Goal: Transaction & Acquisition: Register for event/course

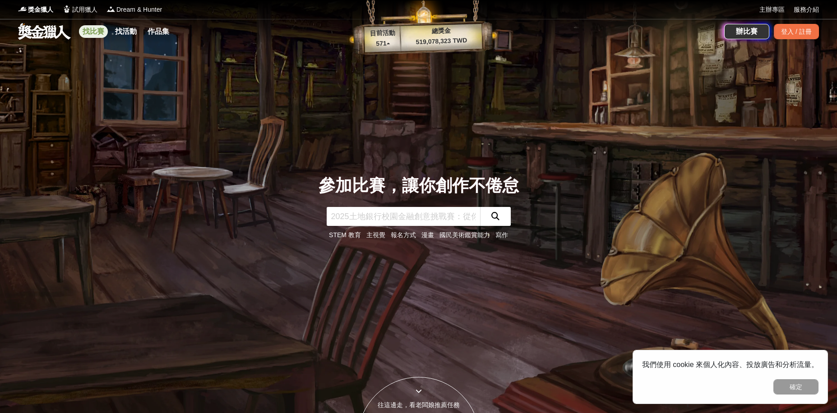
click at [102, 32] on link "找比賽" at bounding box center [93, 31] width 29 height 13
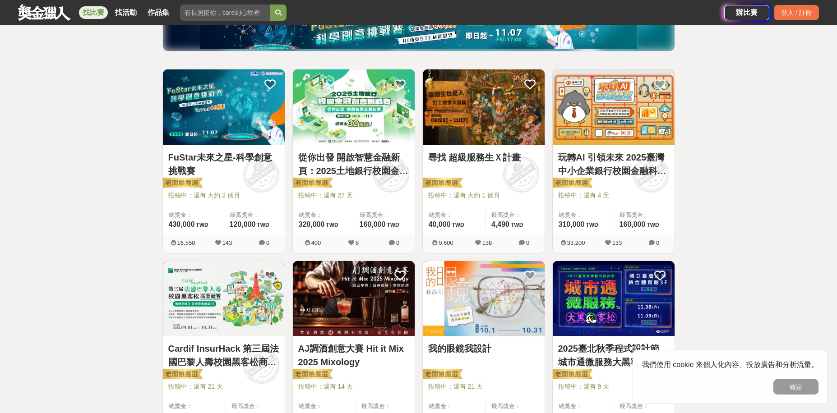
scroll to position [135, 0]
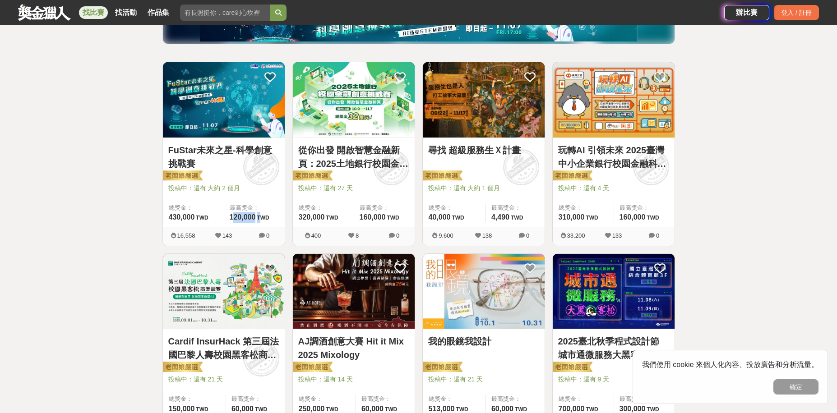
drag, startPoint x: 232, startPoint y: 216, endPoint x: 257, endPoint y: 216, distance: 25.3
click at [260, 215] on span "120,000 TWD" at bounding box center [250, 217] width 40 height 8
click at [255, 216] on span "120,000" at bounding box center [243, 217] width 26 height 8
click at [222, 101] on img at bounding box center [224, 99] width 122 height 75
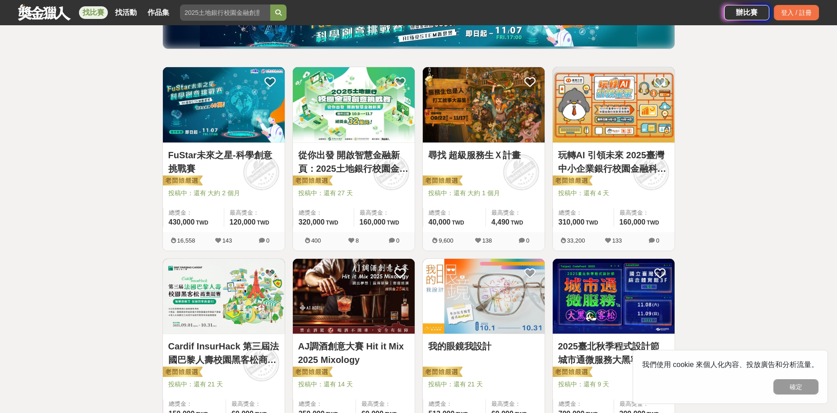
scroll to position [135, 0]
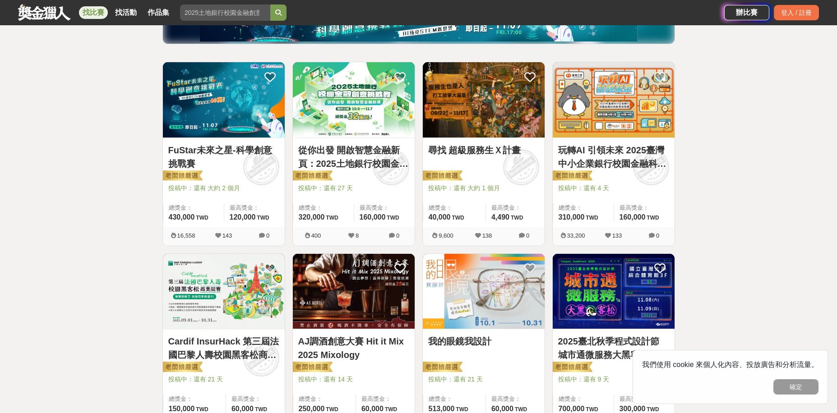
click at [353, 114] on img at bounding box center [354, 99] width 122 height 75
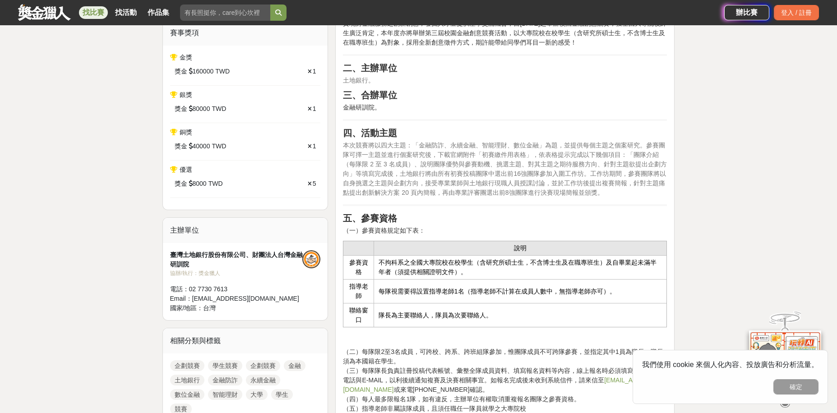
scroll to position [316, 0]
drag, startPoint x: 470, startPoint y: 292, endPoint x: 622, endPoint y: 293, distance: 152.0
click at [622, 293] on td "每隊視需要得設置指導老師1名（指導老師不計算在成員人數中，無指導老師亦可）。" at bounding box center [520, 291] width 293 height 24
click at [592, 296] on td "每隊視需要得設置指導老師1名（指導老師不計算在成員人數中，無指導老師亦可）。" at bounding box center [520, 291] width 293 height 24
drag, startPoint x: 563, startPoint y: 289, endPoint x: 482, endPoint y: 299, distance: 81.9
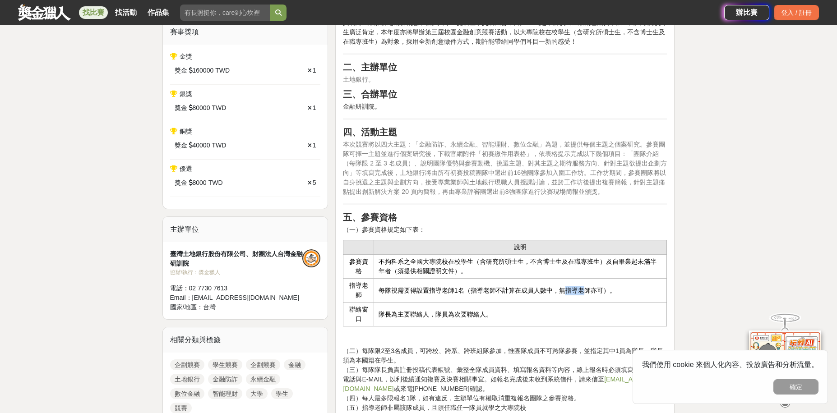
click at [586, 290] on td "每隊視需要得設置指導老師1名（指導老師不計算在成員人數中，無指導老師亦可）。" at bounding box center [520, 291] width 293 height 24
click at [480, 300] on td "每隊視需要得設置指導老師1名（指導老師不計算在成員人數中，無指導老師亦可）。" at bounding box center [520, 291] width 293 height 24
drag, startPoint x: 383, startPoint y: 291, endPoint x: 436, endPoint y: 294, distance: 52.4
click at [459, 291] on td "每隊視需要得設置指導老師1名（指導老師不計算在成員人數中，無指導老師亦可）。" at bounding box center [520, 291] width 293 height 24
click at [431, 291] on td "每隊視需要得設置指導老師1名（指導老師不計算在成員人數中，無指導老師亦可）。" at bounding box center [520, 291] width 293 height 24
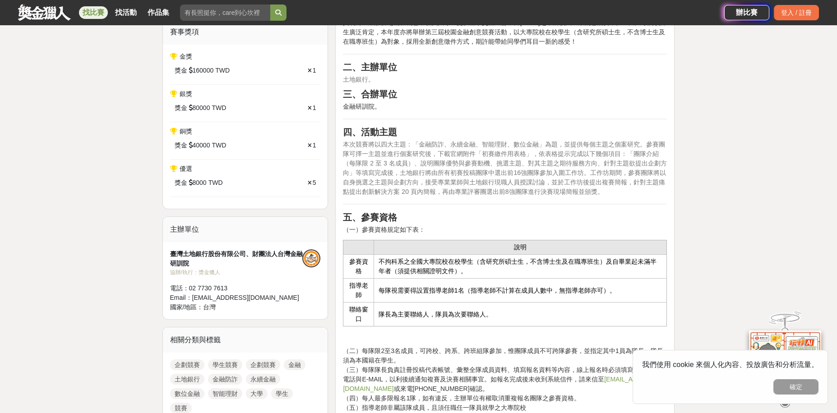
click at [385, 314] on td "隊長為主要聯絡人，隊員為次要聯絡人。" at bounding box center [520, 315] width 293 height 24
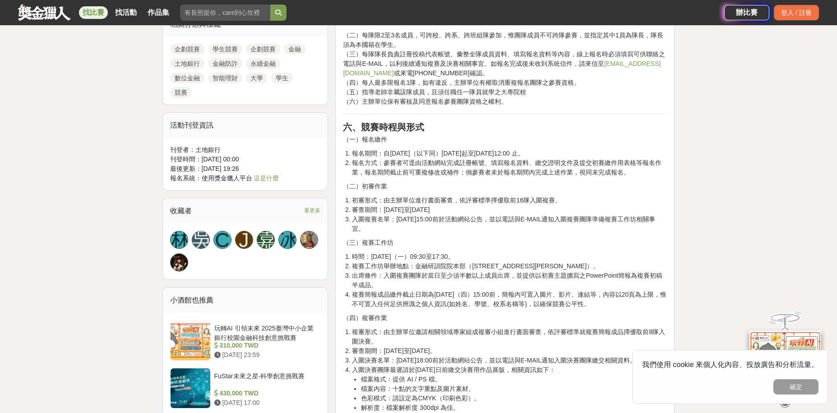
scroll to position [947, 0]
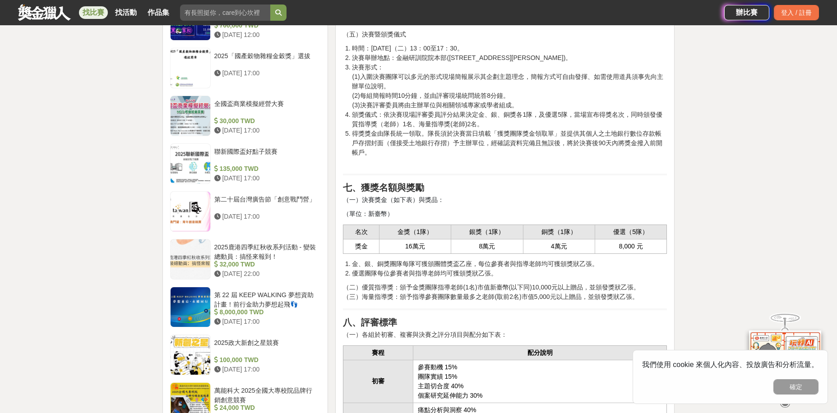
drag, startPoint x: 466, startPoint y: 170, endPoint x: 445, endPoint y: 45, distance: 126.7
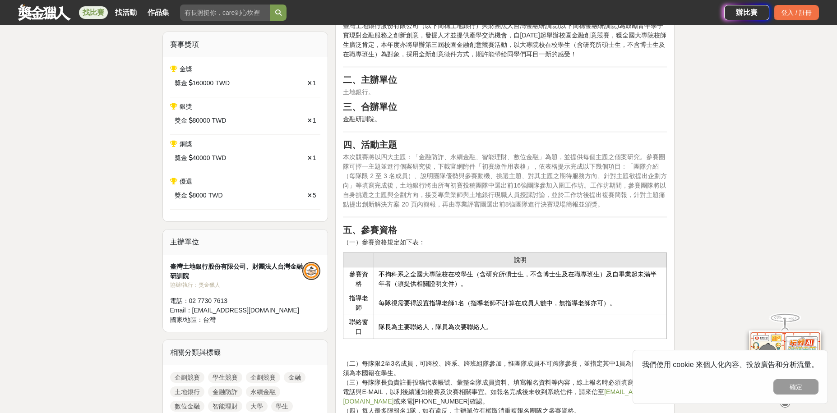
scroll to position [80, 0]
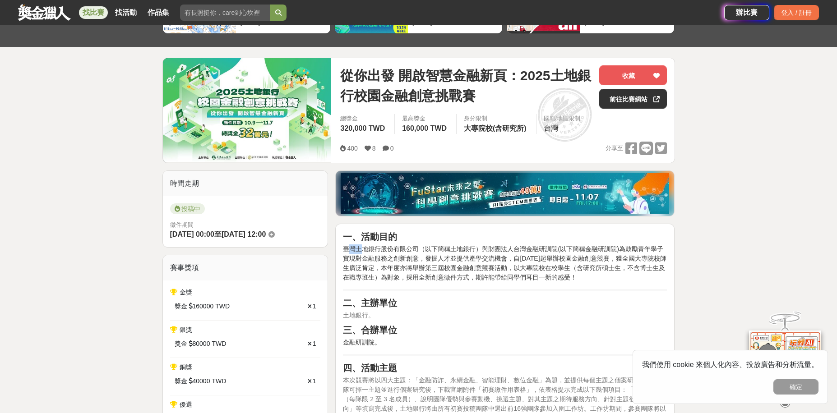
drag, startPoint x: 347, startPoint y: 254, endPoint x: 364, endPoint y: 254, distance: 16.7
click at [364, 254] on p "臺灣土地銀行股份有限公司（以下簡稱土地銀行）與財團法人台灣金融研訓院(以下簡稱金融研訓院)為鼓勵青年學子實現對金融服務之創新創意，發掘人才並提供產學交流機會，…" at bounding box center [505, 264] width 324 height 38
click at [367, 270] on p "臺灣土地銀行股份有限公司（以下簡稱土地銀行）與財團法人台灣金融研訓院(以下簡稱金融研訓院)為鼓勵青年學子實現對金融服務之創新創意，發掘人才並提供產學交流機會，…" at bounding box center [505, 264] width 324 height 38
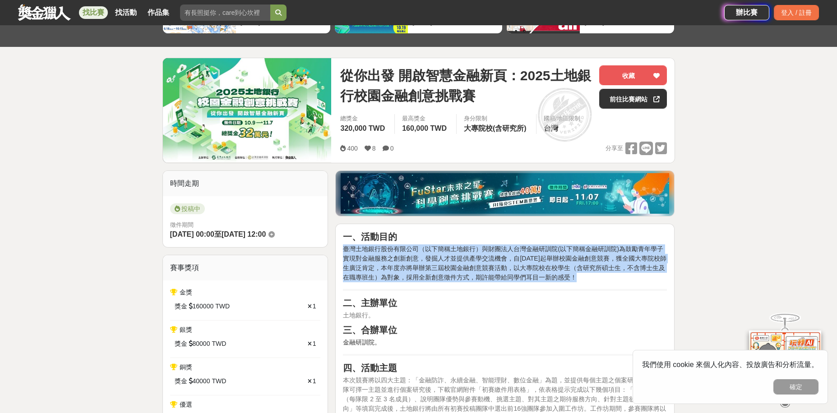
drag, startPoint x: 341, startPoint y: 246, endPoint x: 595, endPoint y: 279, distance: 257.1
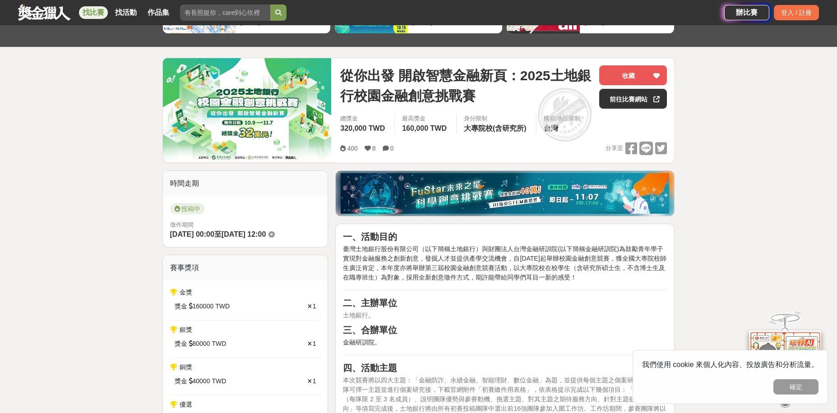
click at [516, 300] on h2 "二、主辦單位" at bounding box center [505, 303] width 324 height 11
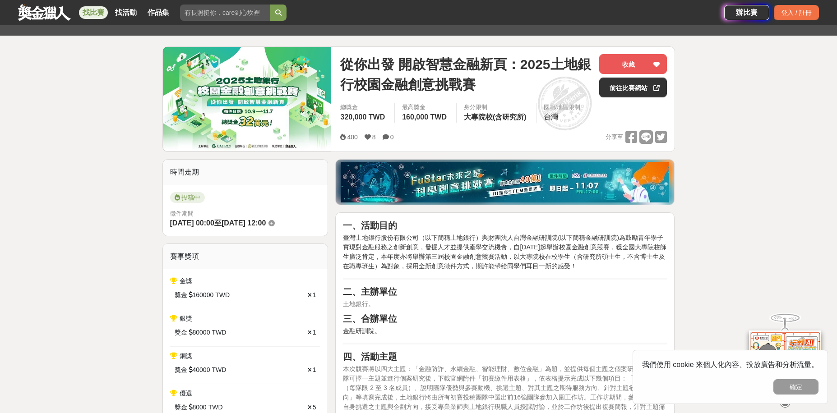
scroll to position [170, 0]
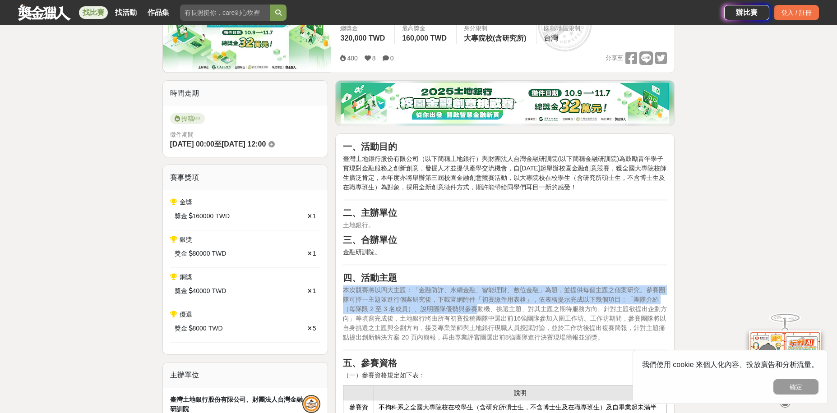
drag, startPoint x: 343, startPoint y: 286, endPoint x: 433, endPoint y: 310, distance: 93.0
click at [451, 309] on span "本次競賽將以四大主題：「金融防詐、永續金融、智能理財、數位金融」為題，並提供每個主題之個案研究。參賽團隊可擇一主題並進行個案研究後，下載官網附件「初賽繳件用表…" at bounding box center [504, 313] width 323 height 55
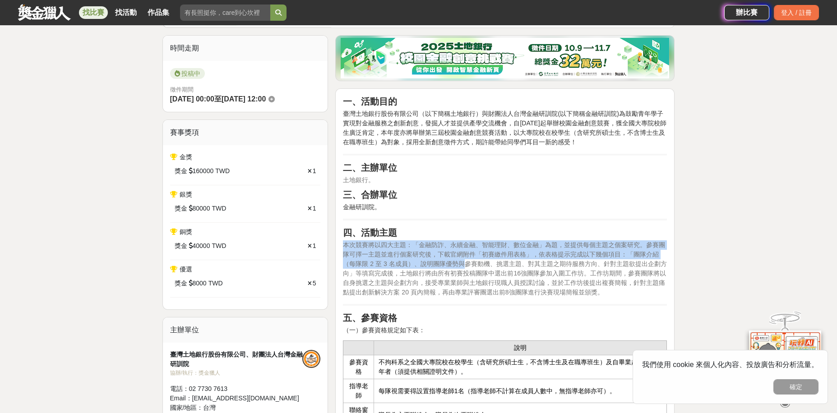
scroll to position [0, 0]
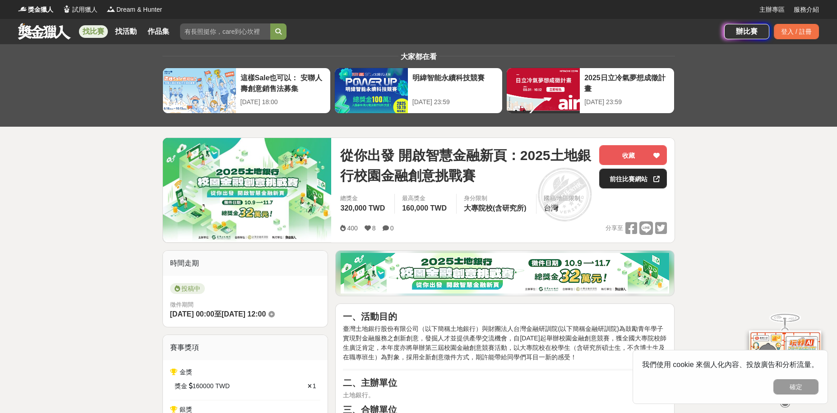
click at [624, 178] on link "前往比賽網站" at bounding box center [633, 179] width 68 height 20
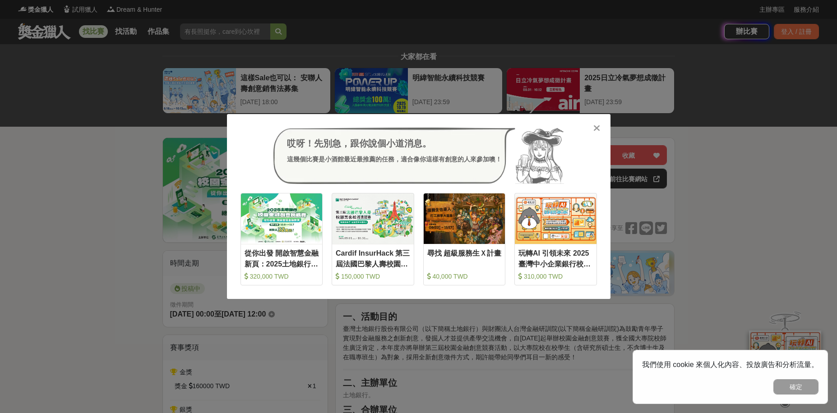
click at [730, 234] on div "哎呀！先別急，跟你說個小道消息。 這幾個比賽是小酒館最近最推薦的任務，適合像你這樣有創意的人來參加噢！ 收藏 從你出發 開啟智慧金融新頁：2025土地銀行校園…" at bounding box center [418, 206] width 837 height 413
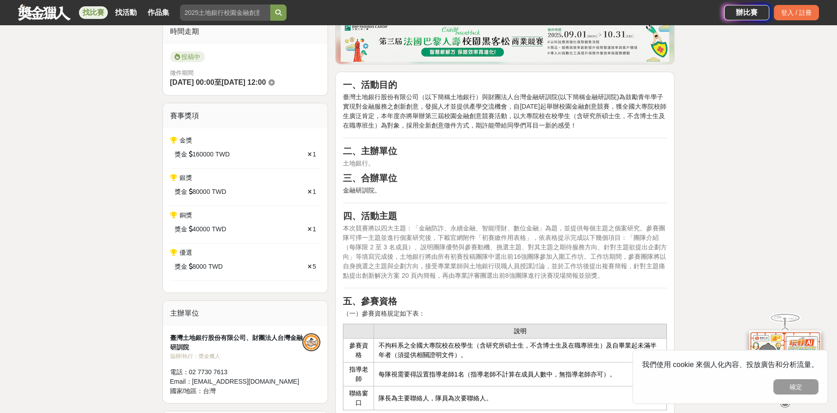
scroll to position [271, 0]
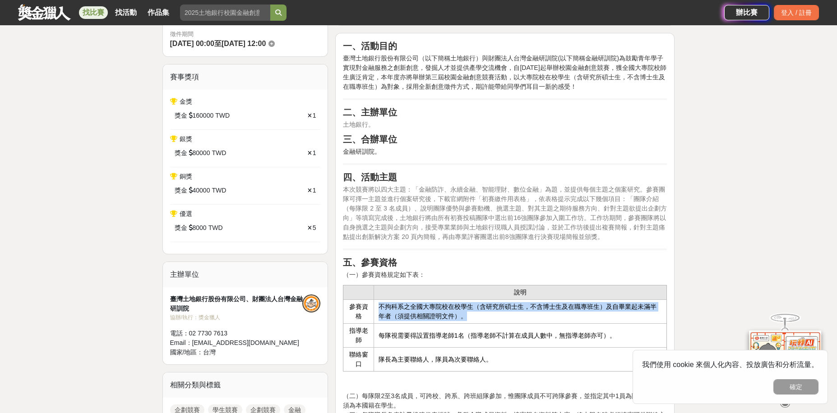
drag, startPoint x: 378, startPoint y: 301, endPoint x: 629, endPoint y: 313, distance: 251.1
click at [635, 313] on td "不拘科系之全國大專院校在校學生（含研究所碩士生，不含博士生及在職專班生）及自畢業起未滿半年者（須提供相關證明文件）。" at bounding box center [520, 312] width 293 height 24
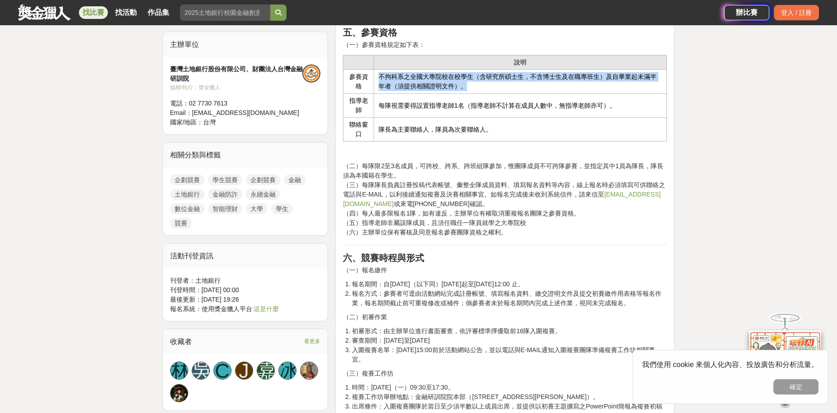
scroll to position [541, 0]
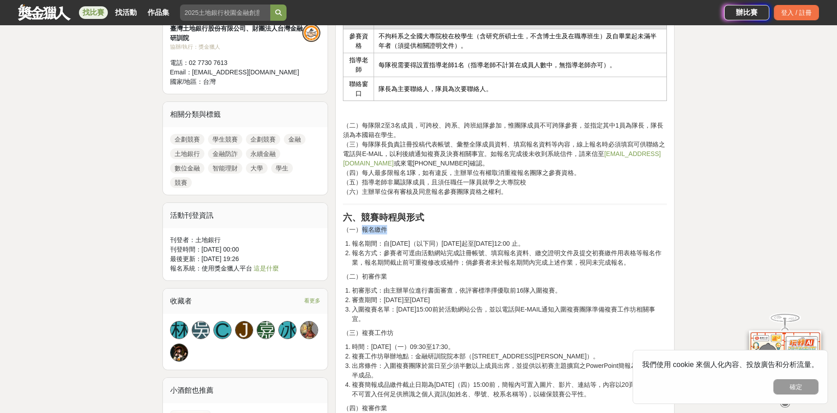
drag, startPoint x: 364, startPoint y: 232, endPoint x: 438, endPoint y: 230, distance: 74.0
click at [433, 227] on p "（一）報名繳件" at bounding box center [505, 229] width 324 height 9
click at [462, 247] on li "報名期間：自2025年（以下同）10月9日起至11月7日 中午12:00 止。" at bounding box center [509, 243] width 315 height 9
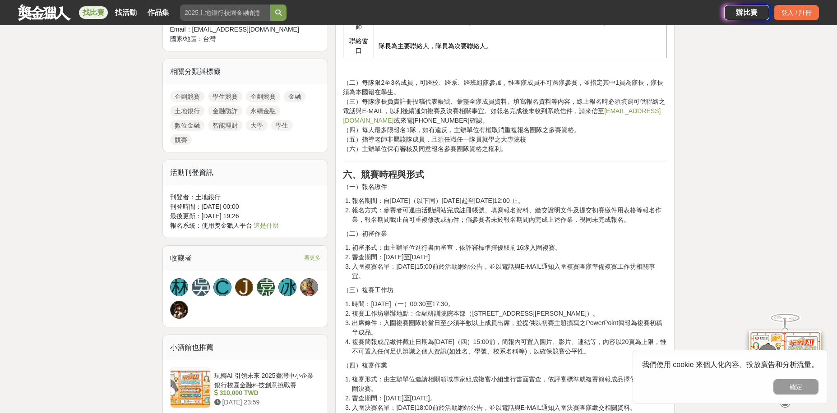
scroll to position [586, 0]
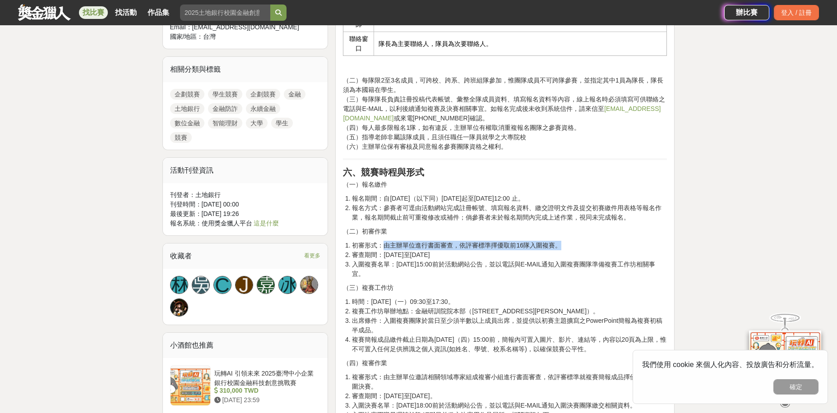
drag, startPoint x: 384, startPoint y: 247, endPoint x: 567, endPoint y: 241, distance: 182.8
click at [567, 241] on li "初審形式：由主辦單位進行書面審查，依評審標準擇優取前16隊入圍複賽。" at bounding box center [509, 245] width 315 height 9
click at [510, 267] on li "入圍複賽名單：11月18日15:00前於活動網站公告，並以電話與E-MAIL通知入圍複賽團隊準備複賽工作坊相關事宜。" at bounding box center [509, 269] width 315 height 19
drag, startPoint x: 544, startPoint y: 248, endPoint x: 562, endPoint y: 252, distance: 18.9
click at [559, 251] on ol "初審形式：由主辦單位進行書面審查，依評審標準擇優取前16隊入圍複賽。 審查期間：11月10日至11月17日 入圍複賽名單：11月18日15:00前於活動網站公…" at bounding box center [505, 260] width 324 height 38
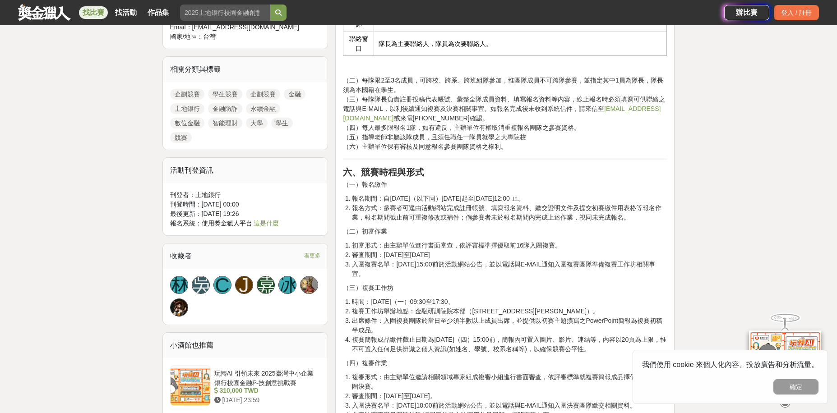
drag, startPoint x: 426, startPoint y: 280, endPoint x: 430, endPoint y: 277, distance: 5.5
drag, startPoint x: 466, startPoint y: 260, endPoint x: 590, endPoint y: 261, distance: 123.6
click at [590, 261] on li "入圍複賽名單：11月18日15:00前於活動網站公告，並以電話與E-MAIL通知入圍複賽團隊準備複賽工作坊相關事宜。" at bounding box center [509, 269] width 315 height 19
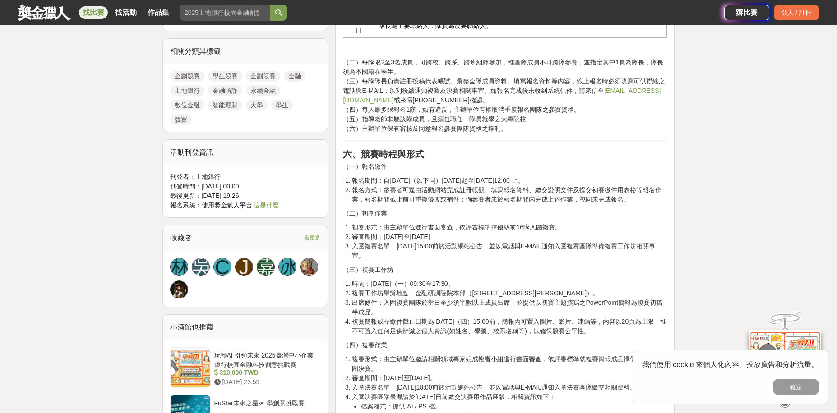
scroll to position [677, 0]
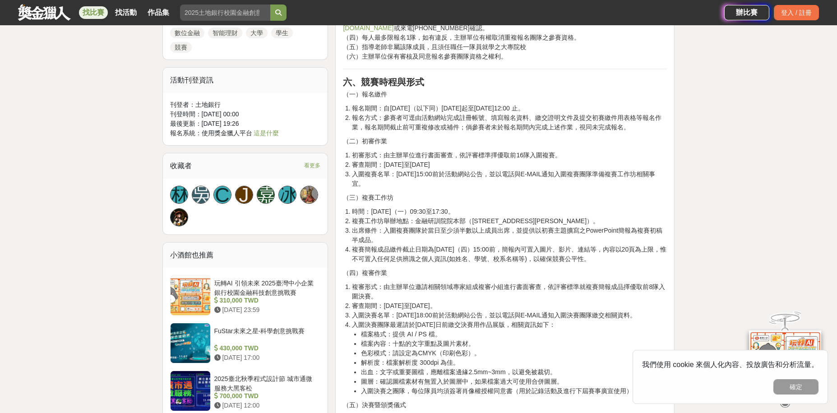
drag, startPoint x: 415, startPoint y: 241, endPoint x: 532, endPoint y: 239, distance: 117.3
click at [532, 239] on li "出席條件：入圍複賽團隊於當日至少須半數以上成員出席，並提供以初賽主題擴寫之PowerPoint簡報為複賽初稿半成品。" at bounding box center [509, 235] width 315 height 19
click at [512, 260] on li "複賽簡報成品繳件截止日期為12月4日（四）15:00前，簡報內可置入圖片、影片、連結等，內容以20頁為上限，惟不可置入任何足供辨識之個人資訊(如姓名、學號、校…" at bounding box center [509, 254] width 315 height 19
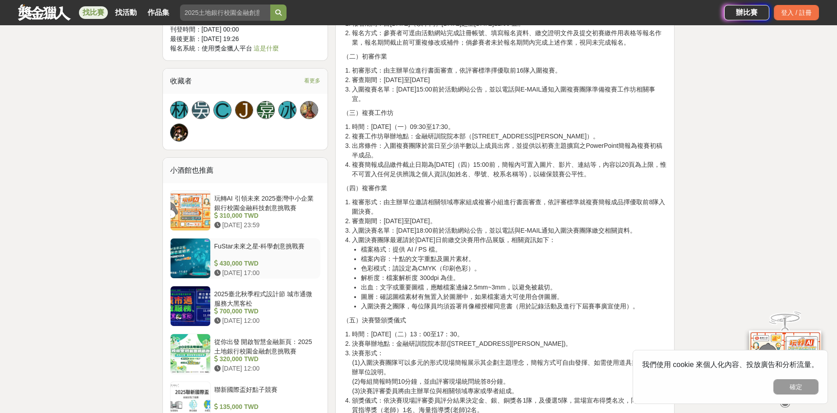
scroll to position [767, 0]
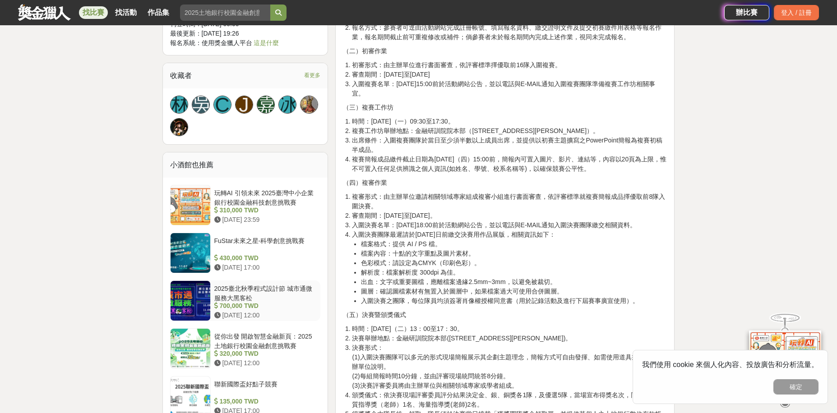
click at [277, 288] on div "2025臺北秋季程式設計節 城市通微服務大黑客松" at bounding box center [265, 292] width 103 height 17
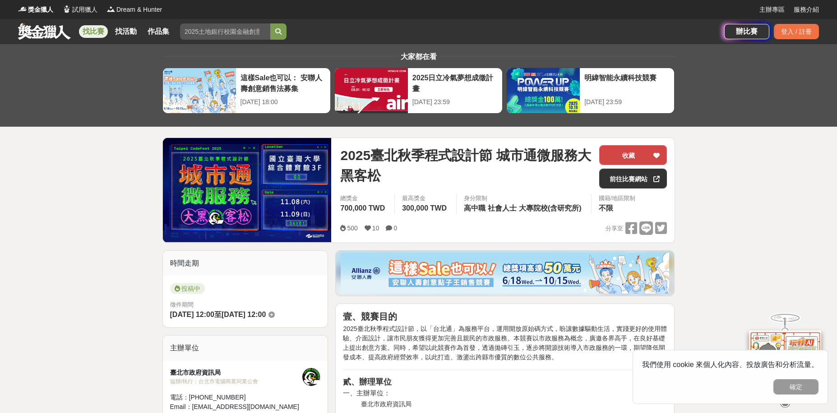
click at [617, 161] on button "收藏" at bounding box center [633, 155] width 68 height 20
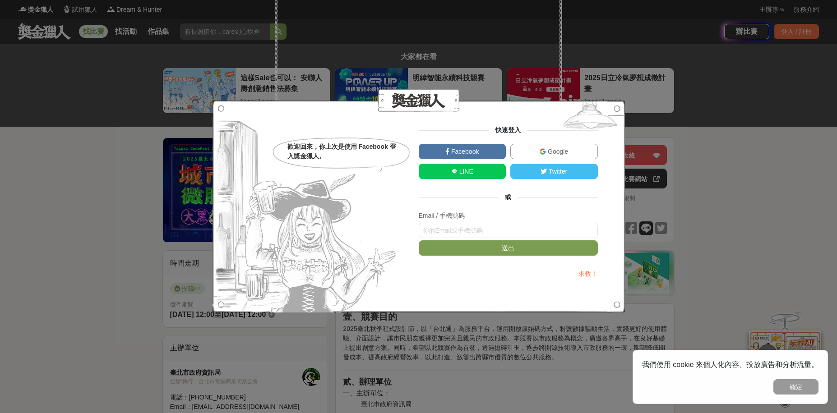
drag, startPoint x: 663, startPoint y: 256, endPoint x: 648, endPoint y: 225, distance: 34.3
click at [664, 255] on div "歡迎回來，你上次是使用 Facebook 登入獎金獵人。 快速登入 Facebook Google LINE Twitter 或 Email / 手機號碼 送…" at bounding box center [418, 206] width 837 height 413
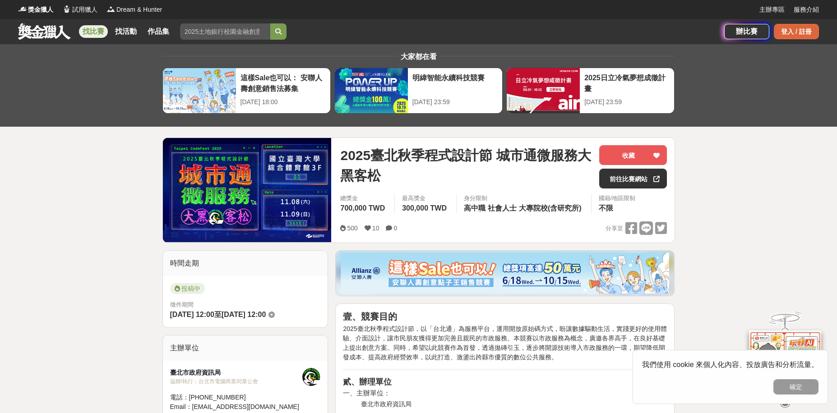
click at [789, 31] on div "登入 / 註冊" at bounding box center [796, 31] width 45 height 15
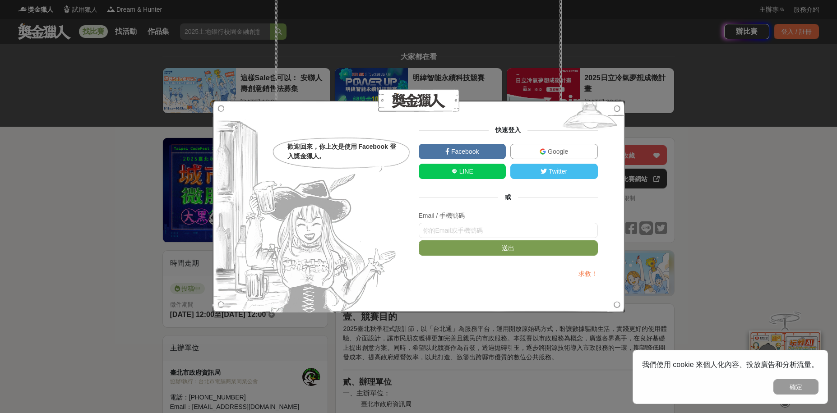
click at [559, 152] on span "Google" at bounding box center [557, 151] width 22 height 7
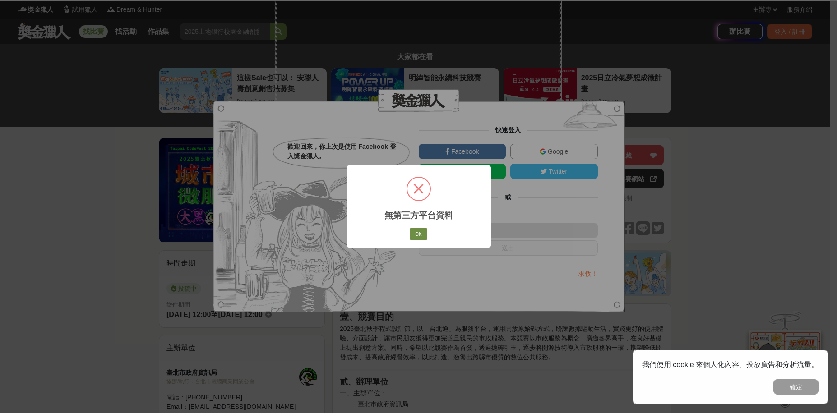
drag, startPoint x: 421, startPoint y: 226, endPoint x: 420, endPoint y: 231, distance: 5.1
click at [421, 226] on div "× 無第三方平台資料 OK No Cancel" at bounding box center [418, 207] width 144 height 82
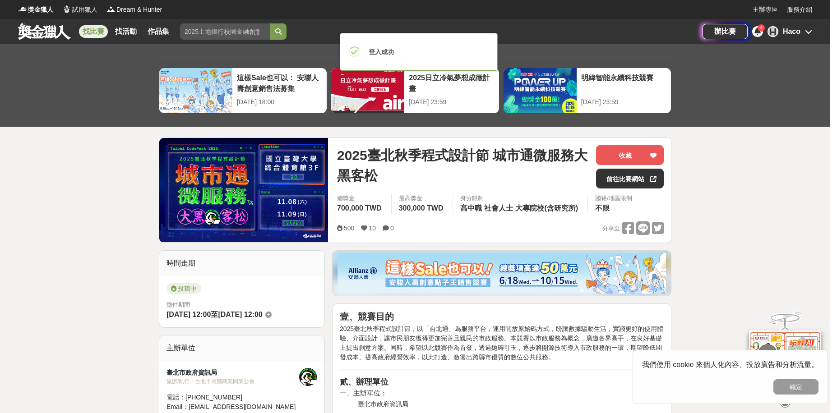
click at [801, 27] on div "H Haco" at bounding box center [789, 31] width 45 height 11
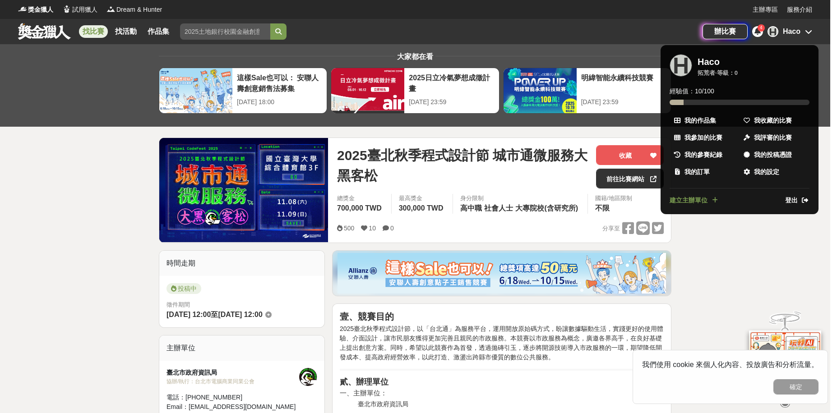
click at [731, 260] on div at bounding box center [418, 206] width 837 height 413
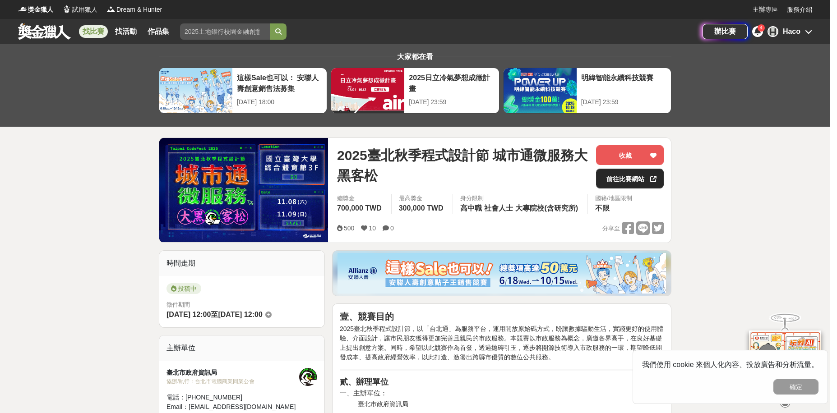
click at [646, 183] on link "前往比賽網站" at bounding box center [630, 179] width 68 height 20
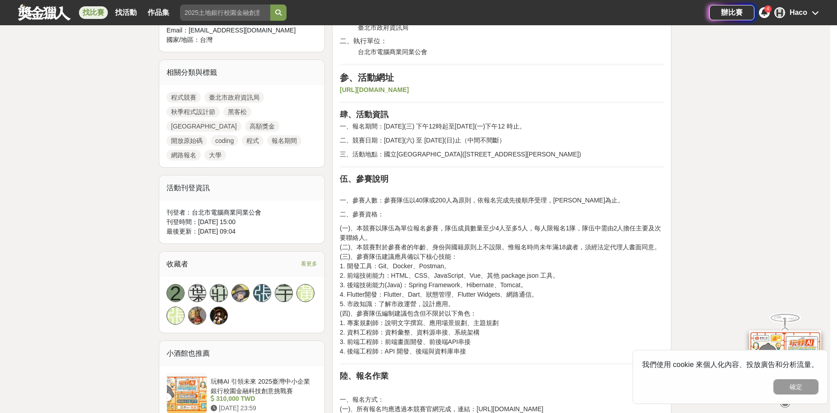
scroll to position [406, 0]
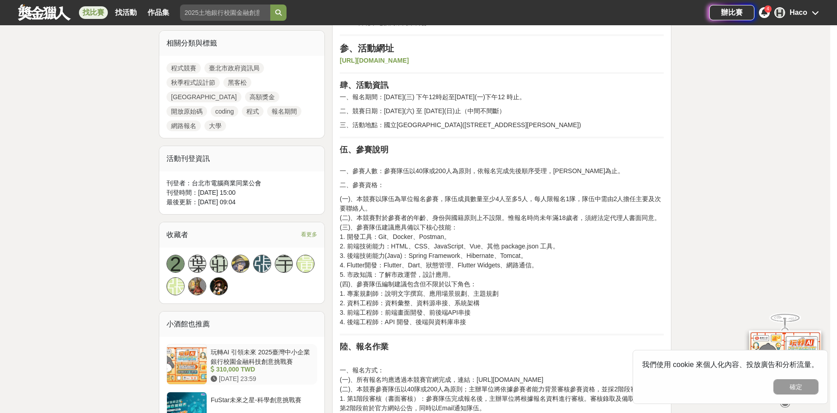
click at [249, 365] on div "310,000 TWD" at bounding box center [262, 369] width 103 height 9
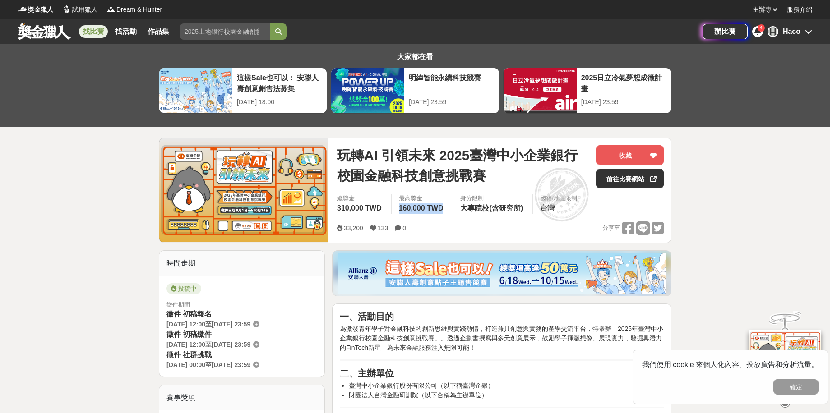
drag, startPoint x: 398, startPoint y: 210, endPoint x: 442, endPoint y: 208, distance: 43.3
click at [442, 206] on div "最高獎金 160,000 TWD" at bounding box center [422, 204] width 62 height 20
click at [554, 223] on span at bounding box center [561, 194] width 75 height 75
click at [622, 157] on button "收藏" at bounding box center [630, 155] width 68 height 20
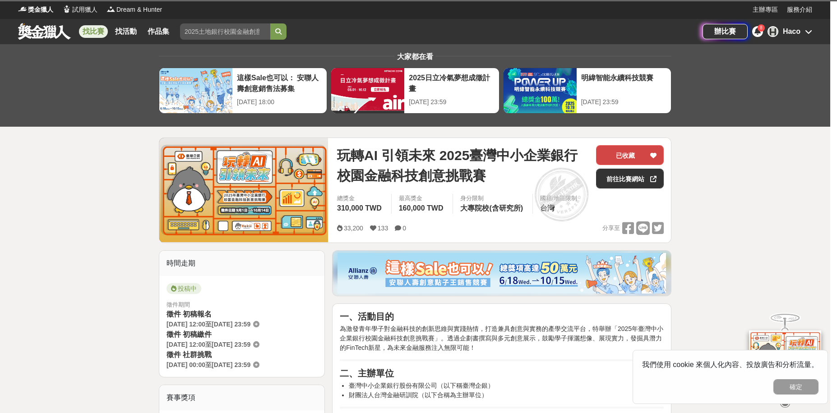
click at [658, 155] on button "已收藏" at bounding box center [630, 155] width 68 height 20
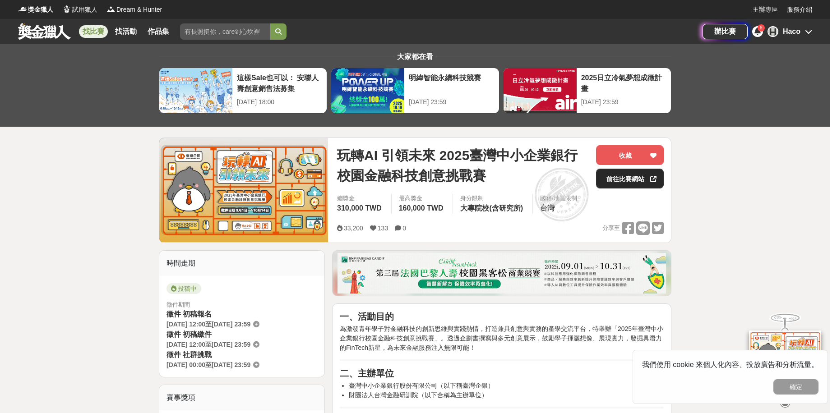
click at [644, 176] on link "前往比賽網站" at bounding box center [630, 179] width 68 height 20
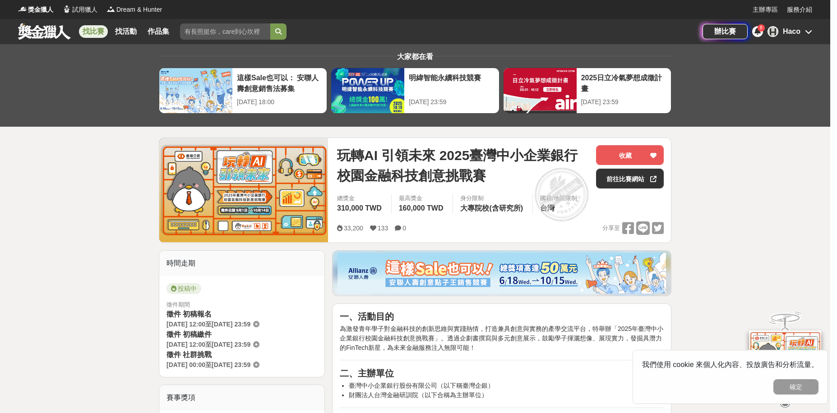
drag, startPoint x: 94, startPoint y: 329, endPoint x: 23, endPoint y: -50, distance: 385.5
click at [88, 34] on link "找比賽" at bounding box center [93, 31] width 29 height 13
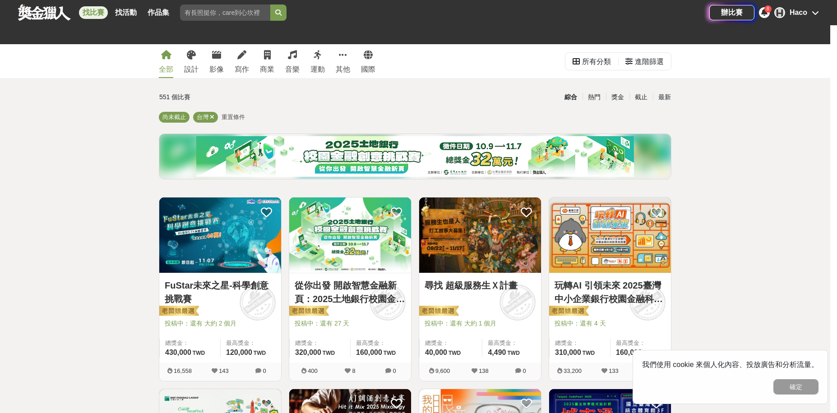
drag, startPoint x: 737, startPoint y: 283, endPoint x: 841, endPoint y: 83, distance: 225.4
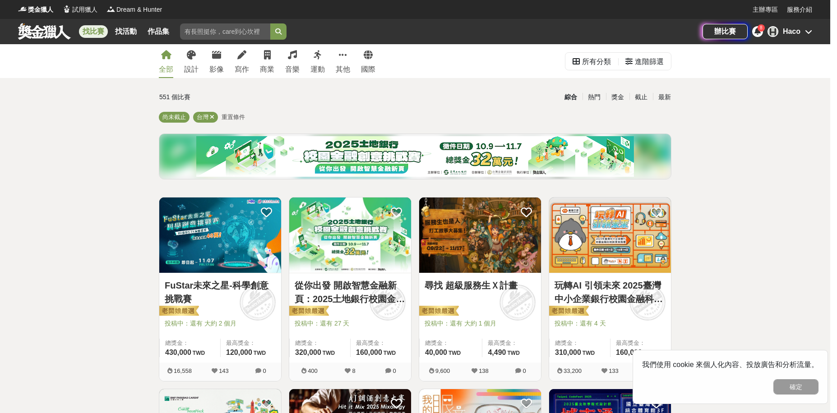
click at [351, 58] on div "全部 設計 影像 寫作 商業 音樂 運動 其他 國際" at bounding box center [266, 61] width 227 height 34
click at [344, 55] on icon at bounding box center [343, 55] width 8 height 9
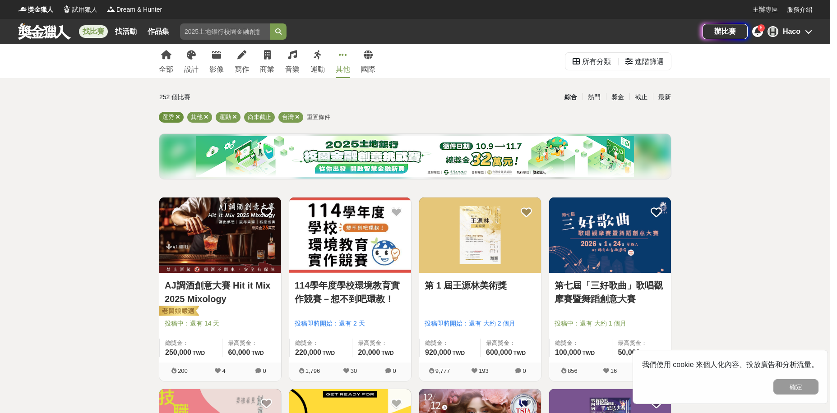
click at [180, 117] on div "選秀" at bounding box center [171, 117] width 25 height 11
click at [177, 117] on icon at bounding box center [177, 117] width 5 height 6
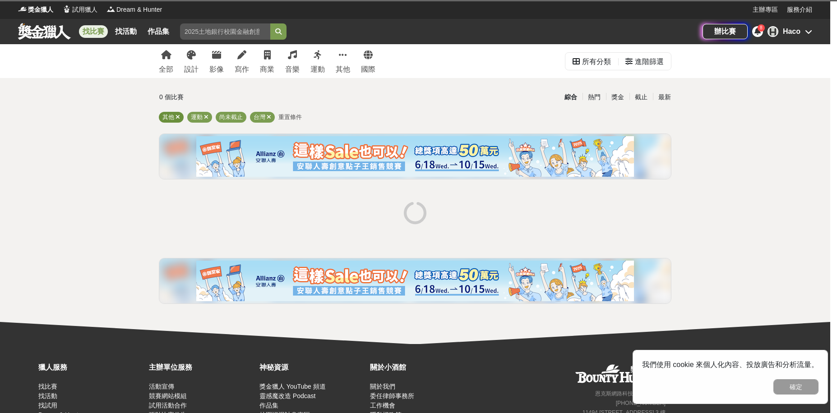
click at [180, 116] on div "其他" at bounding box center [171, 117] width 25 height 11
click at [176, 117] on icon at bounding box center [177, 117] width 5 height 6
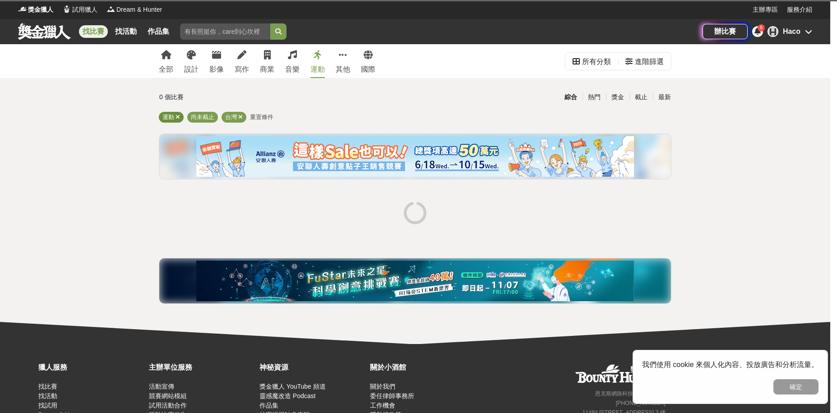
click at [176, 117] on icon at bounding box center [177, 117] width 5 height 6
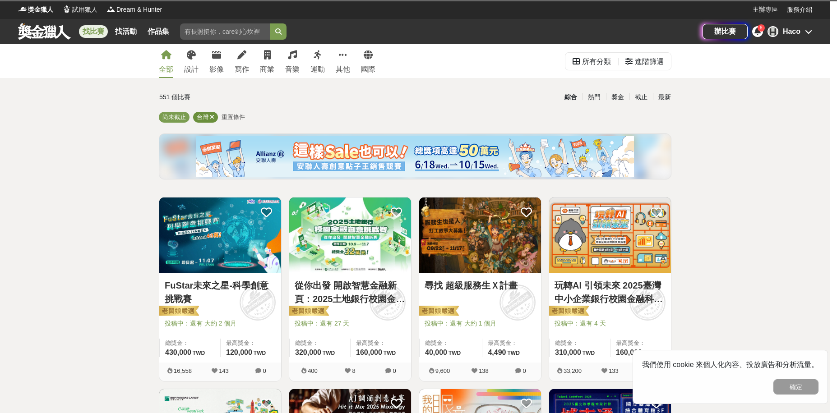
click at [209, 117] on div "台灣" at bounding box center [205, 117] width 25 height 11
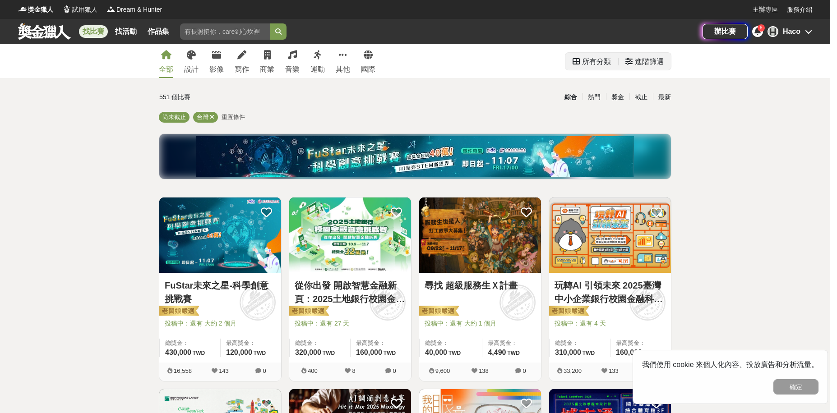
click at [605, 64] on div "所有分類" at bounding box center [596, 62] width 29 height 18
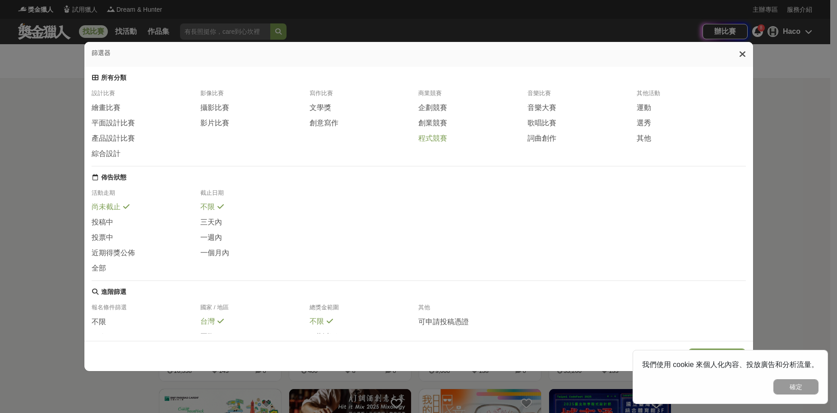
click at [431, 143] on span "程式競賽" at bounding box center [432, 138] width 29 height 9
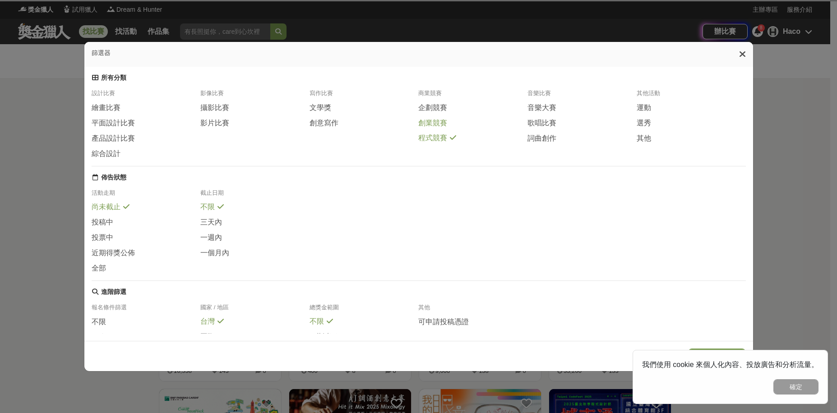
click at [430, 125] on span "創業競賽" at bounding box center [432, 123] width 29 height 9
click at [433, 107] on span "企劃競賽" at bounding box center [432, 107] width 29 height 9
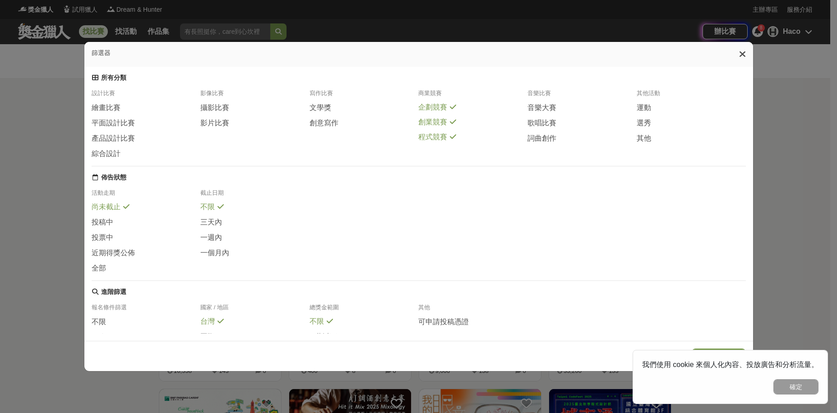
click at [745, 54] on icon at bounding box center [742, 54] width 7 height 9
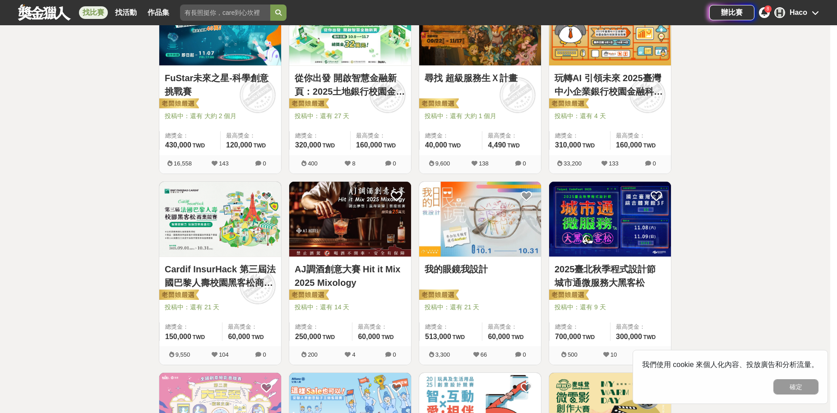
scroll to position [226, 0]
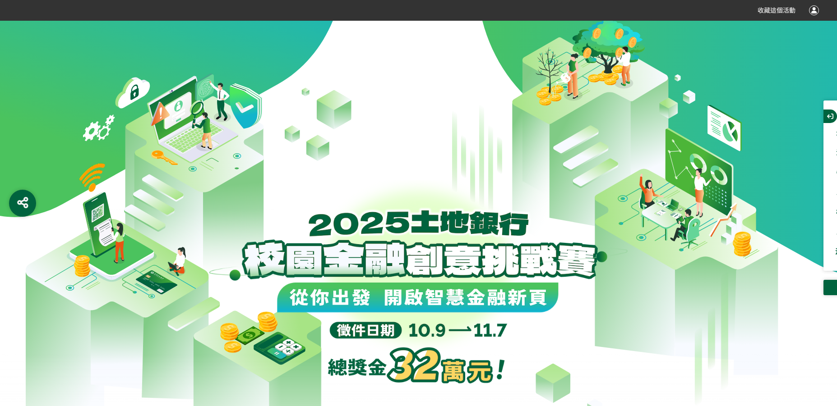
click at [815, 11] on div at bounding box center [814, 10] width 10 height 10
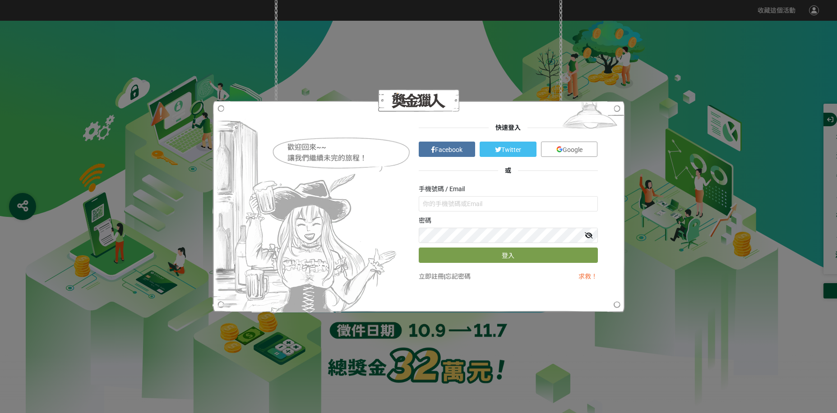
click at [559, 147] on img at bounding box center [559, 149] width 6 height 6
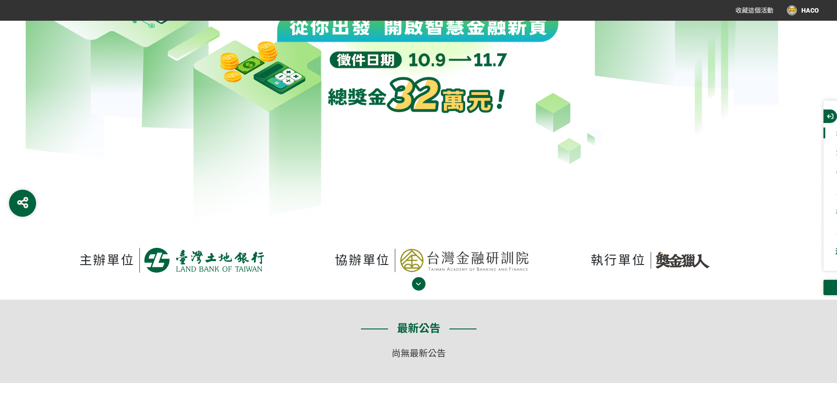
scroll to position [541, 0]
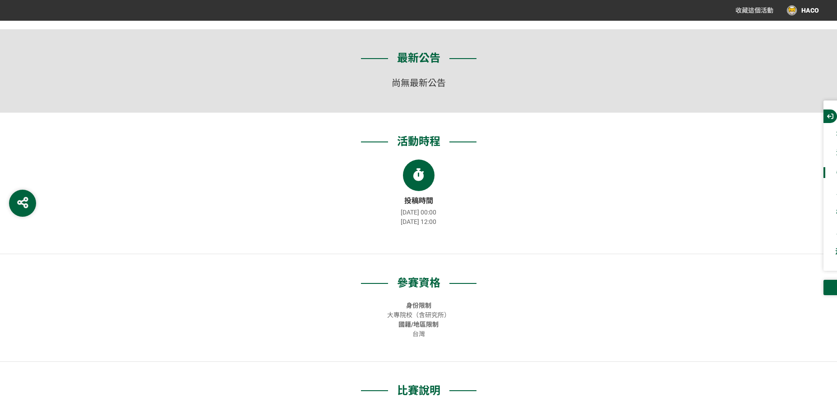
drag, startPoint x: 387, startPoint y: 223, endPoint x: 452, endPoint y: 230, distance: 65.3
click at [452, 227] on div "2025-10-09 00:00 2025-11-07 12:00" at bounding box center [418, 217] width 451 height 19
click at [446, 236] on div "投稿時間 2025-10-09 00:00 2025-11-07 12:00" at bounding box center [418, 198] width 451 height 76
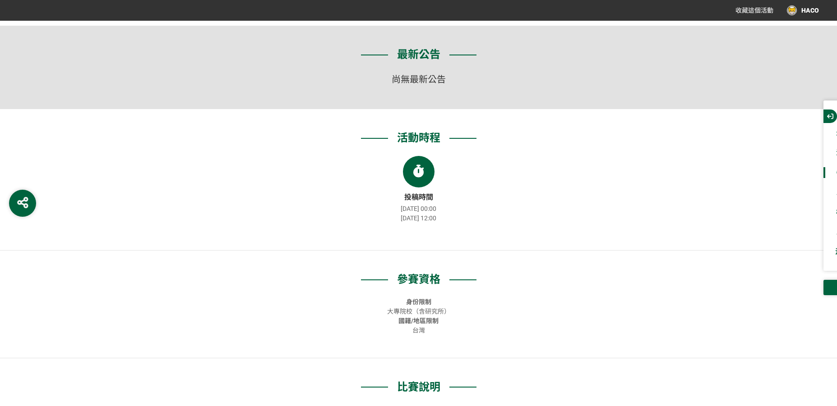
scroll to position [406, 0]
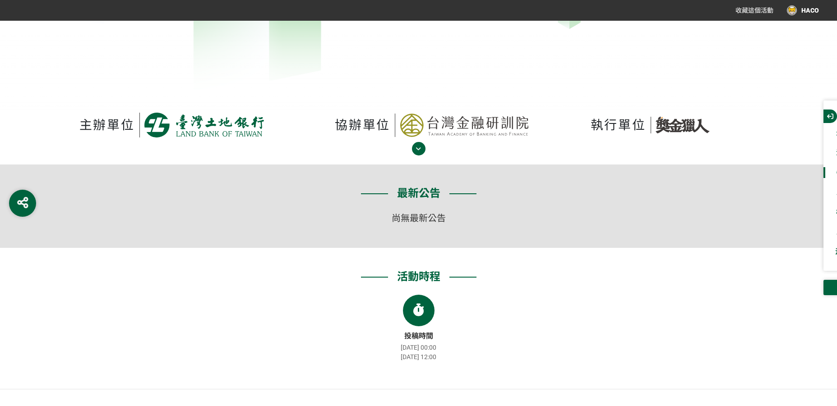
click at [796, 10] on div "HACO" at bounding box center [803, 10] width 32 height 10
click at [796, 10] on div at bounding box center [418, 203] width 837 height 406
click at [796, 10] on div "HACO" at bounding box center [803, 10] width 32 height 10
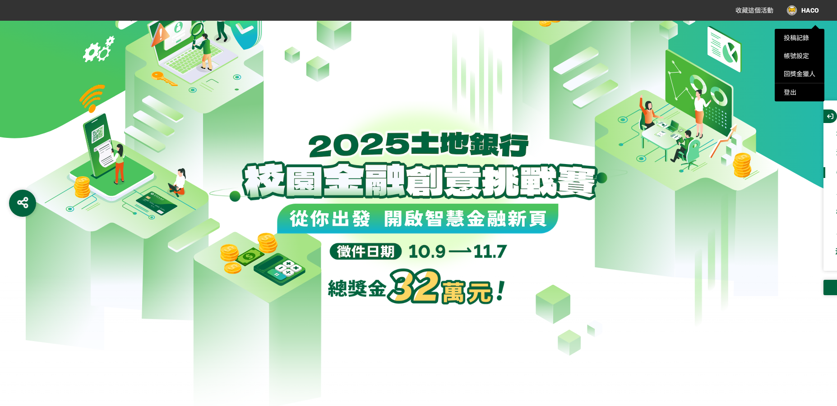
scroll to position [0, 7]
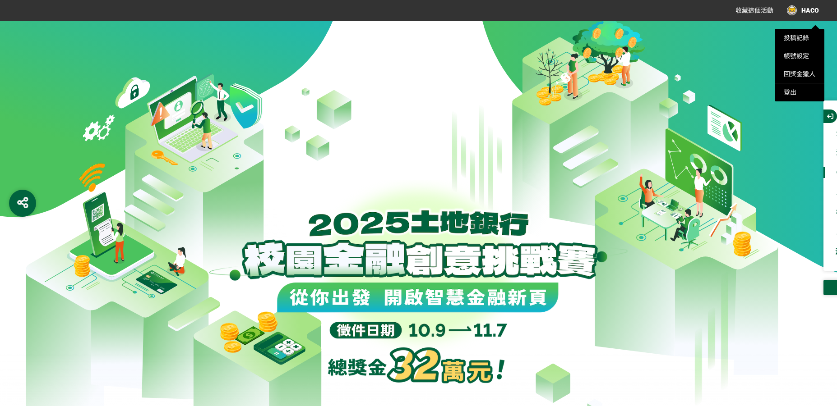
drag, startPoint x: 487, startPoint y: 85, endPoint x: 497, endPoint y: 38, distance: 48.1
click at [384, 237] on div at bounding box center [418, 203] width 837 height 406
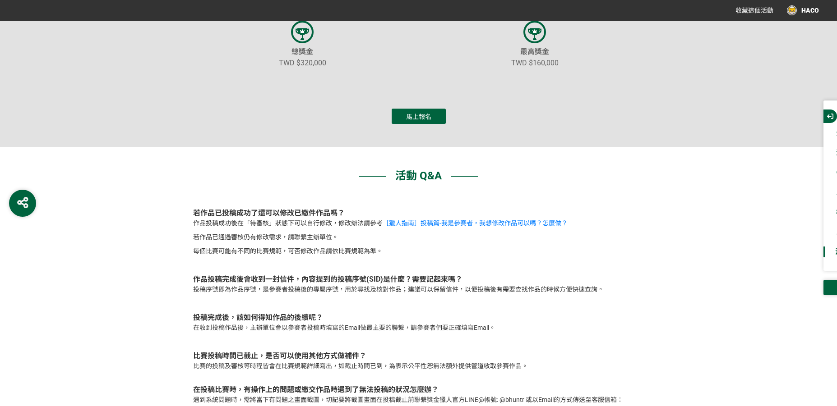
click at [423, 120] on span "馬上報名" at bounding box center [418, 116] width 25 height 7
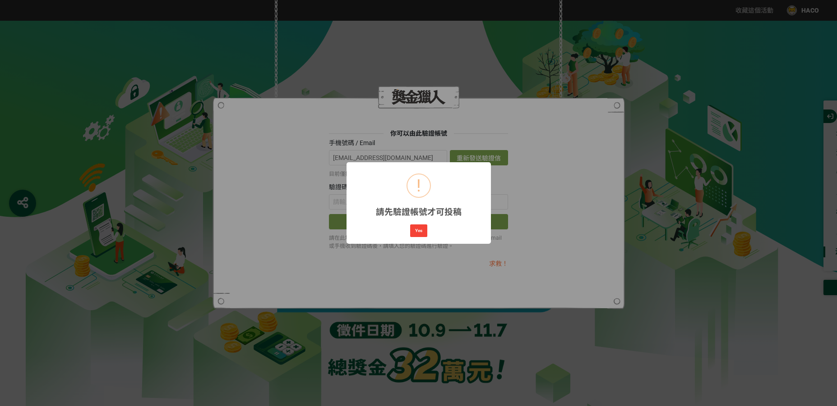
scroll to position [0, 0]
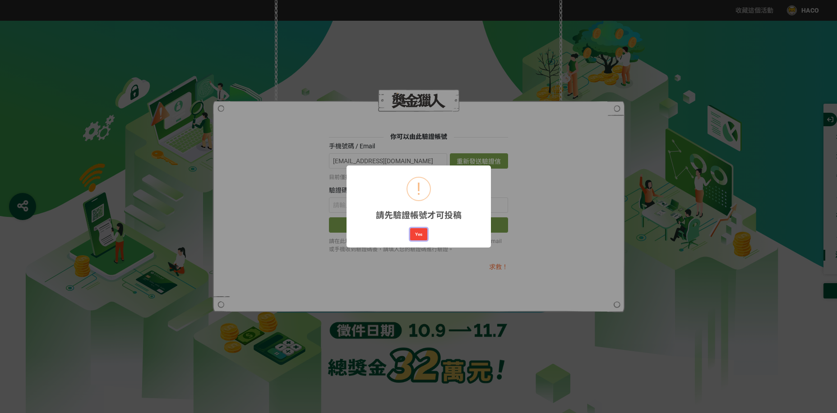
click at [422, 238] on button "Yes" at bounding box center [418, 234] width 17 height 13
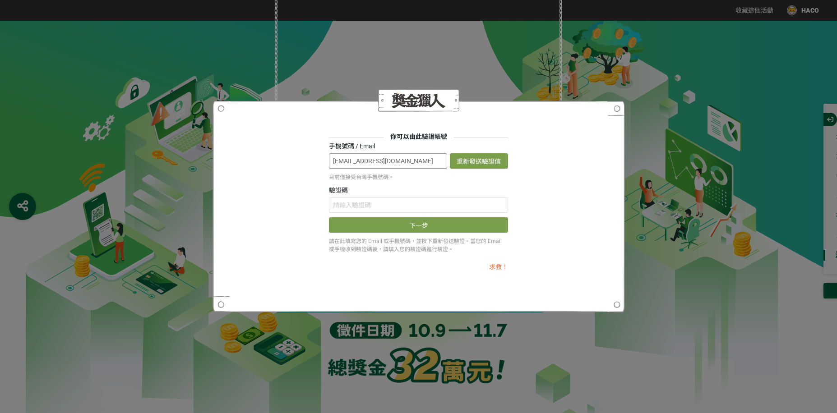
click at [427, 164] on input "hacotw@gmail.com" at bounding box center [388, 160] width 118 height 15
click at [311, 207] on div "你可以由此驗證帳號 手機號碼 / Email hacotw@gmail.com 重新發送驗證信 目前僅接受台灣手機號碼。 驗證碼 下一步 請在此填寫您的 Em…" at bounding box center [419, 206] width 358 height 149
click at [363, 196] on div "驗證碼" at bounding box center [418, 199] width 179 height 27
click at [376, 197] on div "驗證碼" at bounding box center [418, 199] width 179 height 27
click at [375, 201] on input "text" at bounding box center [418, 205] width 179 height 15
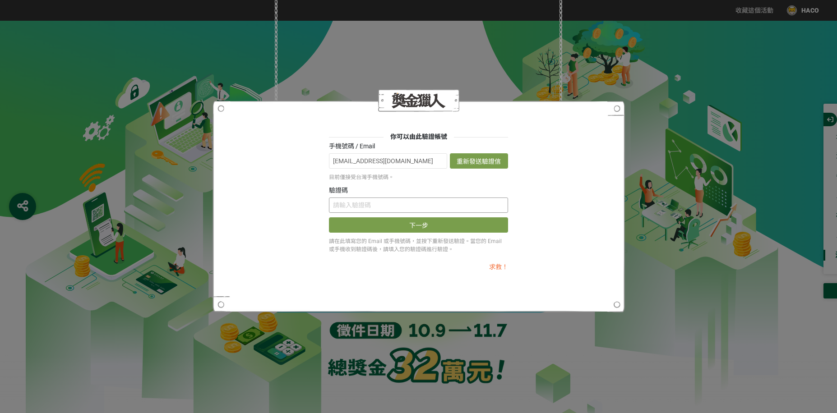
click at [412, 203] on input "text" at bounding box center [418, 205] width 179 height 15
click at [329, 217] on button "下一步" at bounding box center [418, 224] width 179 height 15
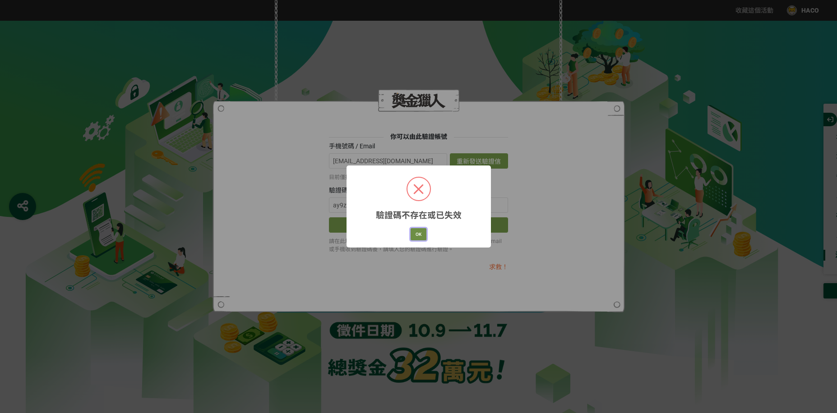
click at [420, 234] on button "OK" at bounding box center [419, 234] width 16 height 13
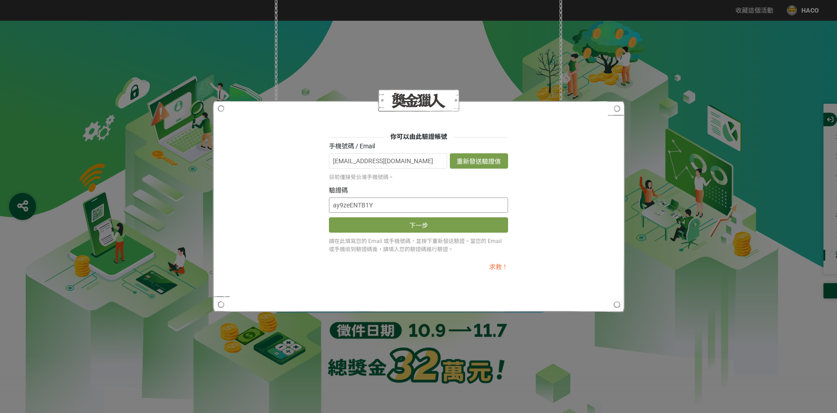
click at [365, 207] on input "ay9zeENTB1Y" at bounding box center [418, 205] width 179 height 15
type input "ay9zeENTV1Y"
click at [398, 225] on button "下一步" at bounding box center [418, 224] width 179 height 15
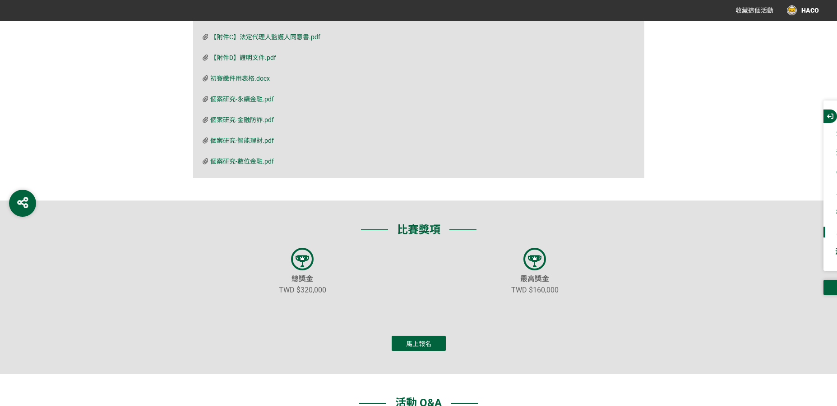
scroll to position [2707, 0]
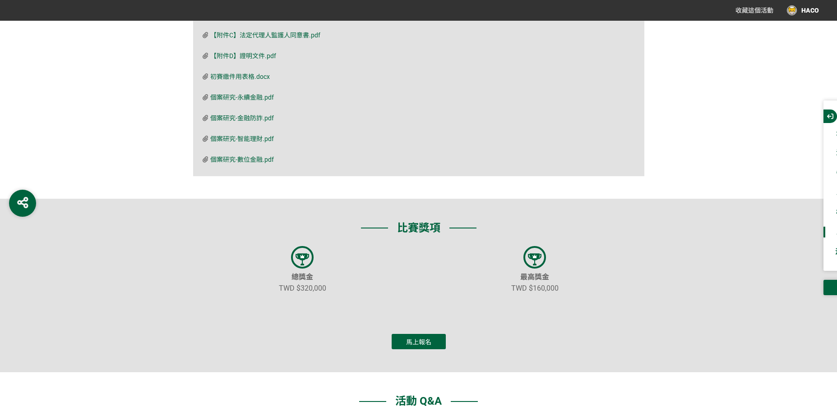
click at [439, 348] on button "馬上報名" at bounding box center [419, 341] width 54 height 15
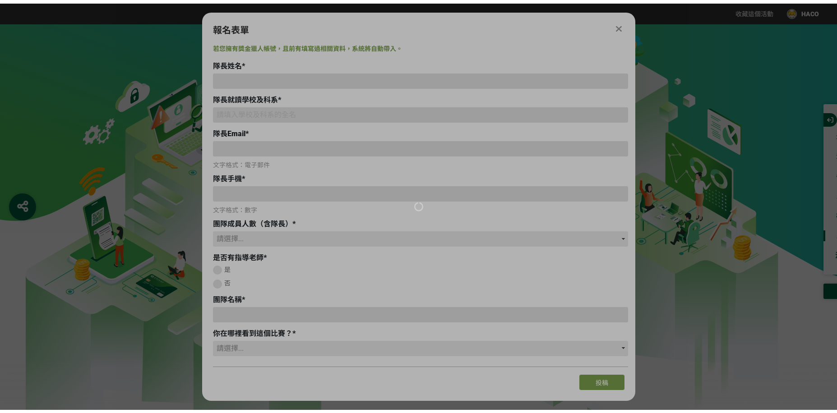
scroll to position [0, 0]
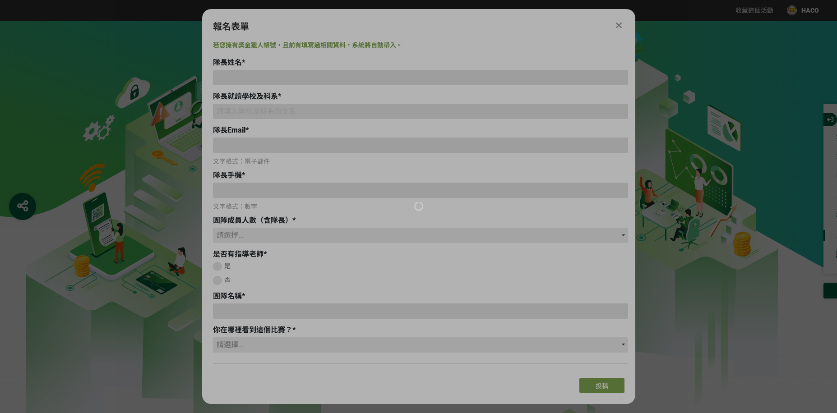
type input "hacotw@gmail.com"
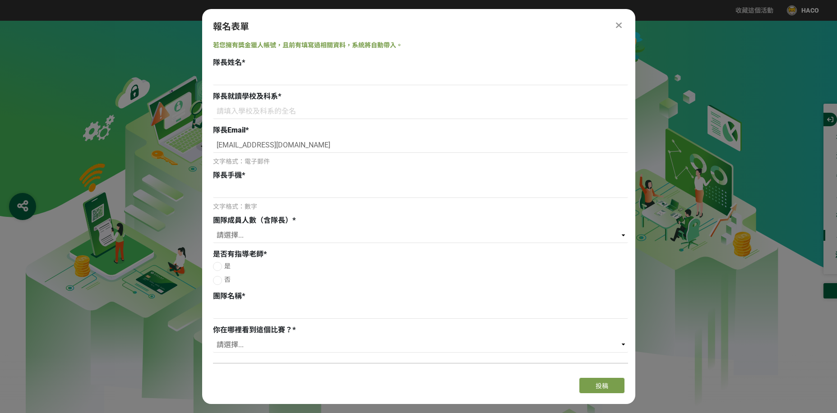
click at [218, 281] on div at bounding box center [217, 280] width 9 height 9
radio input "true"
click at [234, 311] on input at bounding box center [420, 311] width 415 height 15
click at [231, 83] on input at bounding box center [420, 77] width 415 height 15
click at [230, 144] on input "hacotw@gmail.com" at bounding box center [420, 145] width 415 height 15
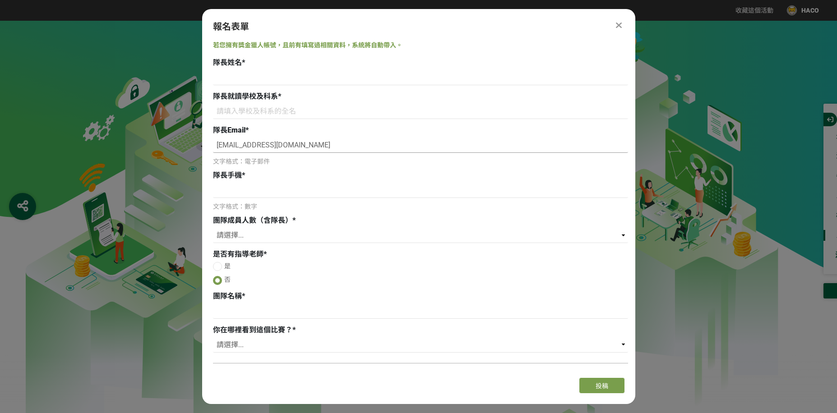
click at [231, 147] on input "hacotw@gmail.com" at bounding box center [420, 145] width 415 height 15
type input "haco.tw@gmail.com"
click at [612, 28] on div "報名表單" at bounding box center [418, 27] width 411 height 14
click at [615, 26] on div at bounding box center [619, 25] width 11 height 11
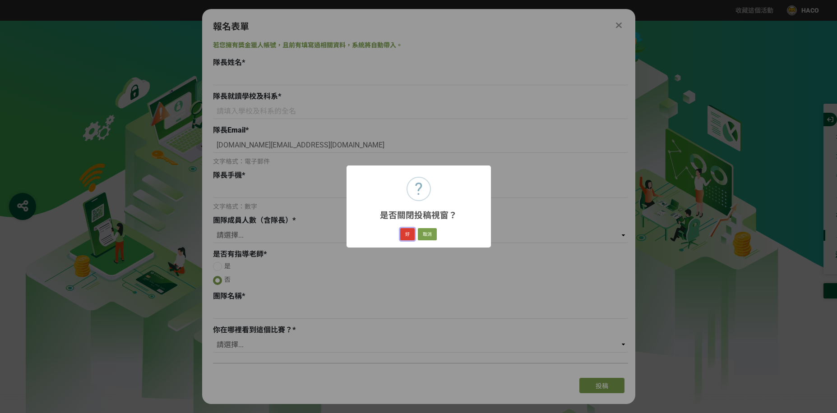
click at [410, 237] on button "好" at bounding box center [407, 234] width 14 height 13
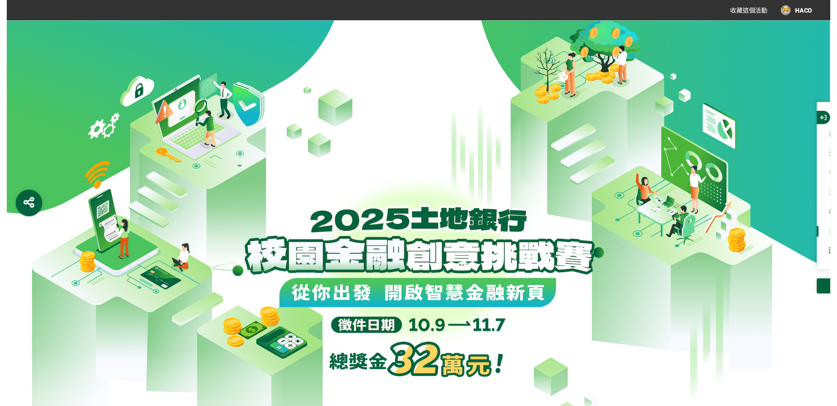
scroll to position [265, 0]
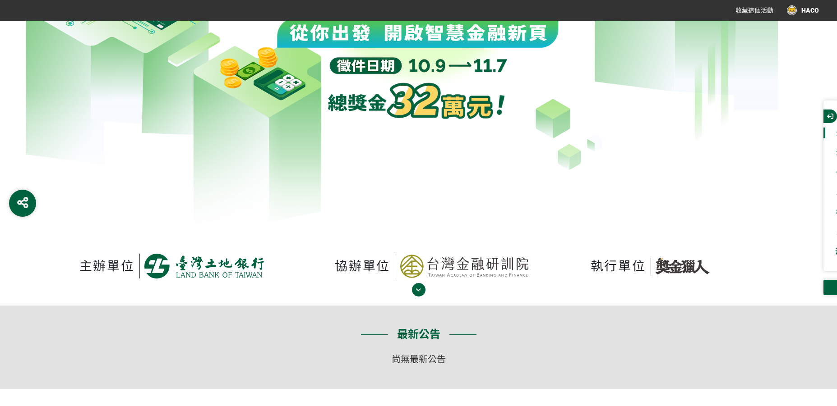
click at [808, 13] on div "HACO" at bounding box center [803, 10] width 32 height 10
click at [800, 55] on link "帳號設定" at bounding box center [796, 55] width 25 height 7
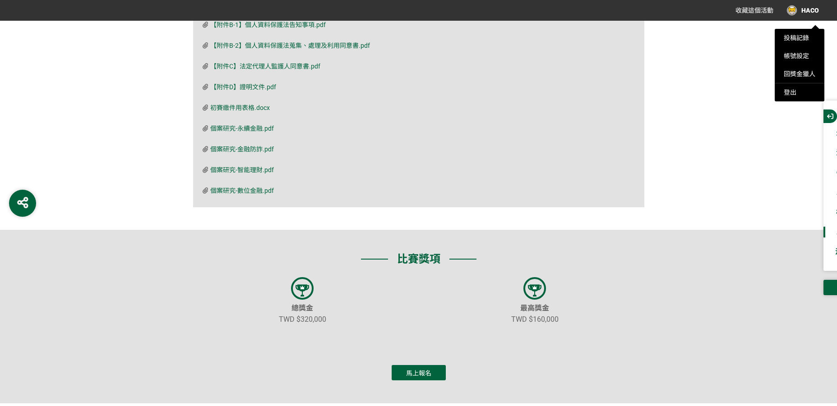
scroll to position [2746, 0]
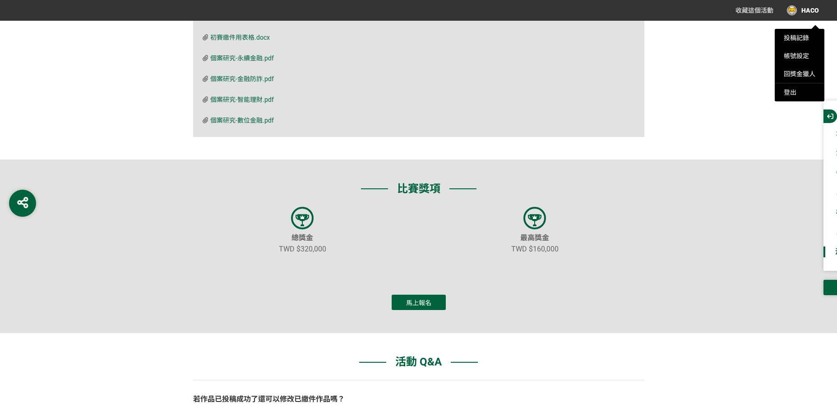
click at [404, 302] on div at bounding box center [418, 203] width 837 height 406
click at [409, 307] on span "馬上報名" at bounding box center [418, 303] width 25 height 7
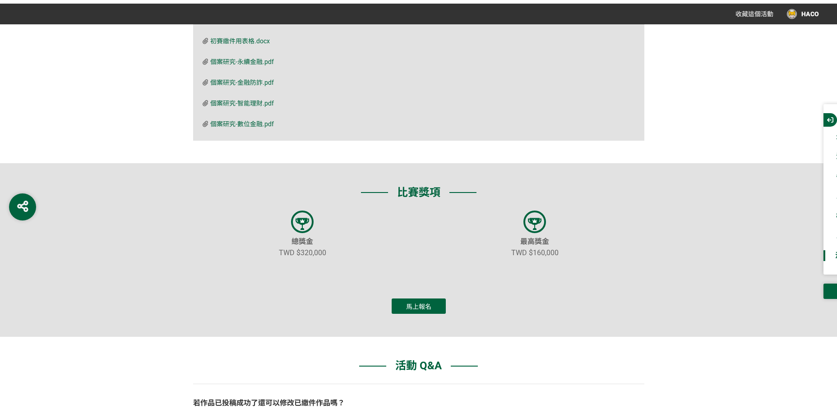
scroll to position [0, 0]
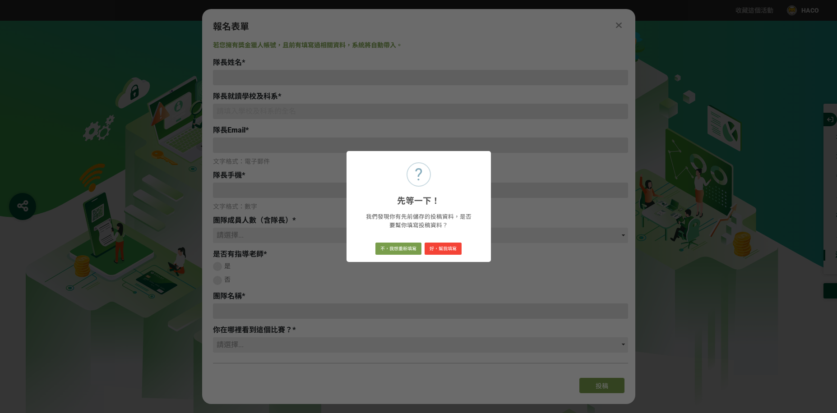
type input "林杰陞"
type input "haco.tw@gmail.com"
type input "928720711"
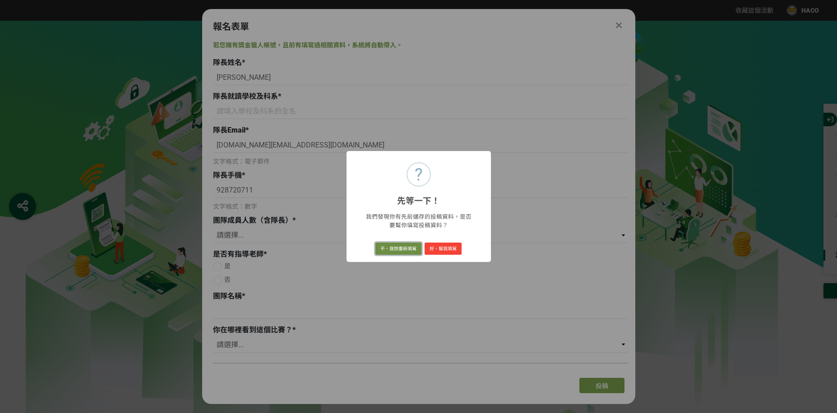
click at [390, 251] on button "不，我想重新填寫" at bounding box center [398, 249] width 46 height 13
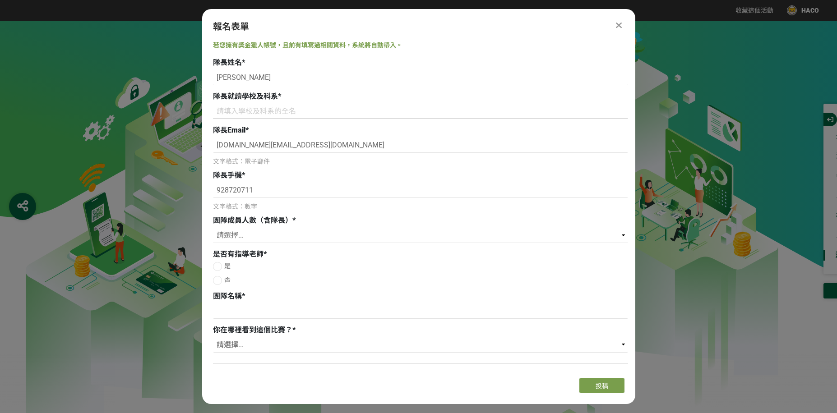
click at [241, 108] on input at bounding box center [420, 111] width 415 height 15
click at [233, 118] on input at bounding box center [420, 111] width 415 height 15
click at [231, 117] on input at bounding box center [420, 111] width 415 height 15
type input "名"
type input "北"
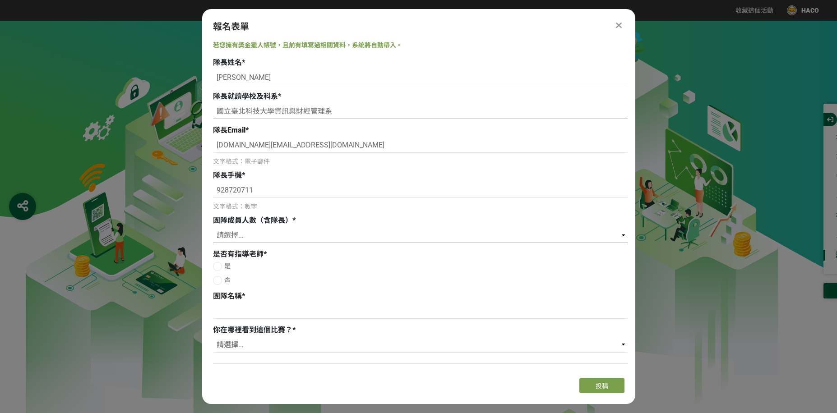
type input "國立臺北科技大學資訊與財經管理系"
click at [224, 235] on select "請選擇... 2 3" at bounding box center [420, 235] width 415 height 15
select select "2"
click at [213, 228] on select "請選擇... 2 3" at bounding box center [420, 235] width 415 height 15
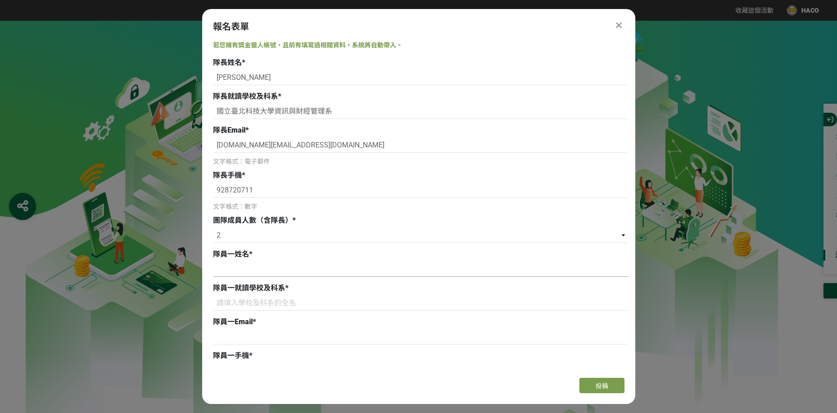
click at [221, 268] on input at bounding box center [420, 269] width 415 height 15
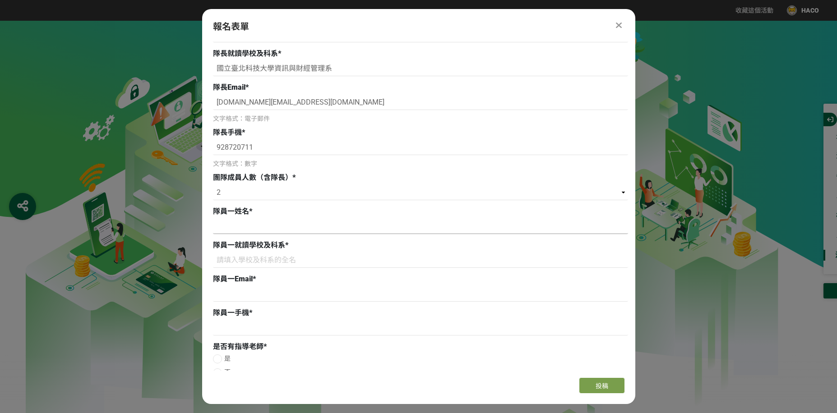
scroll to position [135, 0]
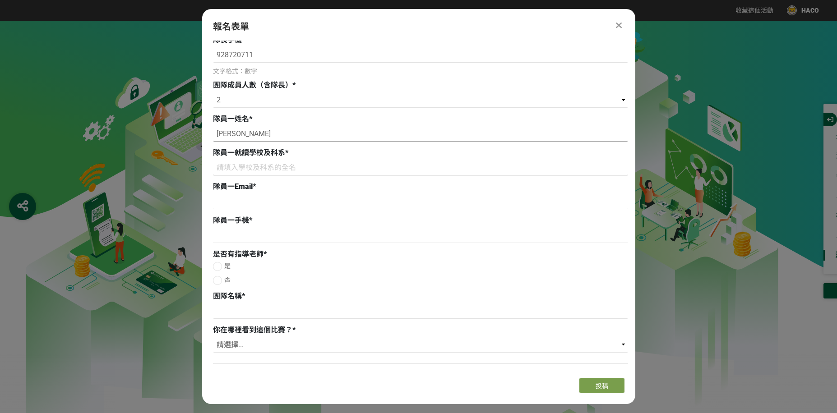
type input "葉柏辰"
click at [293, 169] on input at bounding box center [420, 167] width 415 height 15
type input "國立臺灣科技大學資訊工程系"
type input "pn0818x@outlook.com"
drag, startPoint x: 303, startPoint y: 199, endPoint x: 189, endPoint y: 203, distance: 114.6
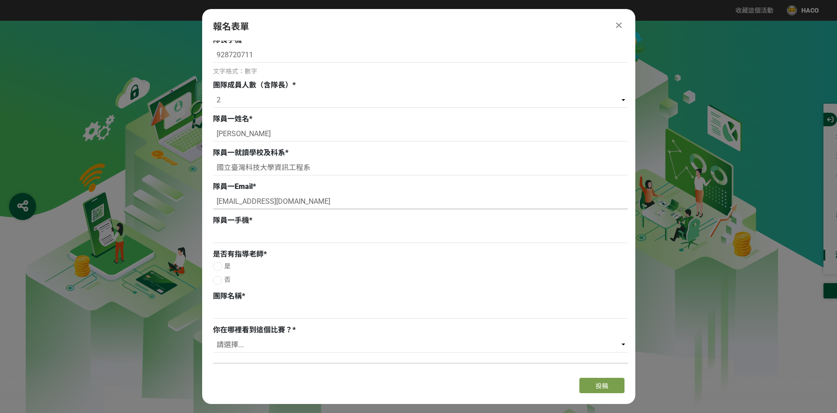
click at [210, 224] on div "若您擁有獎金獵人帳號，且前有填寫過相關資料，系統將自動帶入。 隊長姓名 * 林杰陞 隊長就讀學校及科系 * 國立臺北科技大學資訊與財經管理系 隊長Email …" at bounding box center [418, 206] width 433 height 330
click at [225, 236] on input at bounding box center [420, 235] width 415 height 15
type input "0930695996"
click at [216, 282] on div at bounding box center [217, 280] width 9 height 9
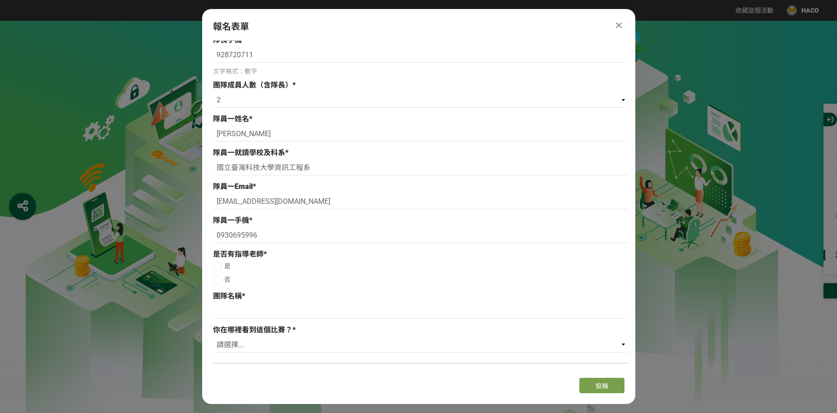
radio input "true"
click at [233, 305] on input at bounding box center [420, 311] width 415 height 15
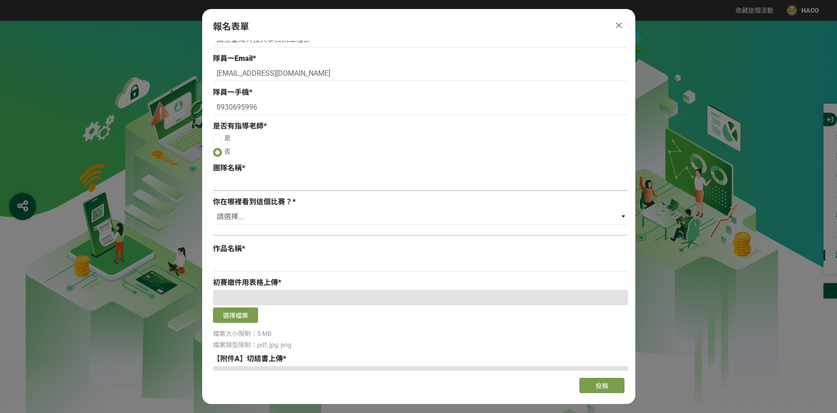
scroll to position [271, 0]
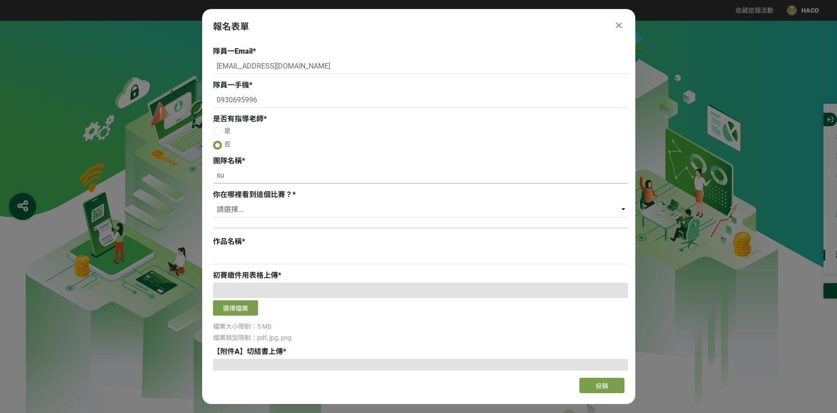
type input "s"
drag, startPoint x: 267, startPoint y: 284, endPoint x: 267, endPoint y: 289, distance: 5.0
click at [267, 288] on div at bounding box center [420, 290] width 415 height 15
drag, startPoint x: 206, startPoint y: 273, endPoint x: 330, endPoint y: 275, distance: 124.1
click at [329, 274] on div "若您擁有獎金獵人帳號，且前有填寫過相關資料，系統將自動帶入。 隊長姓名 * 林杰陞 隊長就讀學校及科系 * 國立臺北科技大學資訊與財經管理系 隊長Email …" at bounding box center [418, 206] width 433 height 330
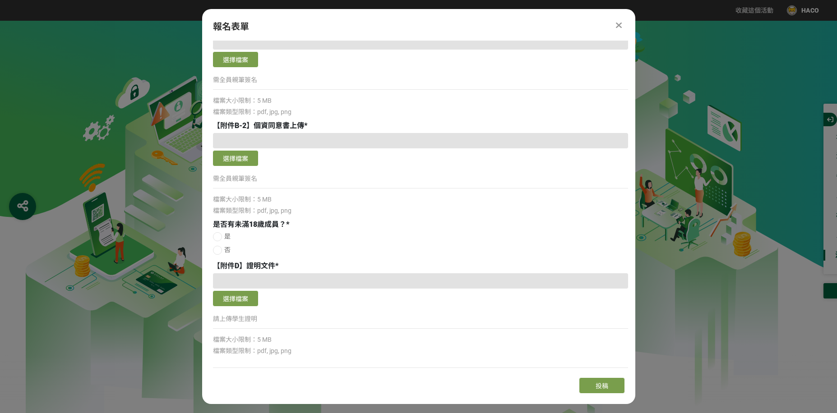
scroll to position [614, 0]
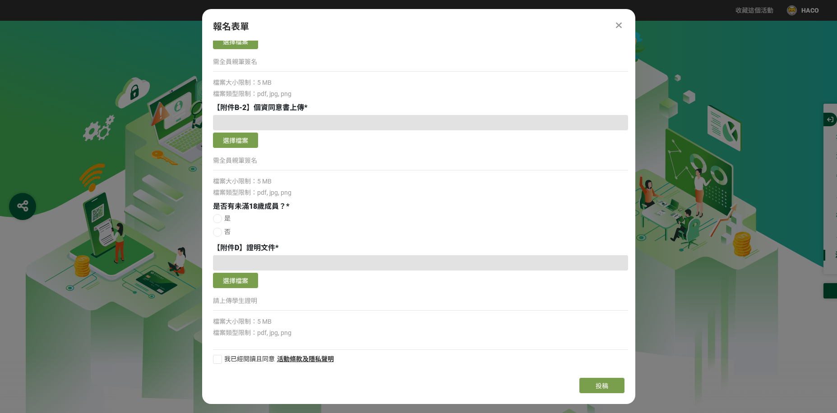
click at [219, 232] on div at bounding box center [217, 232] width 9 height 9
radio input "true"
click at [299, 265] on div at bounding box center [420, 262] width 415 height 15
click at [267, 236] on label "否" at bounding box center [420, 231] width 415 height 9
click at [221, 236] on input "否" at bounding box center [218, 234] width 6 height 6
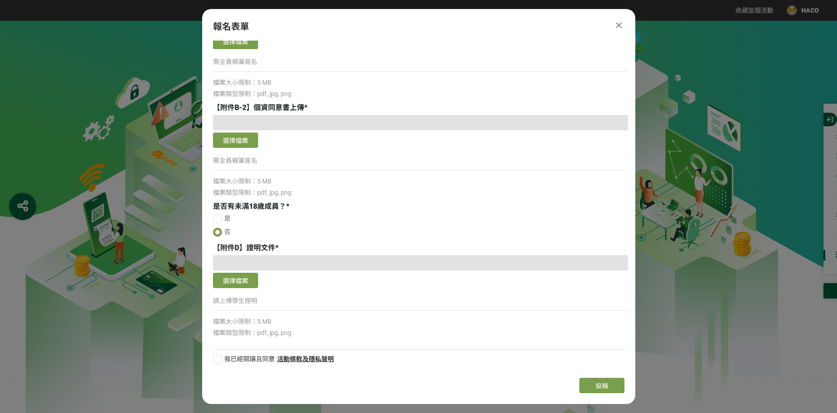
click at [245, 251] on span "【附件D】證明文件" at bounding box center [244, 248] width 62 height 9
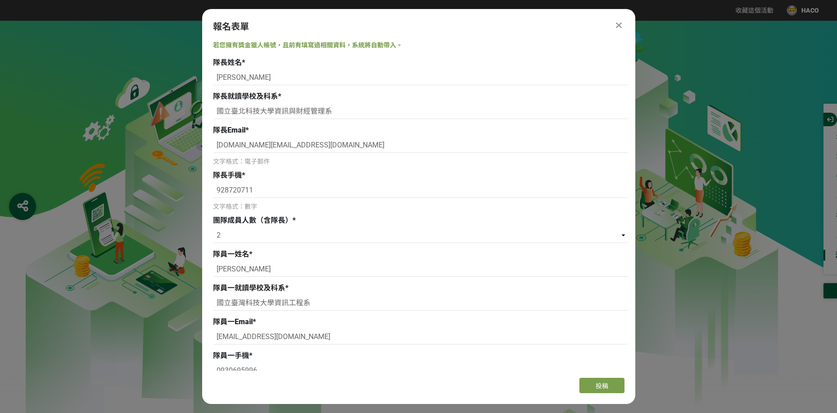
scroll to position [271, 0]
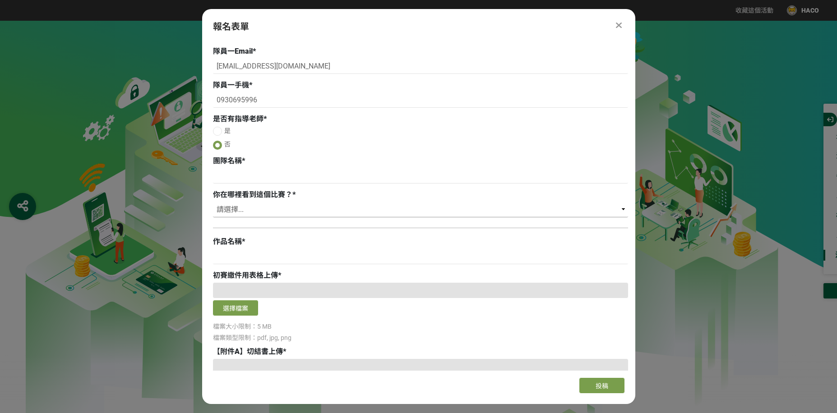
click at [259, 204] on select "請選擇... 獎金獵人網站 Facebook / Instagram 校園講座 / 老師系上推薦 電子郵件 海報 其他" at bounding box center [420, 209] width 415 height 15
select select "獎金獵人網站"
click at [213, 202] on select "請選擇... 獎金獵人網站 Facebook / Instagram 校園講座 / 老師系上推薦 電子郵件 海報 其他" at bounding box center [420, 209] width 415 height 15
click at [236, 262] on input at bounding box center [420, 256] width 415 height 15
click at [240, 230] on div at bounding box center [420, 227] width 415 height 9
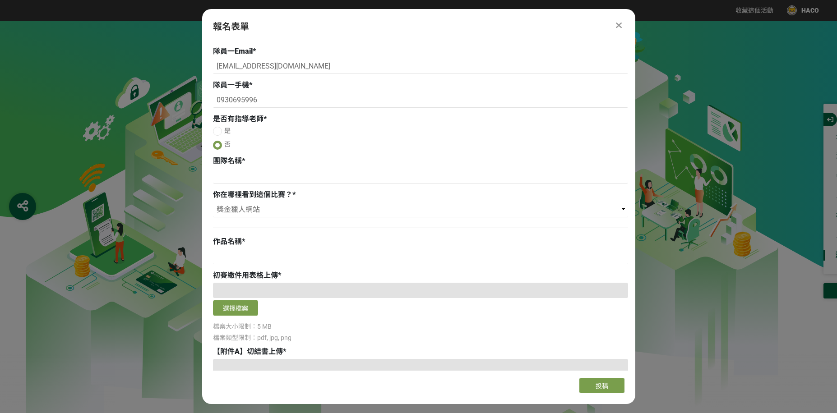
click at [249, 224] on div at bounding box center [420, 227] width 415 height 9
click at [273, 176] on input at bounding box center [420, 175] width 415 height 15
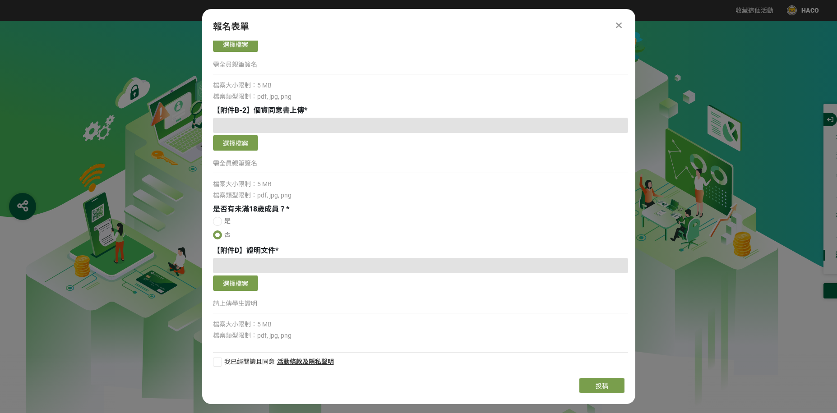
scroll to position [614, 0]
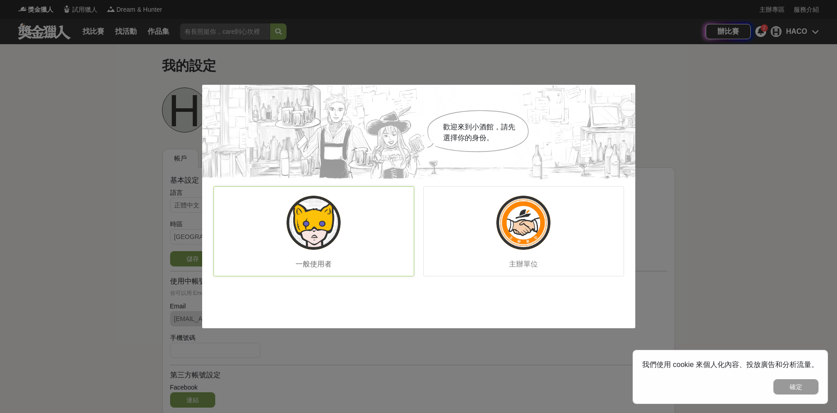
click at [353, 237] on div "一般使用者" at bounding box center [313, 231] width 201 height 90
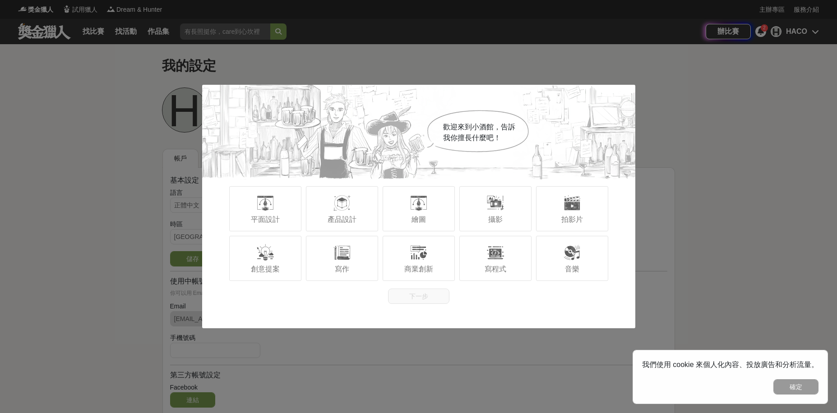
click at [628, 95] on div "歡迎來到小酒館，告訴我你擅長什麼吧！" at bounding box center [418, 132] width 433 height 95
click at [720, 111] on div "歡迎來到小酒館，告訴我你擅長什麼吧！ 平面設計 產品設計 繪圖 攝影 拍影片 創意提案 寫作 商業創新 寫程式 音樂 下一步" at bounding box center [418, 206] width 837 height 413
drag, startPoint x: 710, startPoint y: 112, endPoint x: 698, endPoint y: 121, distance: 14.4
click at [700, 120] on div "歡迎來到小酒館，告訴我你擅長什麼吧！ 平面設計 產品設計 繪圖 攝影 拍影片 創意提案 寫作 商業創新 寫程式 音樂 下一步" at bounding box center [418, 206] width 837 height 413
click at [499, 254] on div at bounding box center [495, 253] width 18 height 18
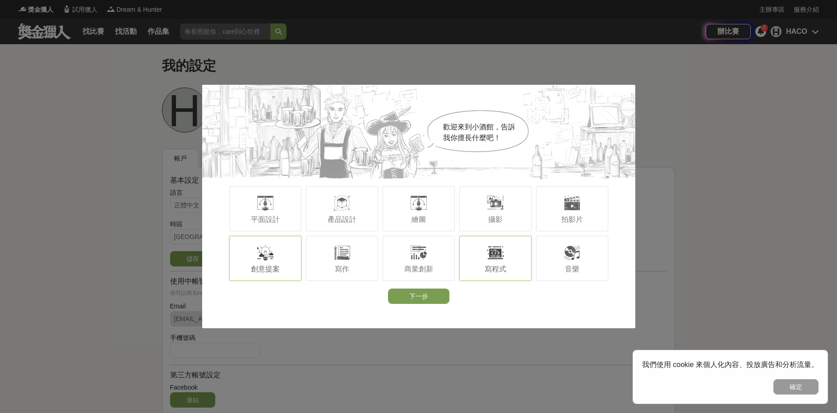
click at [271, 272] on span "創意提案" at bounding box center [265, 269] width 29 height 8
click at [425, 264] on div "商業創新" at bounding box center [419, 258] width 72 height 45
click at [414, 295] on button "下一步" at bounding box center [418, 296] width 61 height 15
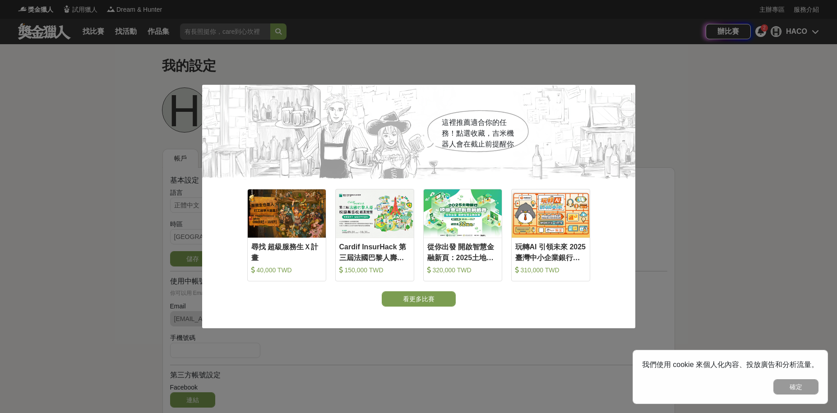
click at [480, 386] on div "這裡推薦適合你的任務！點選收藏，吉米機器人會在截止前提醒你 收藏 尋找 超級服務生Ｘ計畫 40,000 TWD 收藏 Cardif InsurHack 第三屆…" at bounding box center [418, 206] width 837 height 413
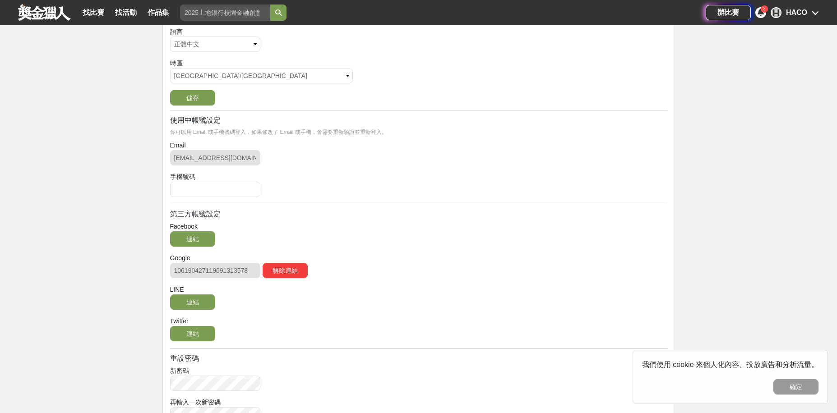
scroll to position [180, 0]
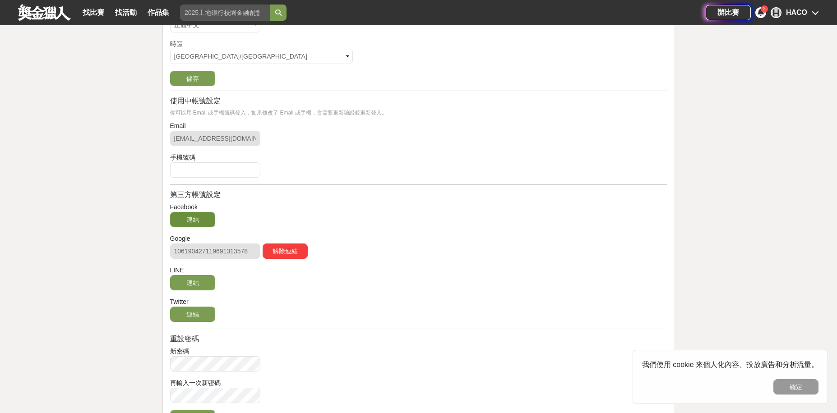
click at [214, 225] on button "連結" at bounding box center [192, 219] width 45 height 15
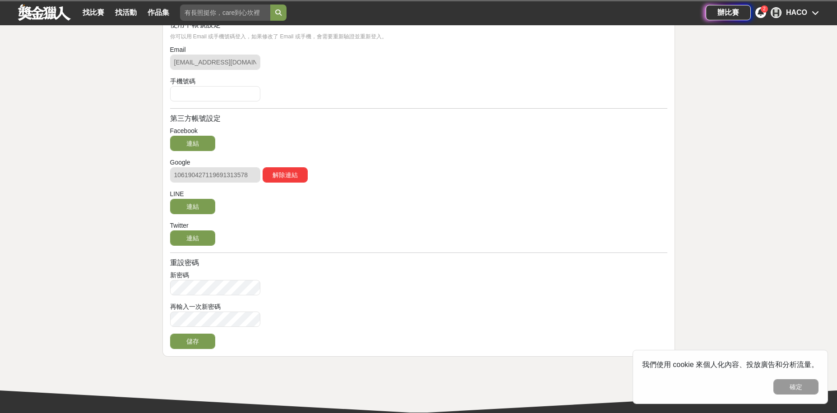
scroll to position [271, 0]
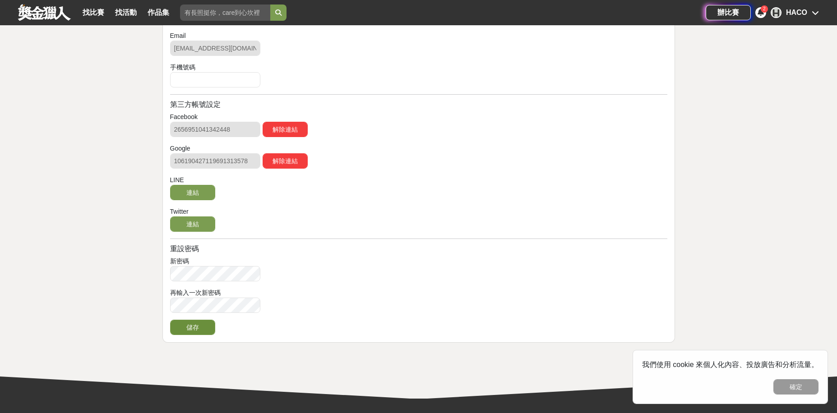
click at [201, 323] on button "儲存" at bounding box center [192, 327] width 45 height 15
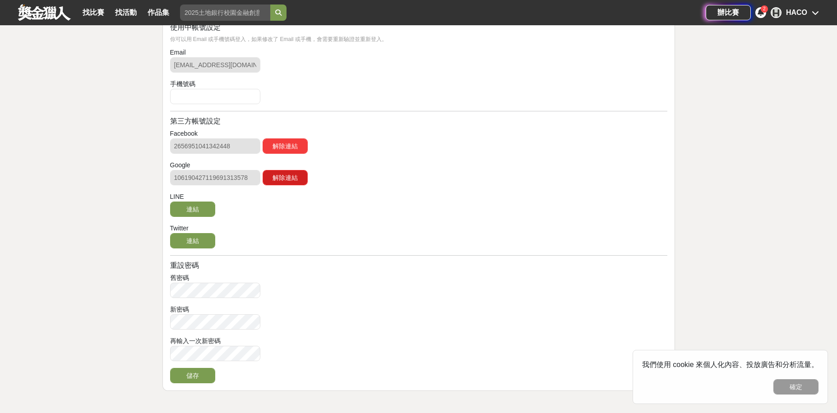
scroll to position [226, 0]
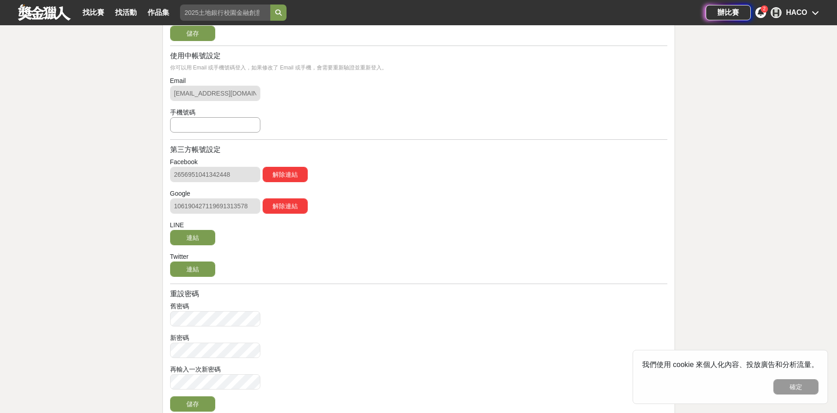
click at [240, 132] on input "text" at bounding box center [215, 124] width 90 height 15
type input "0928720711"
click at [286, 132] on button "新增" at bounding box center [285, 124] width 45 height 15
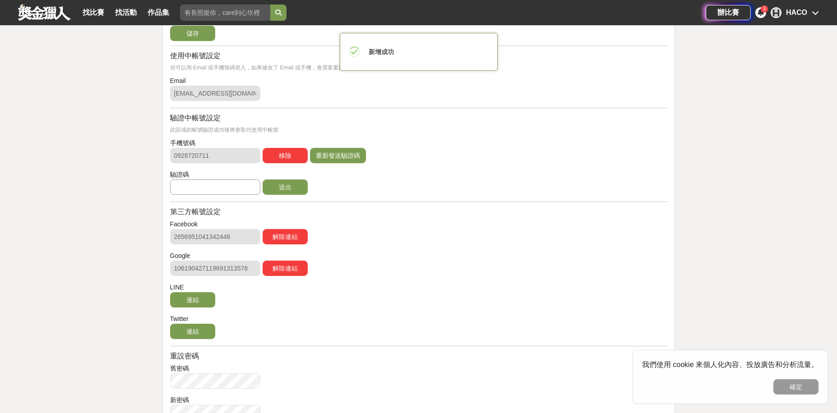
click at [223, 185] on input "text" at bounding box center [215, 187] width 90 height 15
type input "2"
type input "503117"
click at [263, 180] on button "送出" at bounding box center [285, 187] width 45 height 15
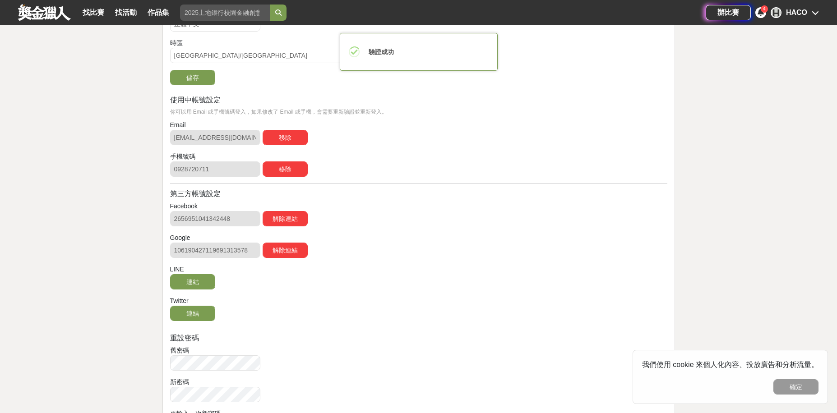
scroll to position [45, 0]
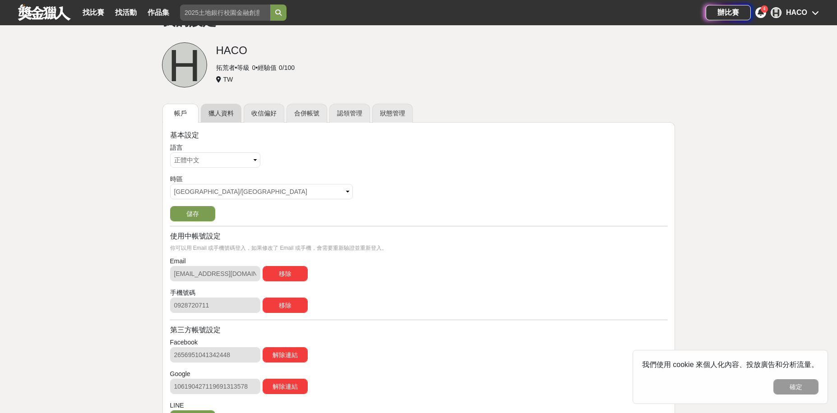
click at [237, 114] on link "獵人資料" at bounding box center [221, 113] width 41 height 19
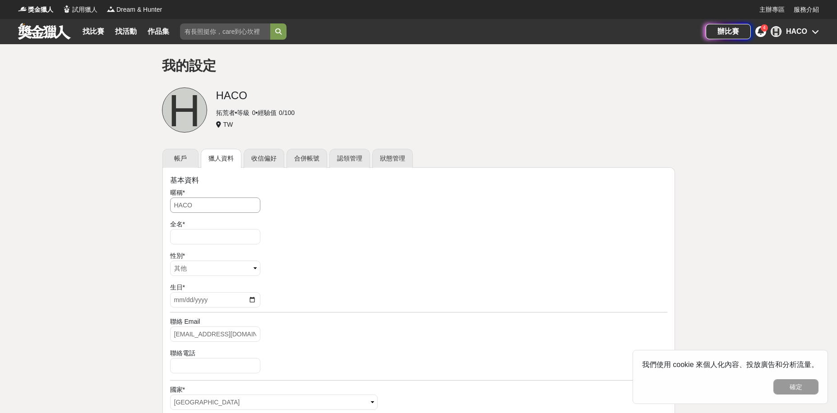
drag, startPoint x: 210, startPoint y: 211, endPoint x: 111, endPoint y: 207, distance: 98.4
click at [111, 207] on div "我的設定 H HACO 拓荒者 • 等級 0 • 經驗值 0 / 100 TW 帳戶 獵人資料 收信偏好 合併帳號 認領管理 狀態管理 基本資料 暱稱 * H…" at bounding box center [418, 383] width 837 height 678
click at [285, 243] on div "全名 *" at bounding box center [418, 233] width 497 height 27
drag, startPoint x: 204, startPoint y: 212, endPoint x: 189, endPoint y: 209, distance: 15.1
click at [189, 209] on input "HACO" at bounding box center [215, 205] width 90 height 15
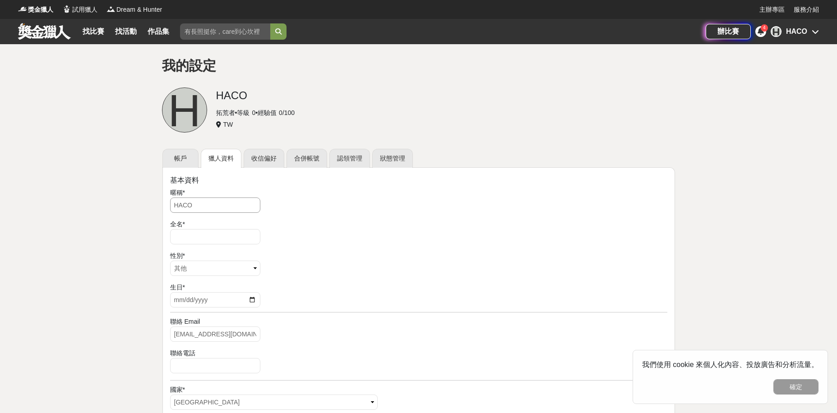
click at [188, 209] on input "HACO" at bounding box center [215, 205] width 90 height 15
drag, startPoint x: 185, startPoint y: 206, endPoint x: 250, endPoint y: 202, distance: 65.6
click at [250, 202] on input "HACO" at bounding box center [215, 205] width 90 height 15
type input "Haco"
click at [207, 269] on select "請選擇... 男 女 其他" at bounding box center [215, 268] width 90 height 15
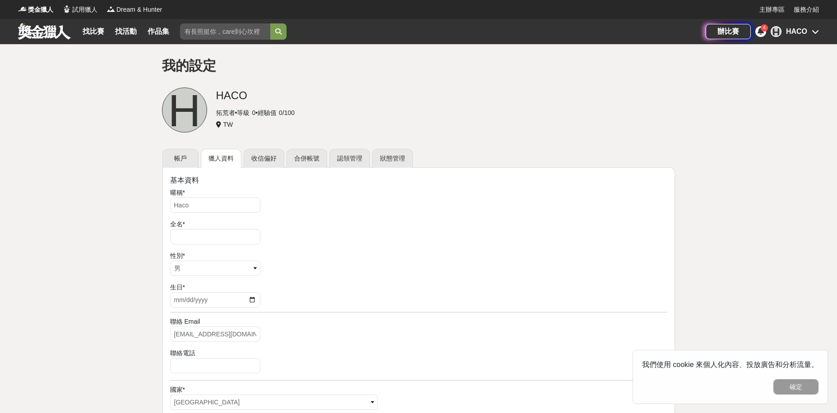
click at [180, 303] on input "date" at bounding box center [215, 299] width 90 height 15
click at [184, 303] on input "date" at bounding box center [215, 299] width 90 height 15
click at [194, 302] on input "date" at bounding box center [215, 299] width 90 height 15
type input "2007-02-22"
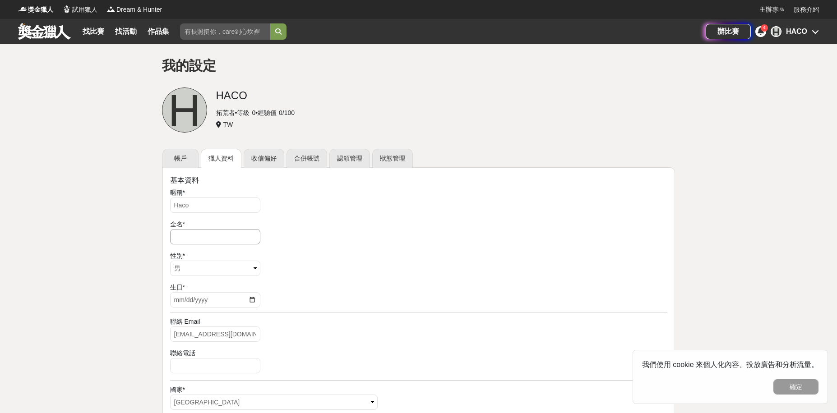
drag, startPoint x: 197, startPoint y: 239, endPoint x: 185, endPoint y: 245, distance: 14.1
click at [194, 242] on input "text" at bounding box center [215, 236] width 90 height 15
click at [193, 238] on input "text" at bounding box center [215, 236] width 90 height 15
type input "x"
type input "林杰陞"
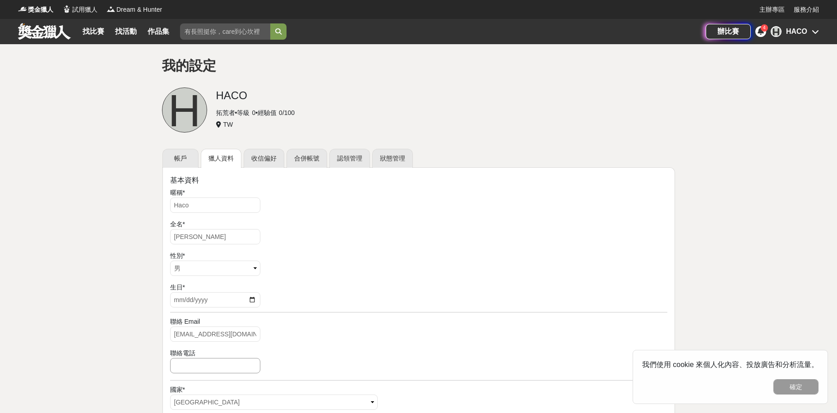
click at [199, 367] on input "number" at bounding box center [215, 365] width 90 height 15
type input "0928720711"
click at [130, 388] on div "我的設定 H HACO 拓荒者 • 等級 0 • 經驗值 0 / 100 TW 帳戶 獵人資料 收信偏好 合併帳號 認領管理 狀態管理 基本資料 暱稱 * H…" at bounding box center [418, 383] width 837 height 678
click at [187, 335] on input "hacotw@gmail.com" at bounding box center [215, 334] width 90 height 15
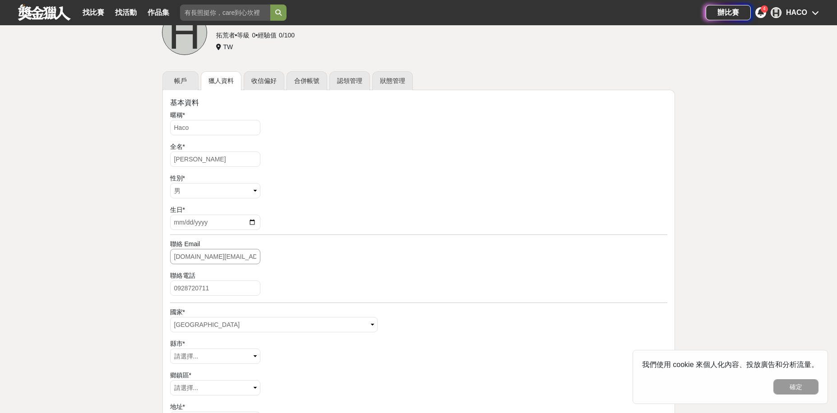
scroll to position [90, 0]
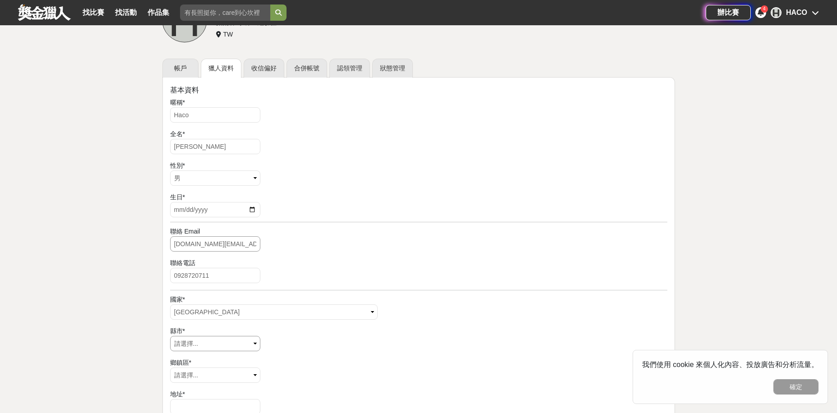
type input "[DOMAIN_NAME][EMAIL_ADDRESS][DOMAIN_NAME]"
click at [210, 346] on select "請選擇... 臺北市 基隆市 新北市 連江縣 宜蘭縣 釣魚臺 新竹市 新竹縣 桃園市 苗栗縣 臺中市 彰化縣 南投縣 嘉義市 嘉義縣 雲林縣 臺南市 高雄市 …" at bounding box center [215, 343] width 90 height 15
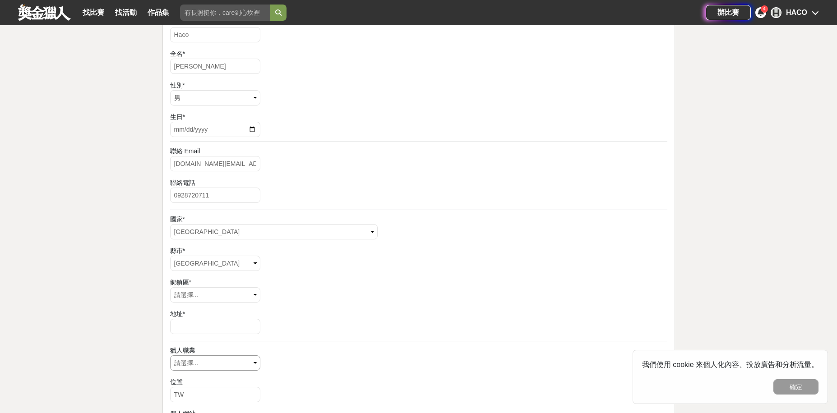
scroll to position [226, 0]
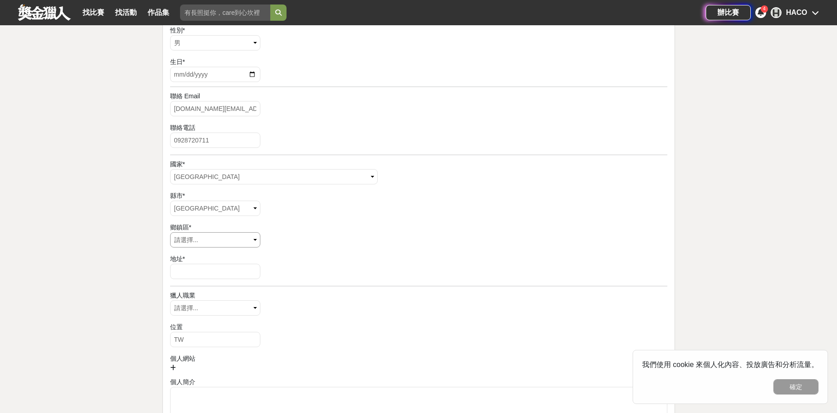
click at [185, 244] on select "請選擇... 中區 東區 南區 西區 北區 北屯區 西屯區 南屯區 太平區 大里區 霧峰區 烏日區 豐原區 后里區 石岡區 東勢區 和平區 新社區 潭子區 大…" at bounding box center [215, 239] width 90 height 15
click at [210, 279] on input "text" at bounding box center [215, 271] width 90 height 15
type input "g"
click at [238, 294] on div "獵人職業" at bounding box center [418, 295] width 497 height 9
click at [177, 301] on select "請選擇... 視覺藝術 攝影師 作家 音樂家 工程師 達人 博學" at bounding box center [215, 307] width 90 height 15
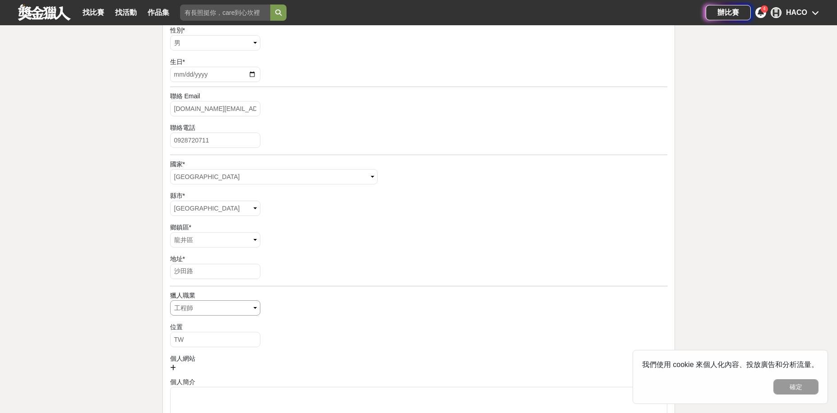
drag, startPoint x: 191, startPoint y: 314, endPoint x: 192, endPoint y: 309, distance: 5.5
click at [191, 314] on select "請選擇... 視覺藝術 攝影師 作家 音樂家 工程師 達人 博學" at bounding box center [215, 307] width 90 height 15
click at [216, 308] on select "請選擇... 視覺藝術 攝影師 作家 音樂家 工程師 達人 博學" at bounding box center [215, 307] width 90 height 15
click at [221, 239] on select "請選擇... 中區 東區 南區 西區 北區 北屯區 西屯區 南屯區 太平區 大里區 霧峰區 烏日區 豐原區 后里區 石岡區 東勢區 和平區 新社區 潭子區 大…" at bounding box center [215, 239] width 90 height 15
click at [217, 257] on div "地址 *" at bounding box center [418, 258] width 497 height 9
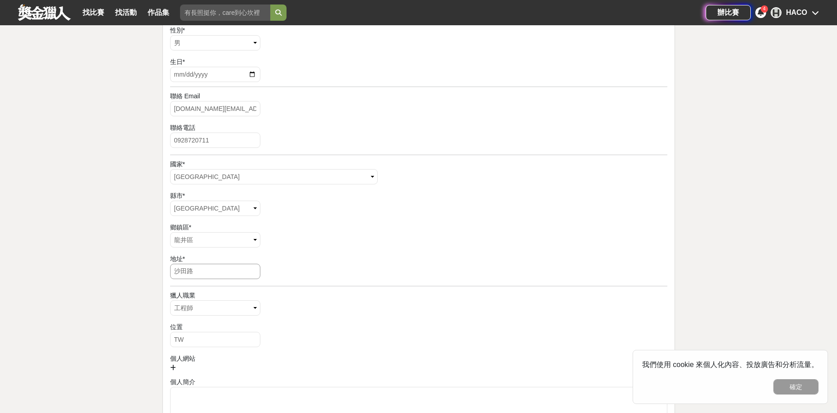
drag, startPoint x: 211, startPoint y: 268, endPoint x: 210, endPoint y: 274, distance: 5.9
click at [211, 268] on input "沙田路" at bounding box center [215, 271] width 90 height 15
type input "沙田路四段688號"
click at [334, 309] on div "獵人職業 請選擇... 視覺藝術 攝影師 作家 音樂家 工程師 達人 博學" at bounding box center [418, 304] width 497 height 27
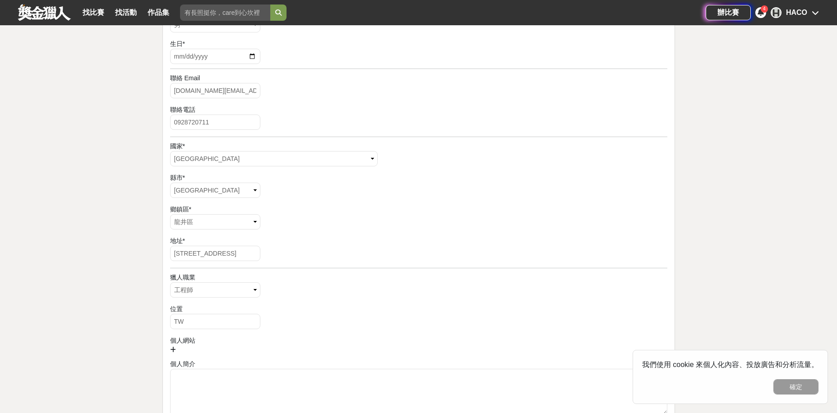
scroll to position [316, 0]
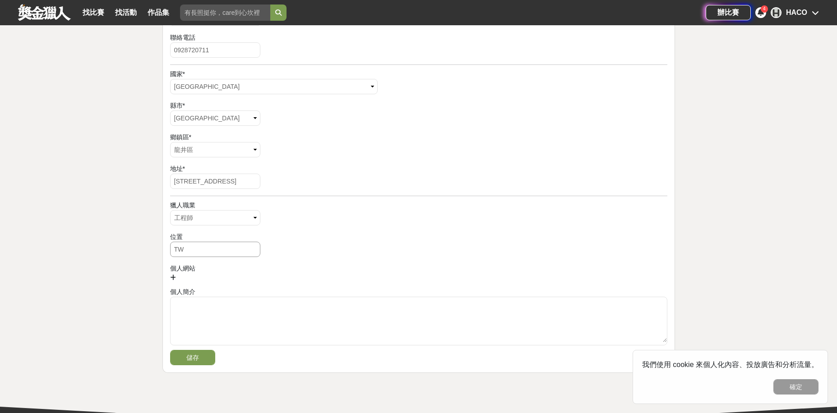
click at [218, 253] on input "TW" at bounding box center [215, 249] width 90 height 15
click at [326, 274] on div at bounding box center [418, 277] width 497 height 9
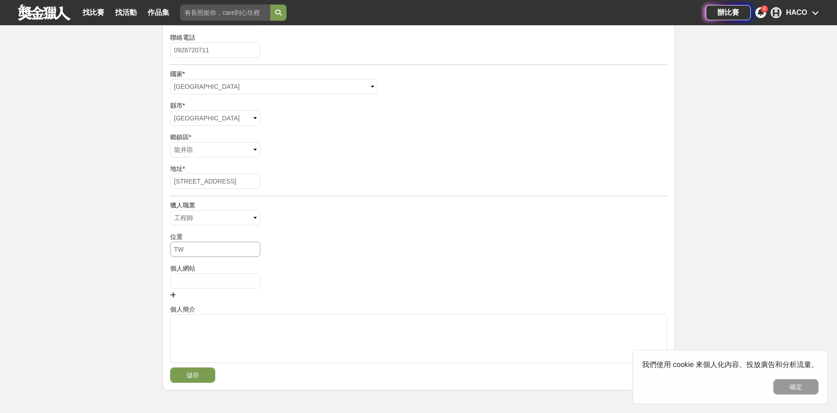
drag, startPoint x: 230, startPoint y: 252, endPoint x: 132, endPoint y: 249, distance: 97.9
click at [139, 249] on div "我的設定 H HACO 拓荒者 • 等級 0 • 經驗值 0 / 100 TW 帳戶 獵人資料 收信偏好 合併帳號 認領管理 狀態管理 基本資料 暱稱 * H…" at bounding box center [418, 76] width 837 height 696
click at [346, 267] on div "個人網站" at bounding box center [418, 268] width 497 height 9
click at [230, 281] on input "text" at bounding box center [215, 280] width 90 height 15
click at [344, 310] on div "個人簡介" at bounding box center [418, 309] width 497 height 9
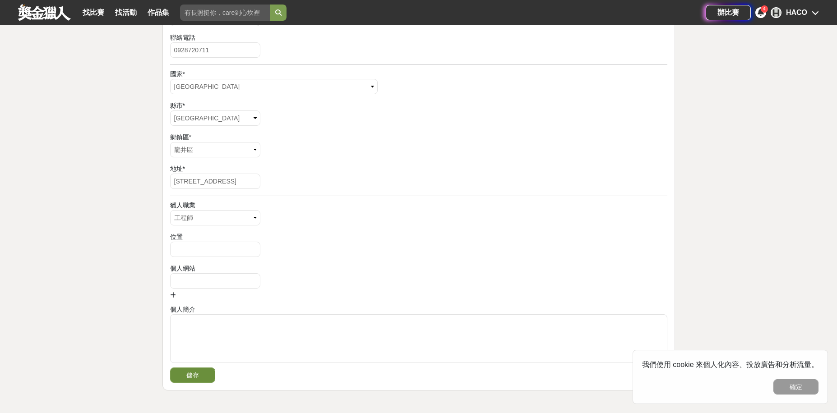
click at [202, 369] on button "儲存" at bounding box center [192, 375] width 45 height 15
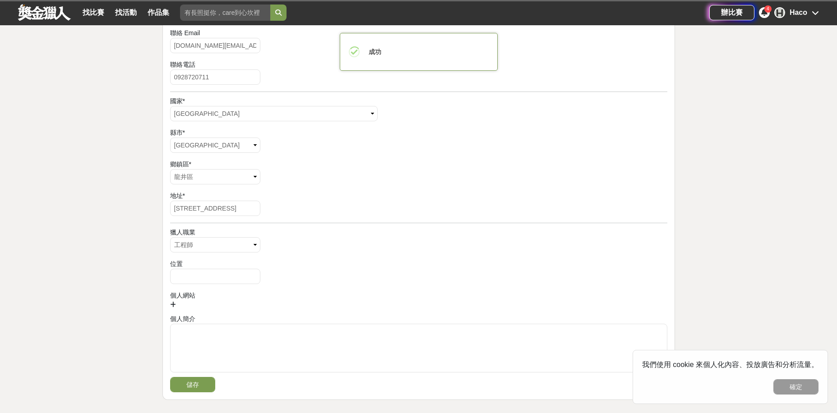
click at [802, 386] on button "確定" at bounding box center [795, 386] width 45 height 15
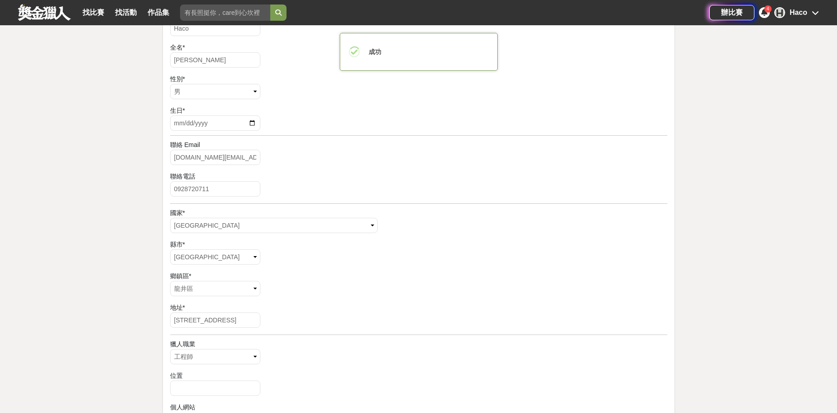
scroll to position [0, 0]
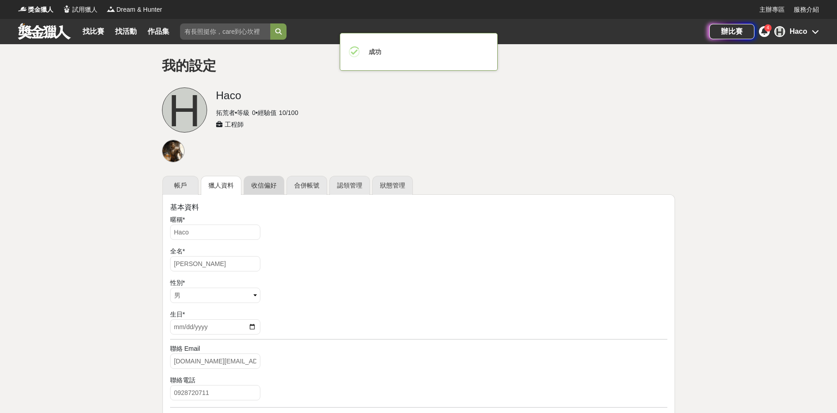
click at [263, 181] on link "收信偏好" at bounding box center [264, 185] width 41 height 19
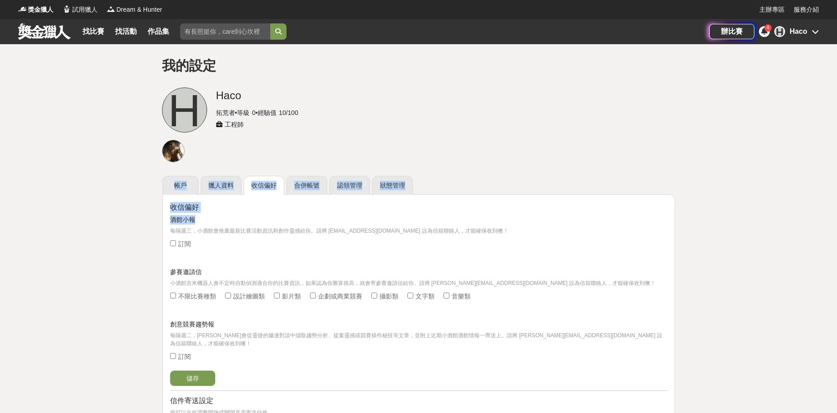
drag, startPoint x: 168, startPoint y: 153, endPoint x: 301, endPoint y: 213, distance: 145.4
click at [314, 188] on link "合併帳號" at bounding box center [306, 185] width 41 height 19
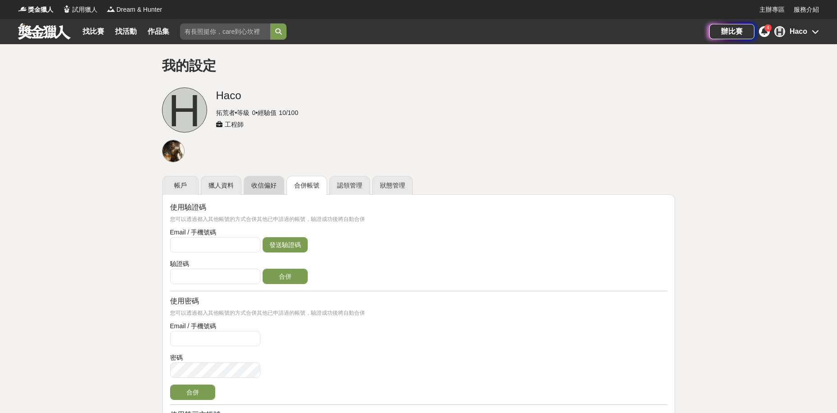
click at [254, 181] on link "收信偏好" at bounding box center [264, 185] width 41 height 19
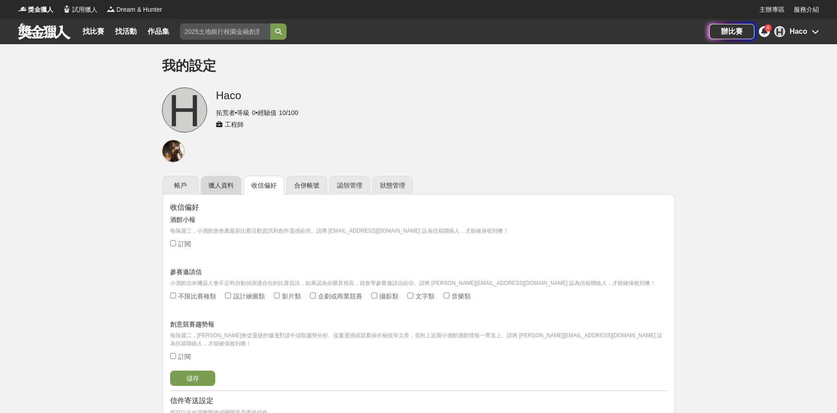
click at [232, 181] on link "獵人資料" at bounding box center [221, 185] width 41 height 19
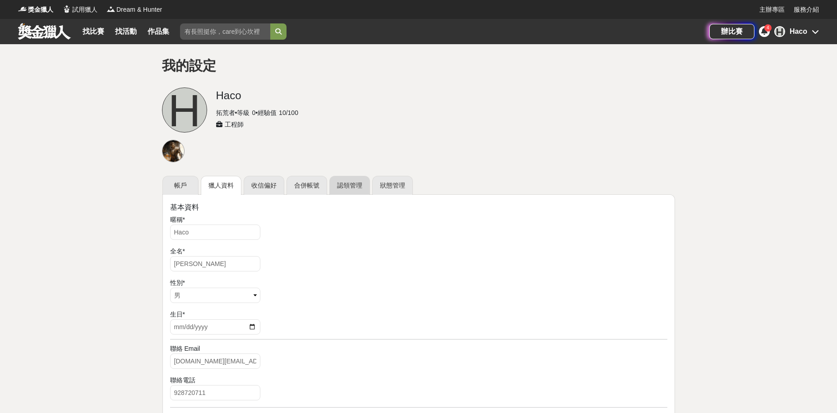
click at [330, 194] on link "認領管理" at bounding box center [349, 185] width 41 height 19
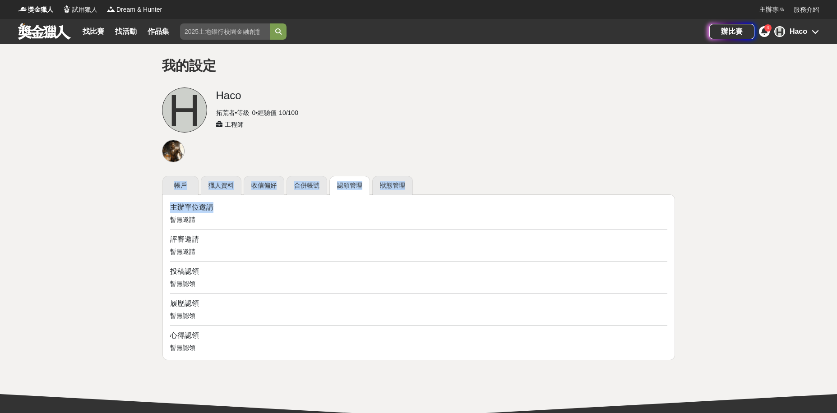
drag, startPoint x: 177, startPoint y: 152, endPoint x: 404, endPoint y: 198, distance: 231.4
click at [405, 195] on div "我的設定 H Haco 拓荒者 • 等級 0 • 經驗值 10 / 100 工程師 帳戶 獵人資料 收信偏好 合併帳號 認領管理 狀態管理 主辦單位邀請 暫無…" at bounding box center [418, 219] width 837 height 350
click at [324, 281] on div "暫無認領" at bounding box center [418, 283] width 497 height 9
click at [379, 180] on link "狀態管理" at bounding box center [392, 185] width 41 height 19
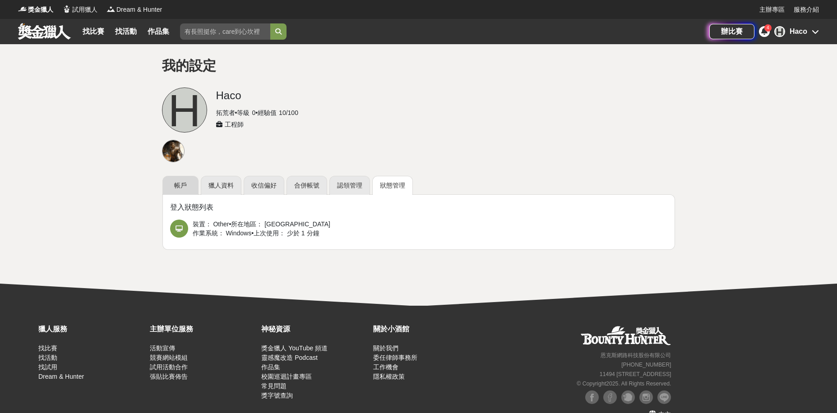
drag, startPoint x: 199, startPoint y: 188, endPoint x: 190, endPoint y: 192, distance: 9.9
click at [199, 188] on div "帳戶 獵人資料 收信偏好 合併帳號 認領管理 狀態管理" at bounding box center [418, 185] width 512 height 19
click at [185, 185] on link "帳戶" at bounding box center [180, 185] width 36 height 19
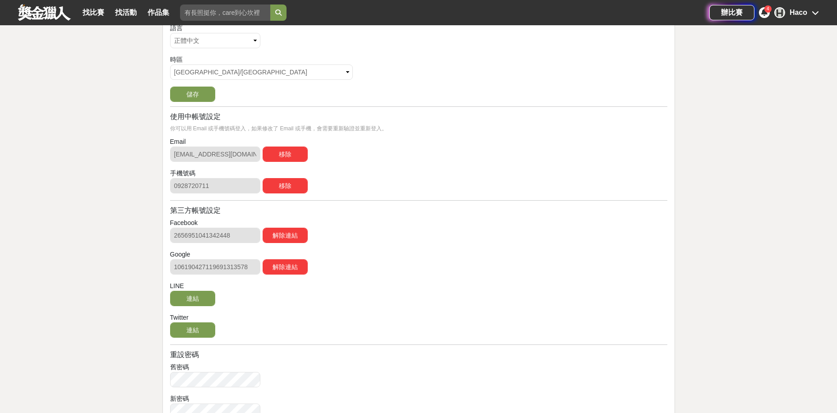
scroll to position [171, 0]
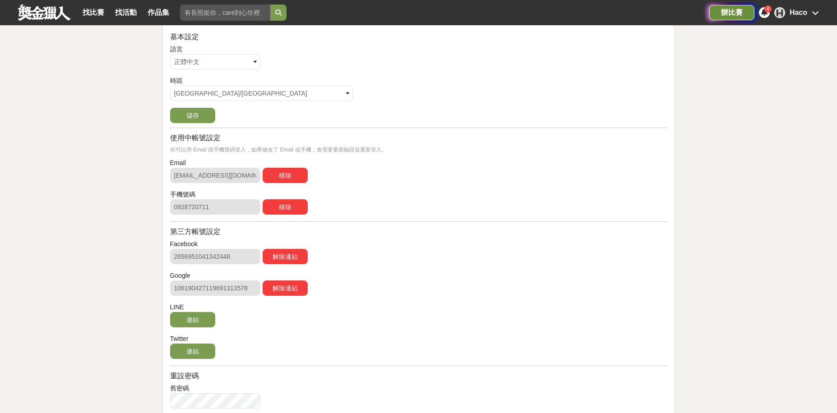
click at [743, 16] on div "辦比賽" at bounding box center [731, 12] width 45 height 15
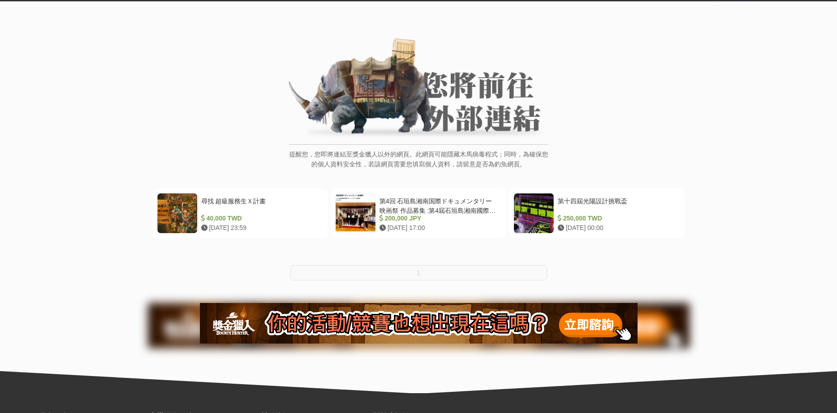
scroll to position [45, 0]
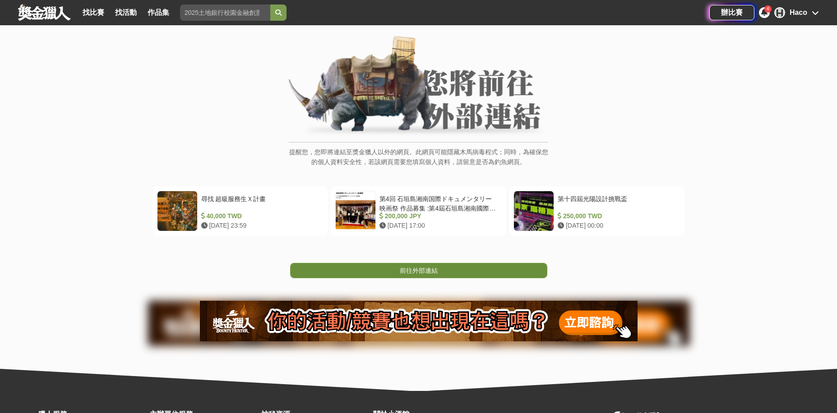
click at [472, 268] on link "前往外部連結" at bounding box center [418, 270] width 257 height 15
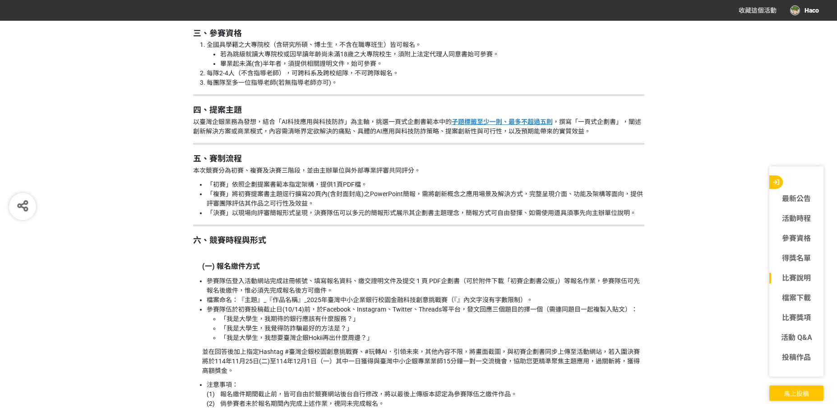
scroll to position [1083, 0]
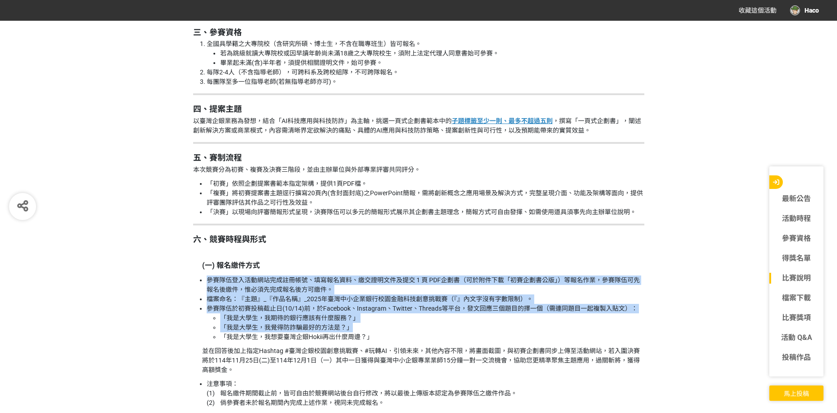
drag, startPoint x: 205, startPoint y: 277, endPoint x: 494, endPoint y: 330, distance: 293.1
click at [494, 330] on ul "參賽隊伍登入活動網站完成註冊帳號、填寫報名資料、繳交證明文件及提交 1 頁 PDF企劃書（可於附件下載「初賽企劃書公版」）等報名作業，參賽隊伍可先報名後繳件，…" at bounding box center [418, 309] width 451 height 66
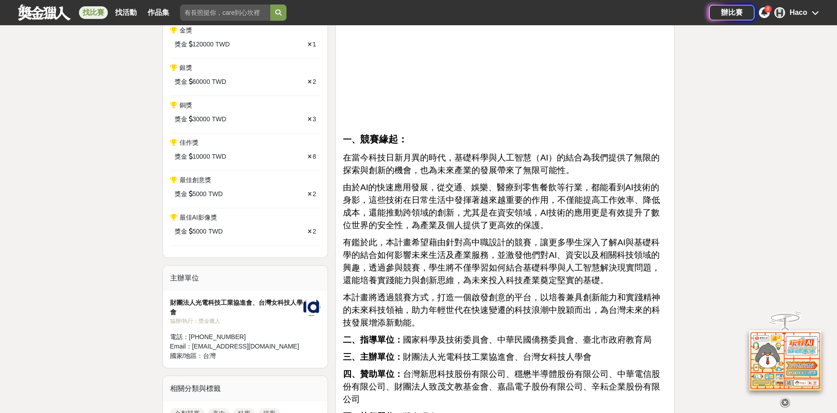
scroll to position [406, 0]
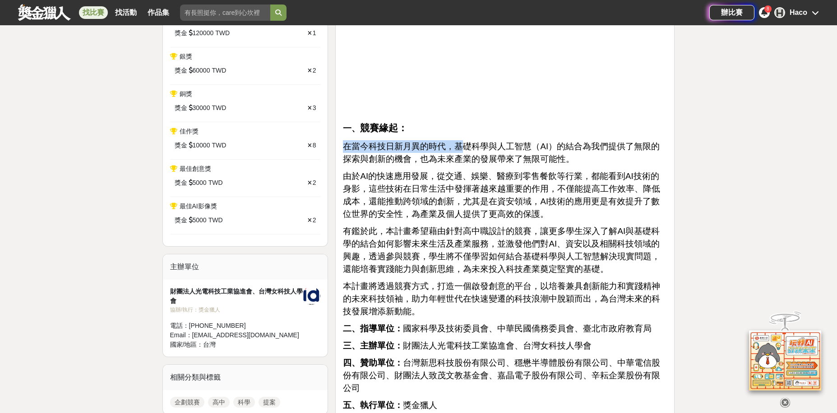
drag, startPoint x: 338, startPoint y: 146, endPoint x: 475, endPoint y: 181, distance: 141.6
click at [494, 240] on span "有鑑於此，本計畫希望藉由針對高中職設計的競賽，讓更多學生深入了解AI與基礎科學的結合如何影響未來生活及產業服務，並激發他們對AI、資安以及相關科技領域的興趣，…" at bounding box center [501, 249] width 317 height 47
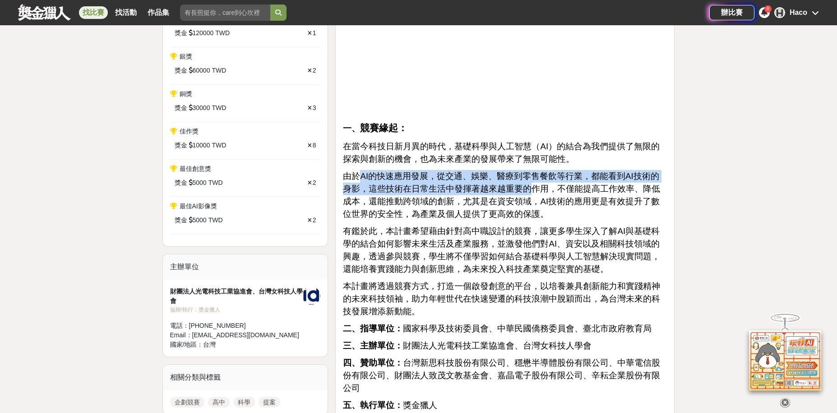
drag, startPoint x: 356, startPoint y: 178, endPoint x: 498, endPoint y: 220, distance: 148.0
click at [527, 185] on span "由於AI的快速應用發展，從交通、娛樂、醫療到零售餐飲等行業，都能看到AI技術的身影，這些技術在日常生活中發揮著越來越重要的作用，不僅能提高工作效率、降低成本，…" at bounding box center [501, 194] width 317 height 47
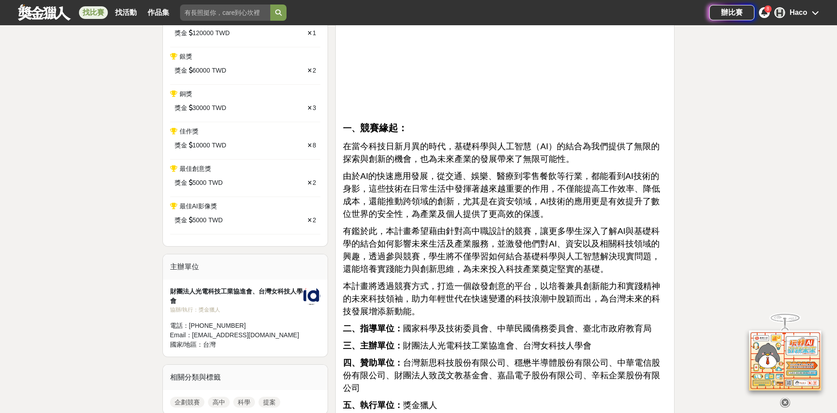
click at [474, 254] on span "有鑑於此，本計畫希望藉由針對高中職設計的競賽，讓更多學生深入了解AI與基礎科學的結合如何影響未來生活及產業服務，並激發他們對AI、資安以及相關科技領域的興趣，…" at bounding box center [501, 249] width 317 height 47
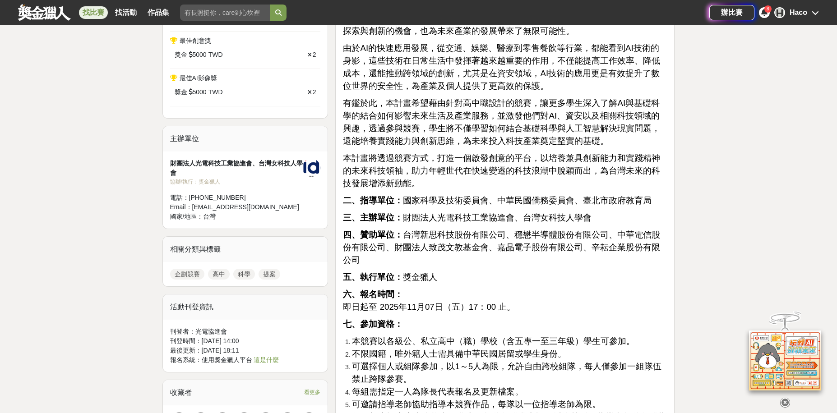
scroll to position [541, 0]
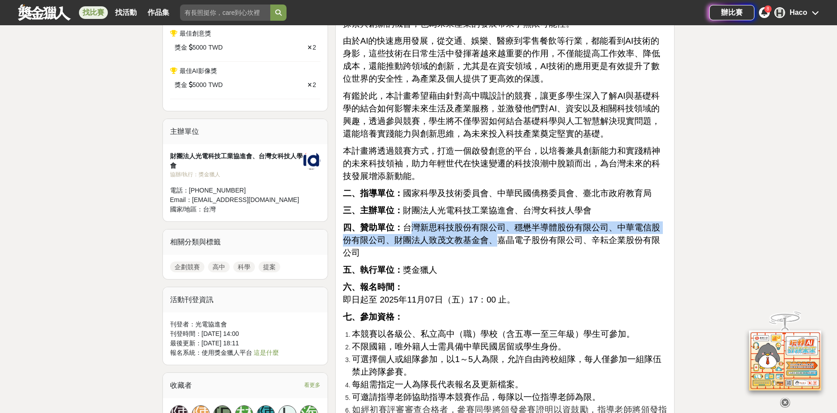
drag, startPoint x: 408, startPoint y: 228, endPoint x: 501, endPoint y: 240, distance: 93.2
click at [498, 239] on span "四、贊助單位： 台灣新思科技股份有限公司、穩懋半導體股份有限公司、中華電信股份有限公司、財團法人致茂文教基金會、嘉晶電子股份有限公司、辛耘企業股份有限公司" at bounding box center [501, 240] width 317 height 35
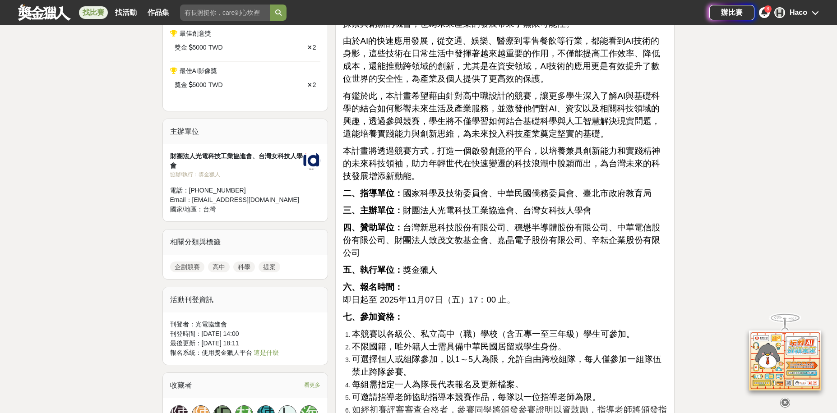
click at [438, 264] on p "五、執行單位： 獎金獵人" at bounding box center [505, 270] width 324 height 13
drag, startPoint x: 394, startPoint y: 190, endPoint x: 501, endPoint y: 202, distance: 108.1
click at [440, 264] on p "五、執行單位： 獎金獵人" at bounding box center [505, 270] width 324 height 13
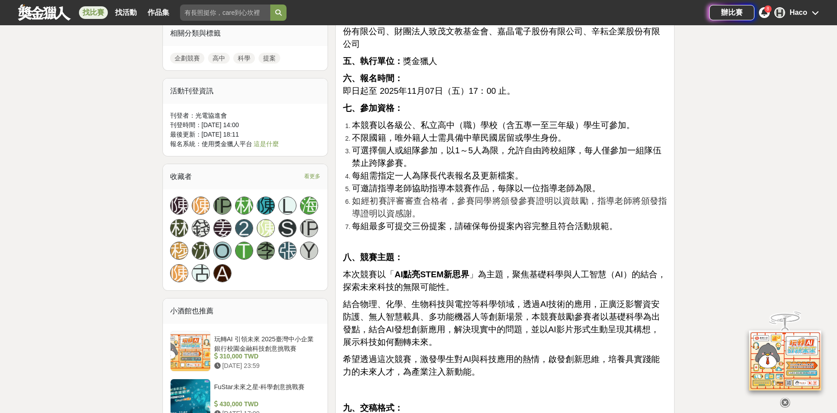
scroll to position [767, 0]
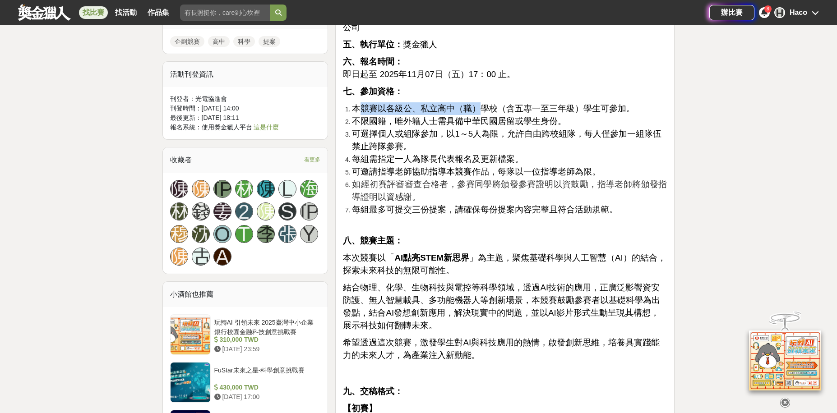
drag, startPoint x: 358, startPoint y: 95, endPoint x: 477, endPoint y: 101, distance: 119.3
click at [477, 104] on span "本競賽以各級公、私立高中（職）學校（含五專一至三年級）學生可參加。" at bounding box center [493, 108] width 283 height 9
click at [415, 115] on li "不限國籍，唯外籍人士需具備中華民國居留或學生身份。" at bounding box center [509, 121] width 315 height 13
click at [428, 104] on span "本競賽以各級公、私立高中（職）學校（含五專一至三年級）學生可參加。" at bounding box center [493, 108] width 283 height 9
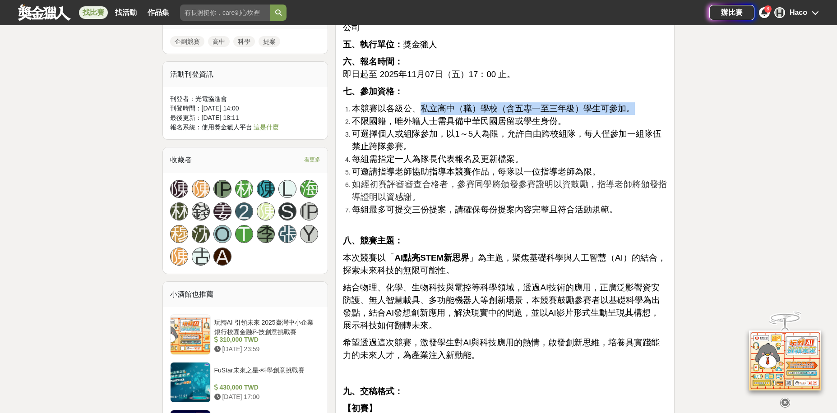
drag, startPoint x: 418, startPoint y: 96, endPoint x: 633, endPoint y: 96, distance: 215.6
click at [633, 102] on li "本競賽以各級公、私立高中（職）學校（含五專一至三年級）學生可參加。" at bounding box center [509, 108] width 315 height 13
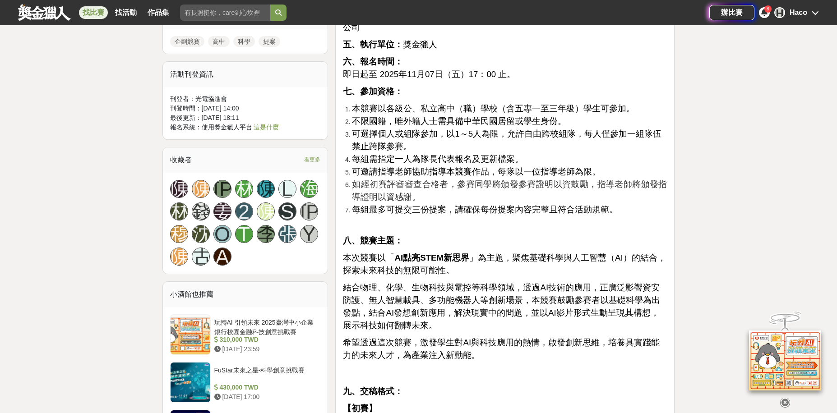
drag, startPoint x: 601, startPoint y: 131, endPoint x: 591, endPoint y: 140, distance: 14.1
click at [600, 133] on li "可選擇個人或組隊參加，以1～5人為限，允許自由跨校組隊，每人僅參加一組隊伍禁止跨隊參賽。" at bounding box center [509, 140] width 315 height 25
click at [360, 129] on span "可選擇個人或組隊參加，以1～5人為限，允許自由跨校組隊，每人僅參加一組隊伍禁止跨隊參賽。" at bounding box center [506, 140] width 309 height 22
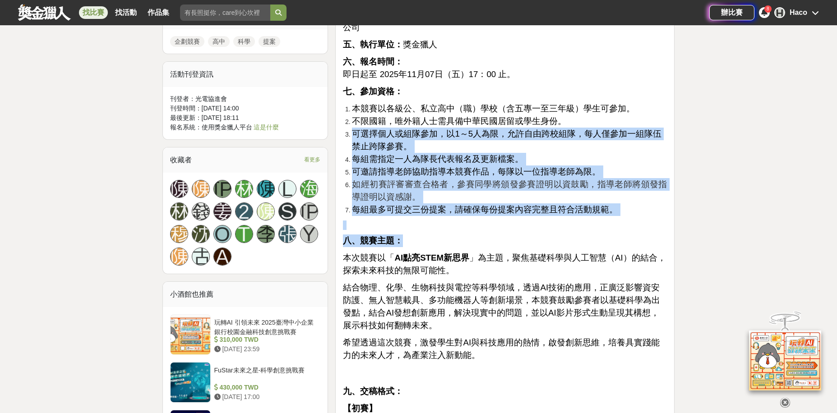
drag, startPoint x: 355, startPoint y: 119, endPoint x: 657, endPoint y: 220, distance: 318.1
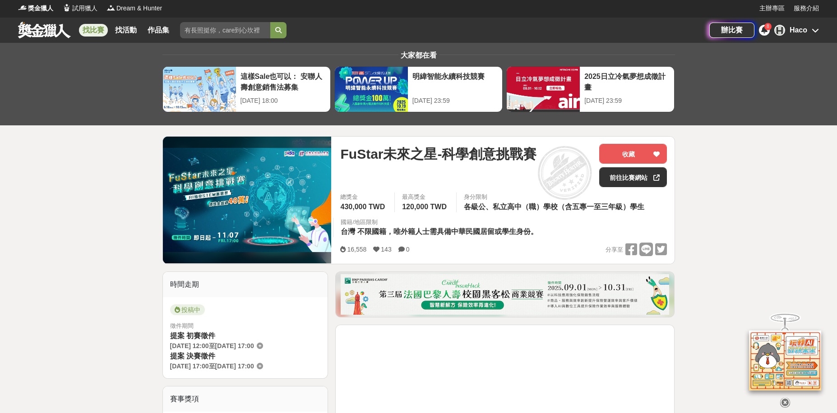
scroll to position [0, 0]
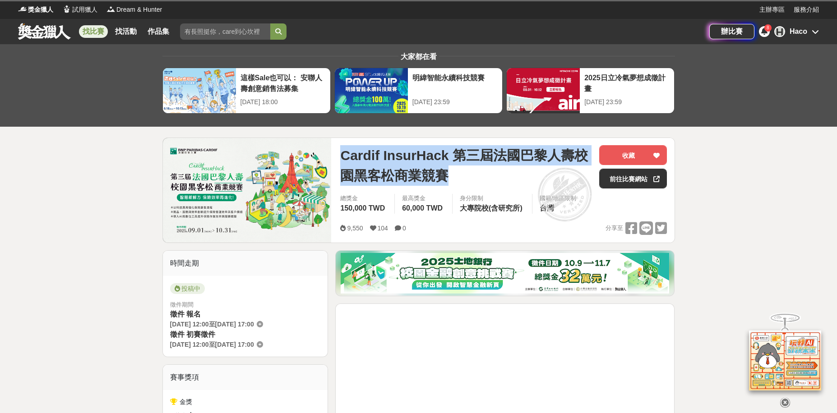
drag, startPoint x: 376, startPoint y: 176, endPoint x: 482, endPoint y: 188, distance: 107.1
click at [493, 186] on div "Cardif InsurHack 第三屆法國巴黎人壽校園黑客松商業競賽 收藏 前往比賽網站 總獎金 150,000 TWD 最高獎金 60,000 TWD 身…" at bounding box center [503, 190] width 341 height 105
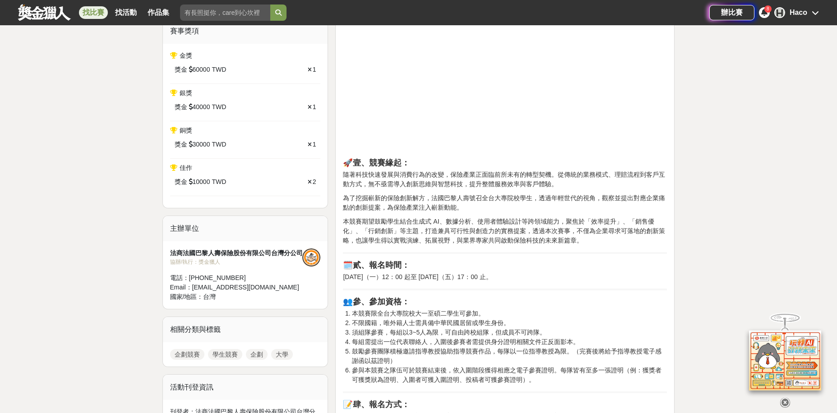
scroll to position [361, 0]
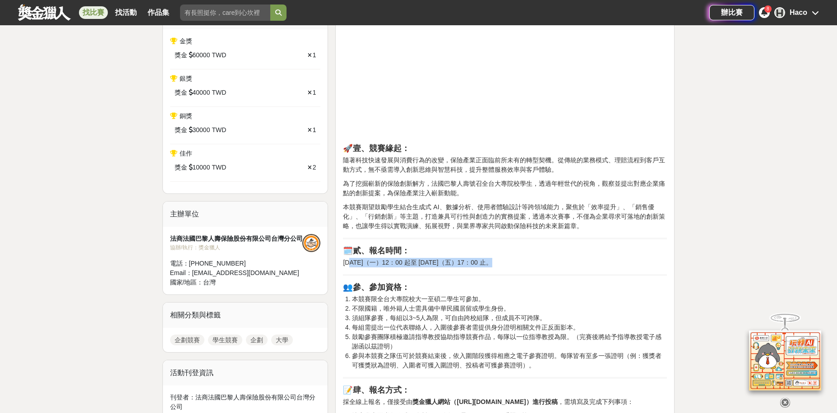
drag, startPoint x: 350, startPoint y: 260, endPoint x: 480, endPoint y: 266, distance: 129.6
click at [480, 258] on p "[DATE]（一）12：00 起至 [DATE]（五）17：00 止。" at bounding box center [505, 262] width 324 height 9
click at [459, 333] on li "鼓勵參賽團隊積極邀請指導教授協助指導競賽作品，每隊以一位指導教授為限。（完賽後將給予指導教授電子感謝函以茲證明）" at bounding box center [509, 341] width 315 height 19
drag, startPoint x: 352, startPoint y: 297, endPoint x: 489, endPoint y: 300, distance: 136.7
click at [489, 300] on li "本競賽限全台大專院校大一至碩二學生可參加。" at bounding box center [509, 299] width 315 height 9
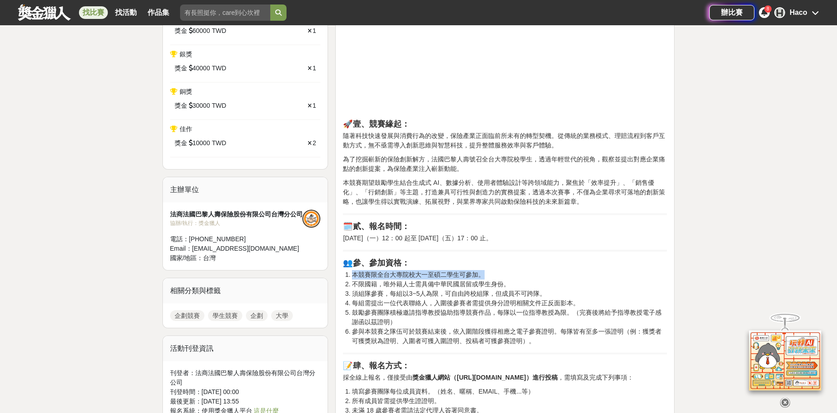
scroll to position [451, 0]
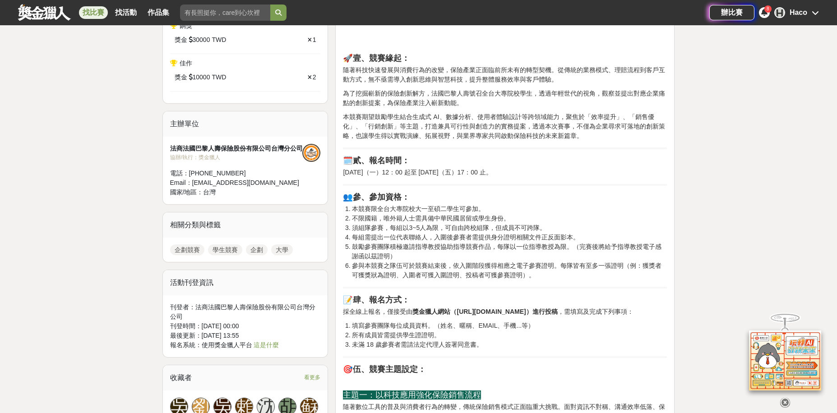
click at [450, 312] on strong "獎金獵人網站（[URL][DOMAIN_NAME]）進行投稿" at bounding box center [484, 311] width 145 height 7
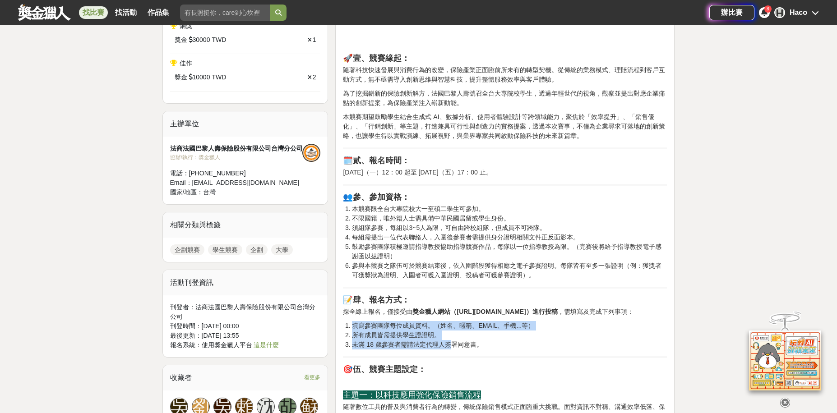
drag, startPoint x: 368, startPoint y: 334, endPoint x: 451, endPoint y: 355, distance: 85.7
click at [451, 350] on ol "填寫參賽團隊每位成員資料。（姓名、暱稱、EMAIL、手機...等） 所有成員皆需提供學生證證明。 未滿 18 歲參賽者需請法定代理人簽署同意書。" at bounding box center [505, 335] width 324 height 28
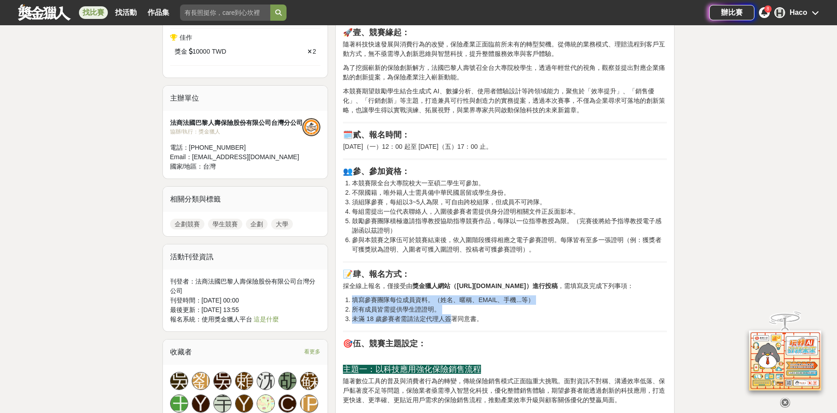
scroll to position [632, 0]
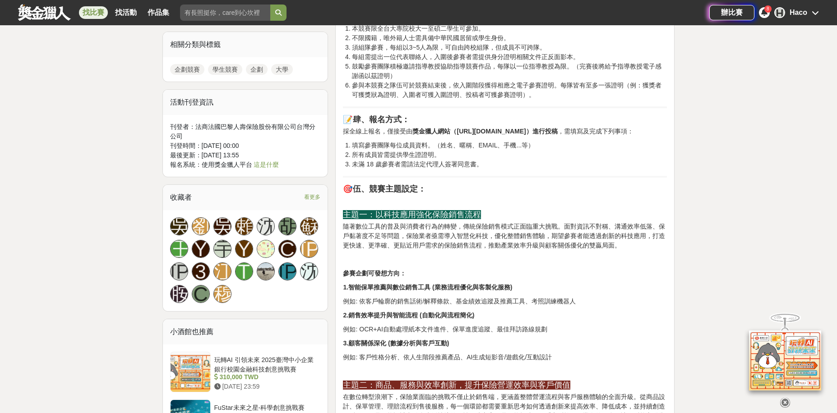
click at [388, 277] on strong "參賽企劃可發想方向：" at bounding box center [374, 273] width 63 height 7
drag, startPoint x: 414, startPoint y: 228, endPoint x: 499, endPoint y: 234, distance: 85.5
click at [499, 234] on p "隨著數位工具的普及與消費者行為的轉變，傳統保險銷售模式正面臨重大挑戰。面對資訊不對稱、溝通效率低落、保戶黏著度不足等問題，保險業者亟需導入智慧化科技，優化整體…" at bounding box center [505, 236] width 324 height 28
click at [478, 264] on p at bounding box center [505, 259] width 324 height 9
click at [413, 306] on p "例如: 依客戶輪廓的銷售話術/解釋條款、基金績效追蹤及推薦工具、考照訓練機器人" at bounding box center [505, 301] width 324 height 9
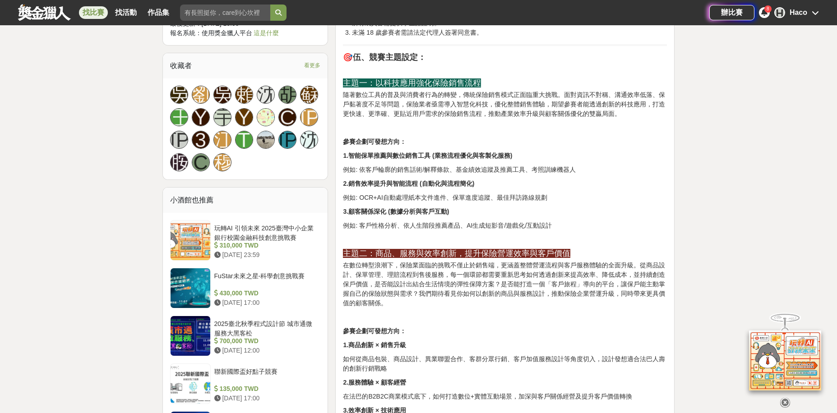
scroll to position [767, 0]
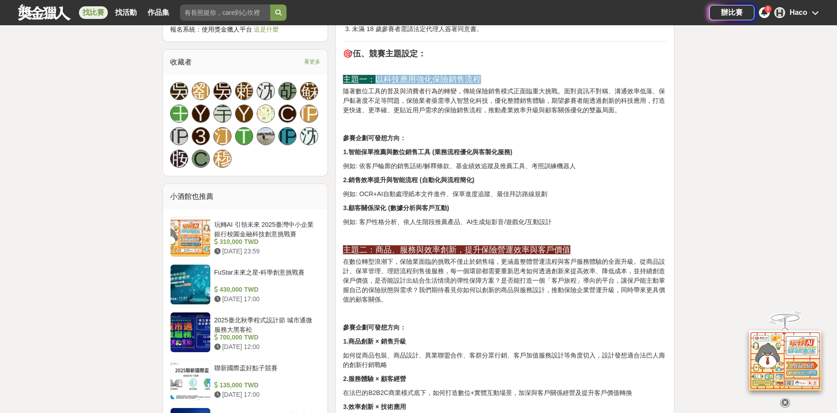
drag, startPoint x: 377, startPoint y: 88, endPoint x: 497, endPoint y: 86, distance: 120.0
click at [497, 84] on h3 "主題一：以科技應用強化保險銷售流程" at bounding box center [505, 79] width 324 height 9
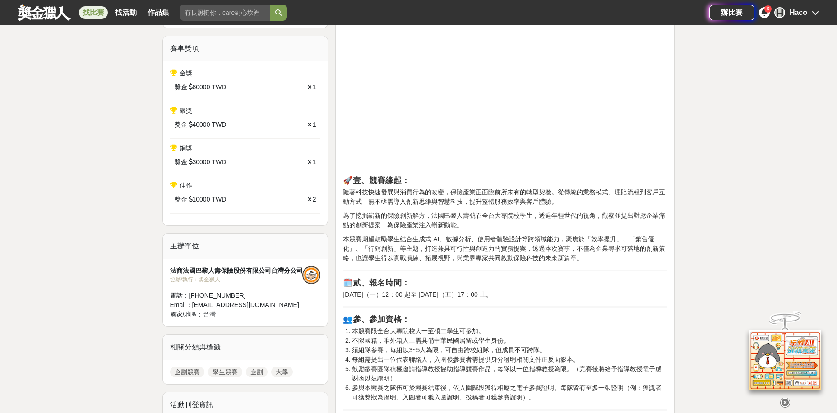
scroll to position [34, 0]
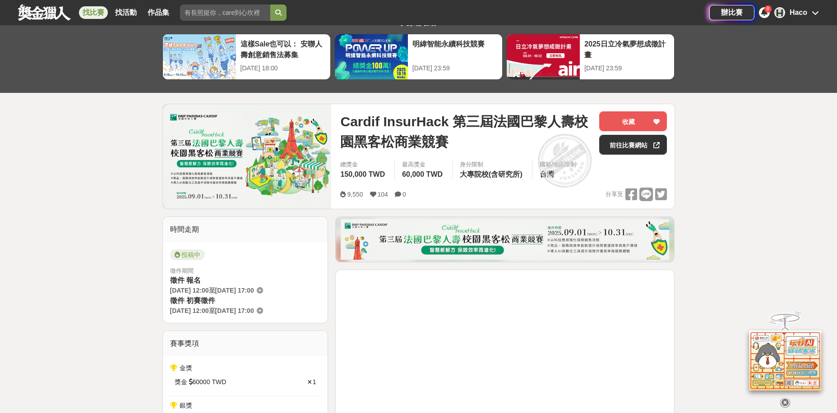
drag, startPoint x: 581, startPoint y: 245, endPoint x: 615, endPoint y: 162, distance: 89.9
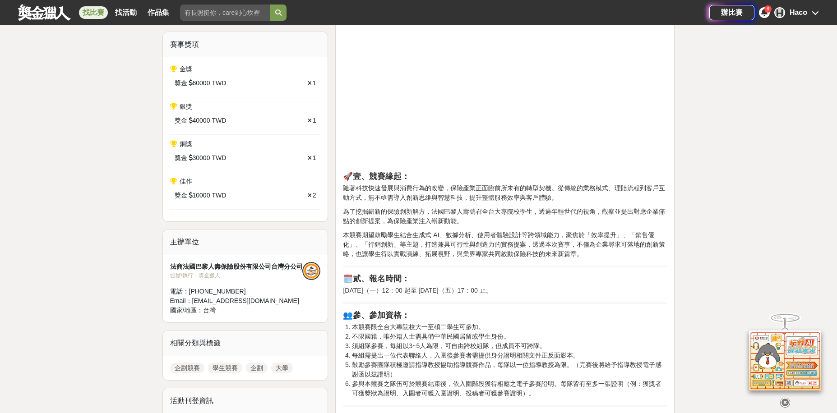
drag, startPoint x: 679, startPoint y: 314, endPoint x: 647, endPoint y: 313, distance: 32.0
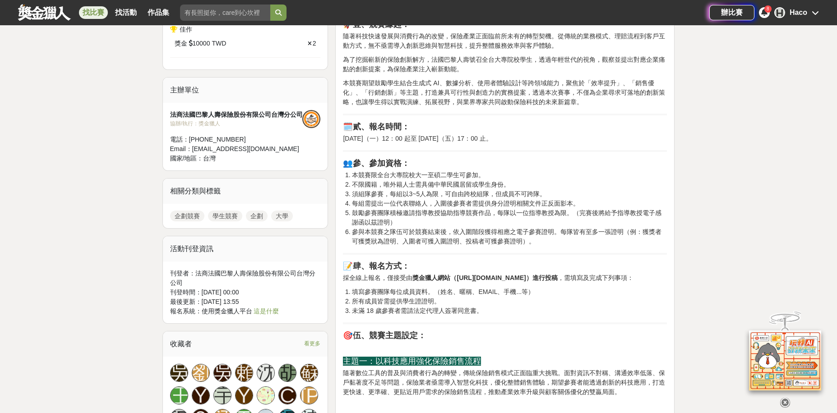
scroll to position [599, 0]
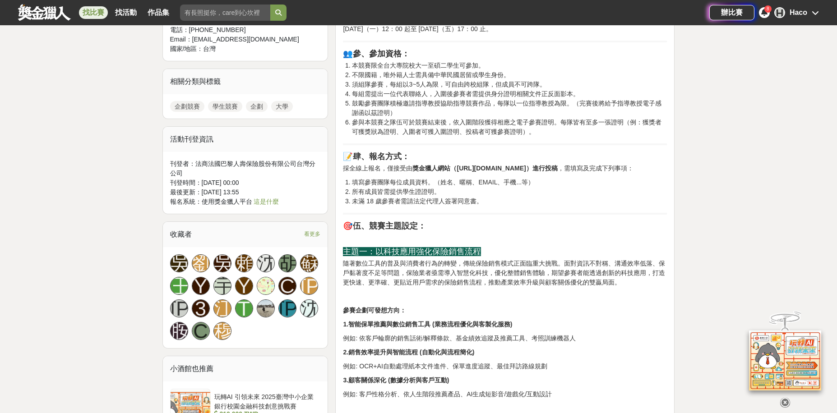
drag, startPoint x: 560, startPoint y: 303, endPoint x: 515, endPoint y: 345, distance: 62.2
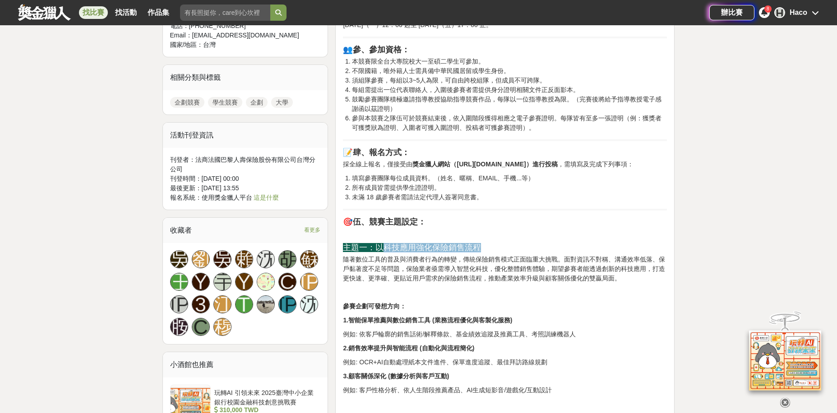
drag, startPoint x: 380, startPoint y: 260, endPoint x: 504, endPoint y: 259, distance: 124.1
click at [504, 253] on h3 "主題一：以科技應用強化保險銷售流程" at bounding box center [505, 247] width 324 height 9
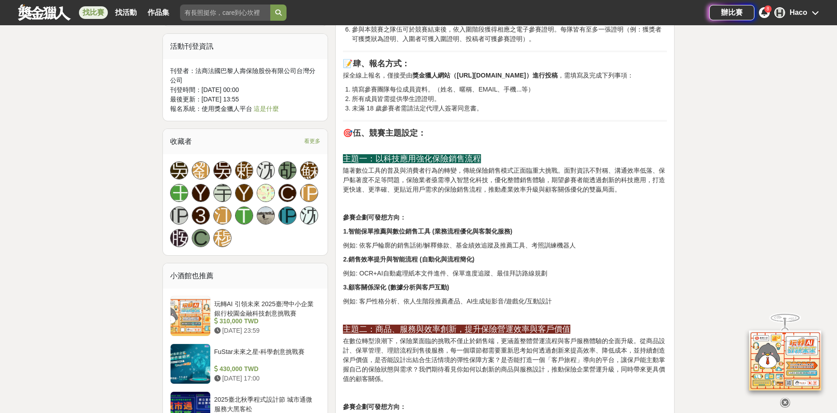
scroll to position [824, 0]
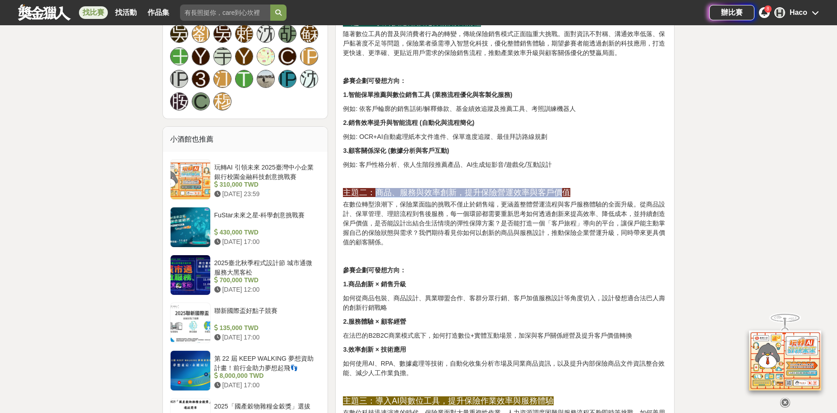
drag, startPoint x: 377, startPoint y: 203, endPoint x: 545, endPoint y: 250, distance: 174.8
click at [560, 197] on span "主題二：商品、服務與效率創新，提升保險營運效率與客戶價值" at bounding box center [456, 192] width 227 height 9
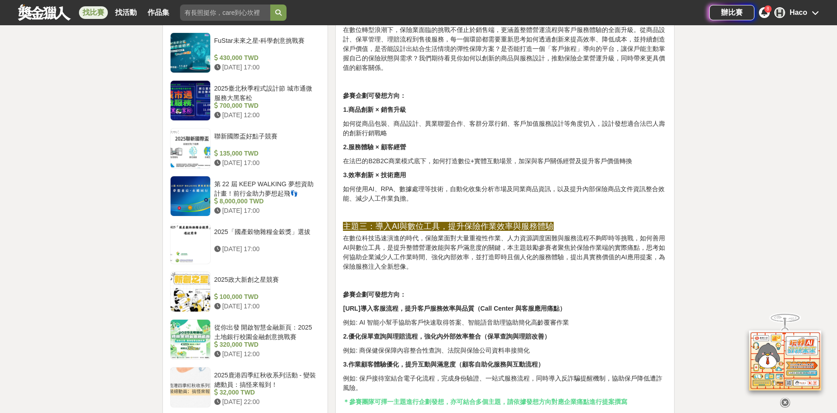
scroll to position [1005, 0]
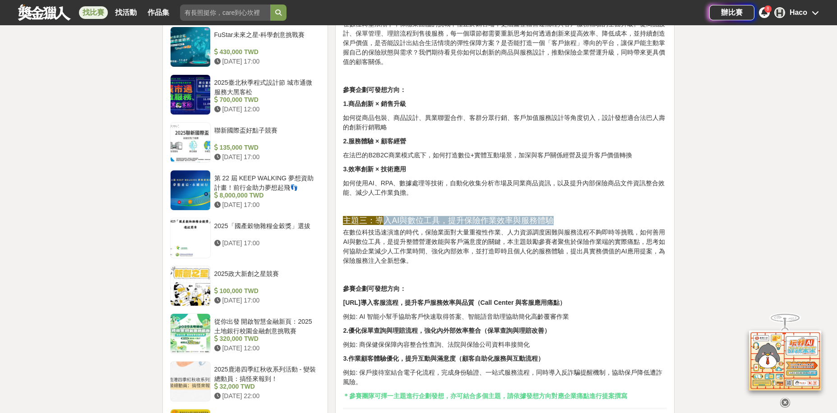
drag, startPoint x: 379, startPoint y: 227, endPoint x: 553, endPoint y: 251, distance: 175.7
drag, startPoint x: 541, startPoint y: 273, endPoint x: 534, endPoint y: 273, distance: 6.8
click at [541, 266] on p "在數位科技迅速演進的時代，保險業面對大量重複性作業、人力資源調度困難與服務流程不夠即時等挑戰，如何善用AI與數位工具，是提升整體營運效能與客戶滿意度的關鍵，本…" at bounding box center [505, 247] width 324 height 38
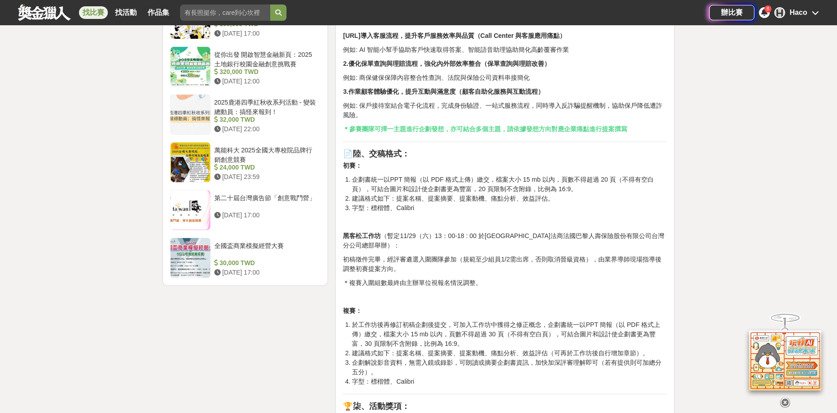
scroll to position [1366, 0]
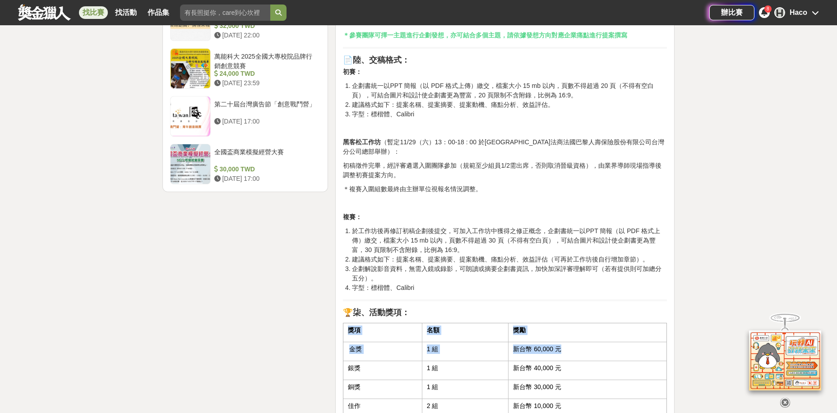
drag, startPoint x: 563, startPoint y: 357, endPoint x: 343, endPoint y: 359, distance: 220.2
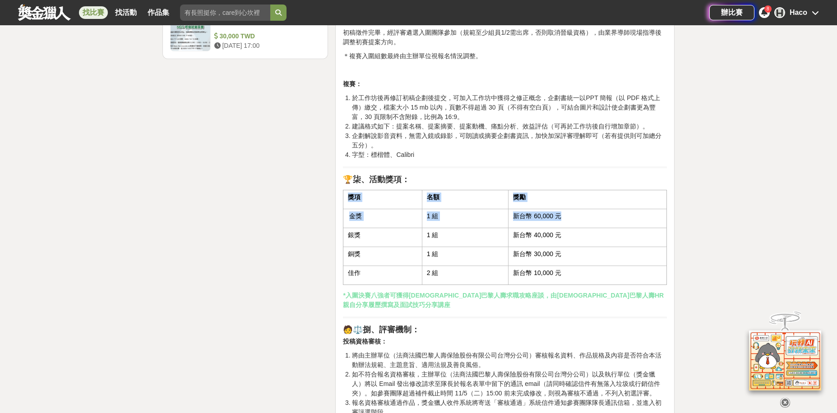
scroll to position [1501, 0]
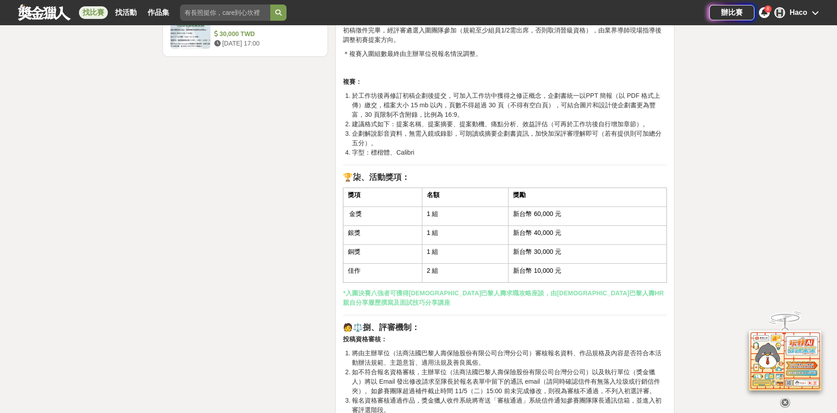
click at [558, 276] on p "新台幣 10,000 元" at bounding box center [587, 270] width 149 height 9
click at [506, 263] on td "1 組" at bounding box center [465, 254] width 87 height 19
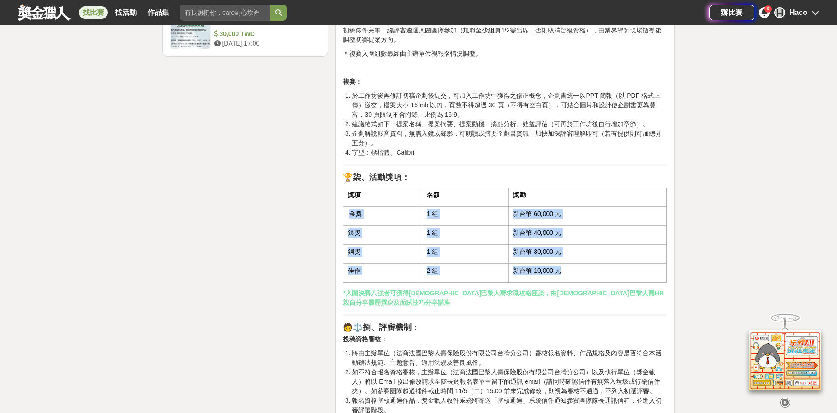
drag, startPoint x: 575, startPoint y: 288, endPoint x: 344, endPoint y: 221, distance: 240.0
click at [344, 221] on tbody "金獎 1 組 新台幣 60,000 元 銀獎 1 組 新台幣 40,000 元 銅獎 1 組 新台幣 30,000 元 佳作 2 組 新台幣 10,000 元" at bounding box center [504, 245] width 323 height 76
click at [445, 254] on td "1 組" at bounding box center [465, 254] width 87 height 19
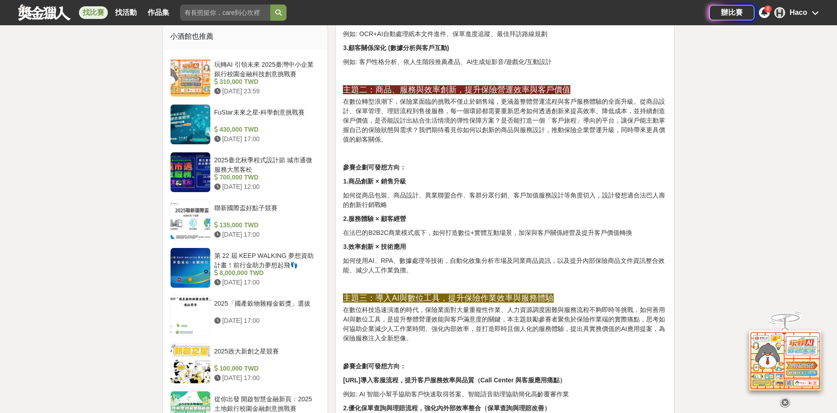
scroll to position [0, 0]
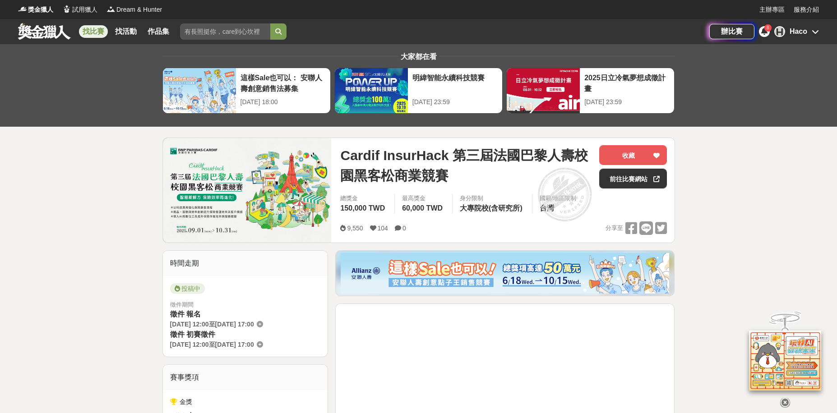
drag, startPoint x: 524, startPoint y: 309, endPoint x: 534, endPoint y: 149, distance: 160.0
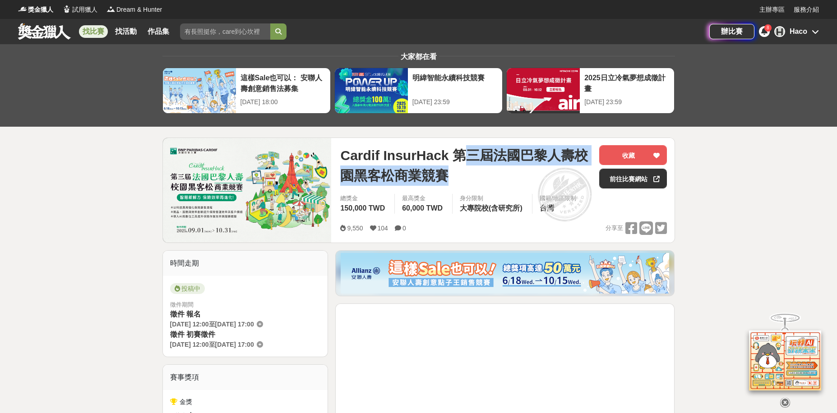
drag, startPoint x: 454, startPoint y: 154, endPoint x: 449, endPoint y: 176, distance: 23.2
click at [449, 176] on span "Cardif InsurHack 第三屆法國巴黎人壽校園黑客松商業競賽" at bounding box center [466, 165] width 252 height 41
click at [416, 169] on span "Cardif InsurHack 第三屆法國巴黎人壽校園黑客松商業競賽" at bounding box center [466, 165] width 252 height 41
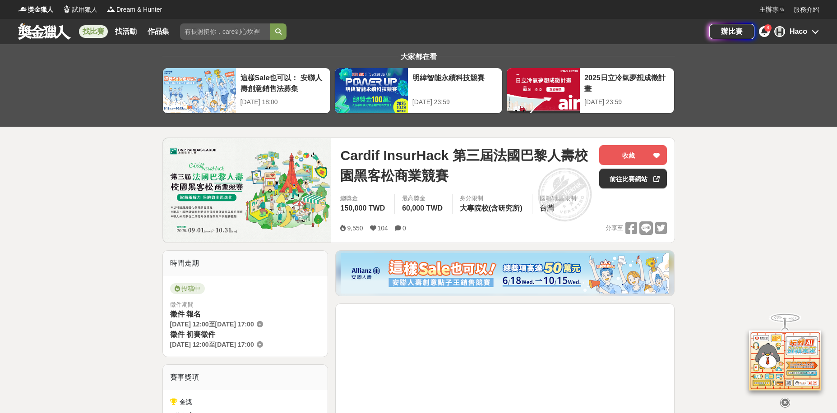
scroll to position [271, 0]
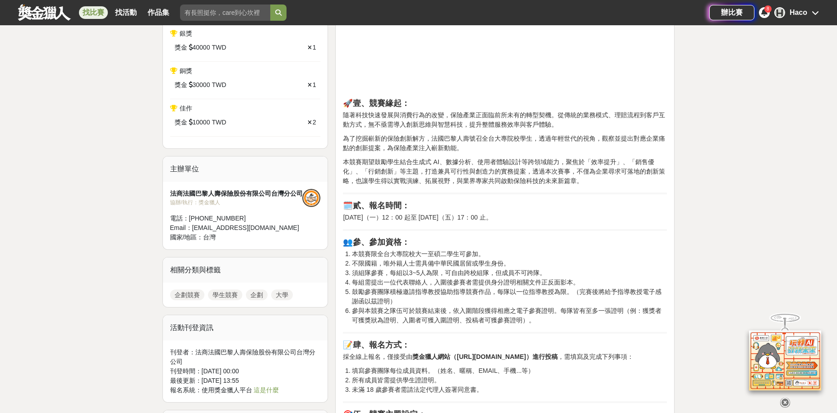
click at [397, 255] on li "本競賽限全台大專院校大一至碩二學生可參加。" at bounding box center [509, 253] width 315 height 9
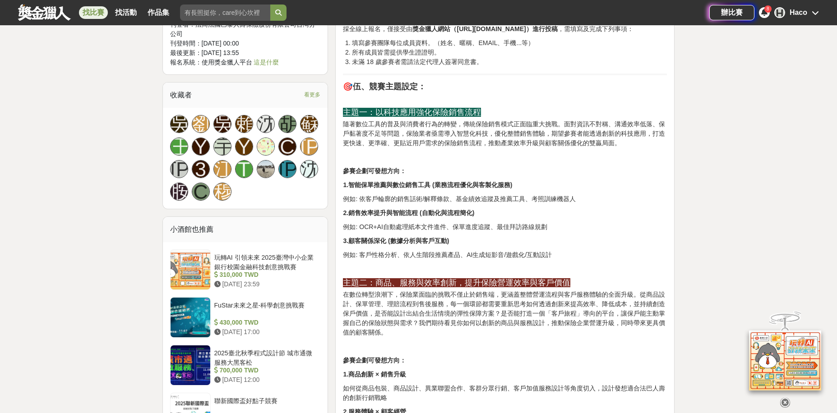
scroll to position [677, 0]
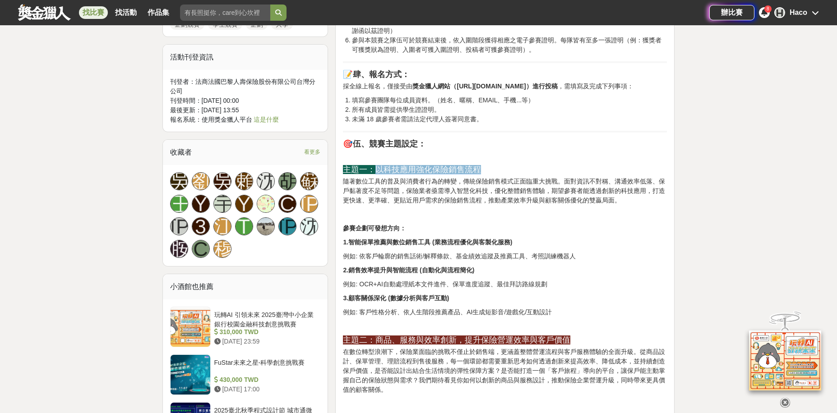
drag, startPoint x: 376, startPoint y: 177, endPoint x: 485, endPoint y: 176, distance: 109.2
click at [485, 175] on h3 "主題一：以科技應用強化保險銷售流程" at bounding box center [505, 169] width 324 height 9
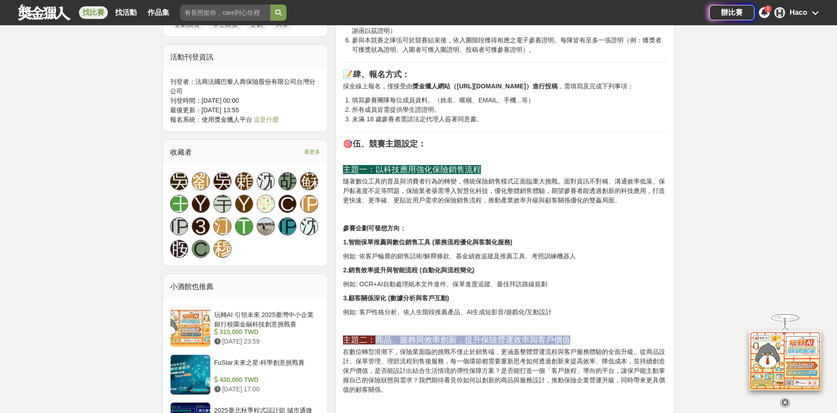
drag, startPoint x: 372, startPoint y: 352, endPoint x: 569, endPoint y: 351, distance: 197.1
click at [569, 345] on h3 "主題二：商品、服務與效率創新，提升保險營運效率與客戶價值" at bounding box center [505, 340] width 324 height 9
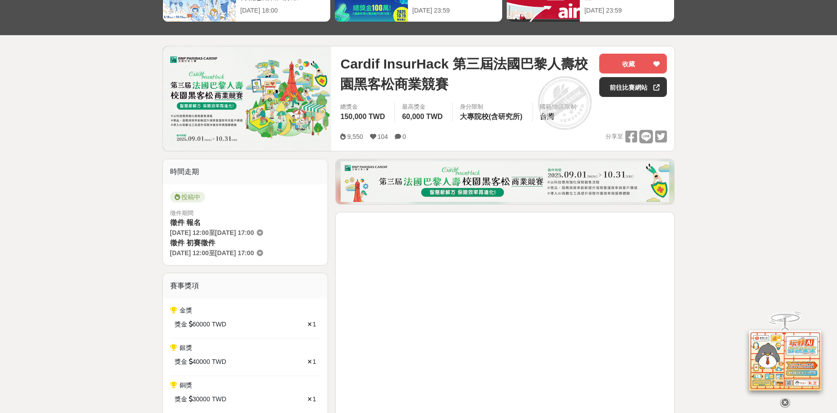
scroll to position [0, 0]
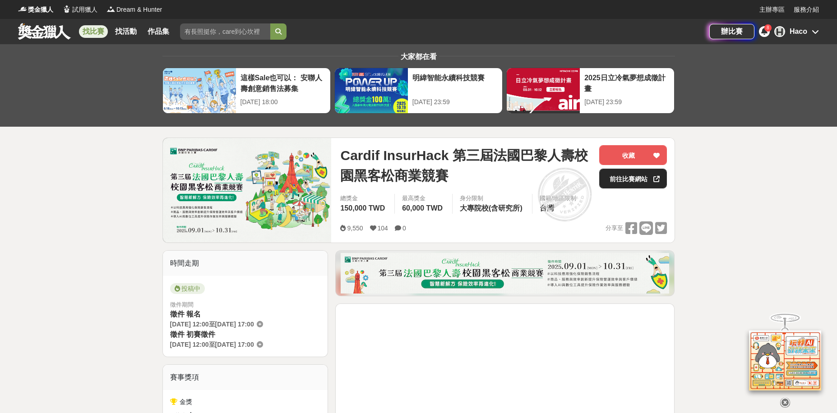
click at [634, 181] on link "前往比賽網站" at bounding box center [633, 179] width 68 height 20
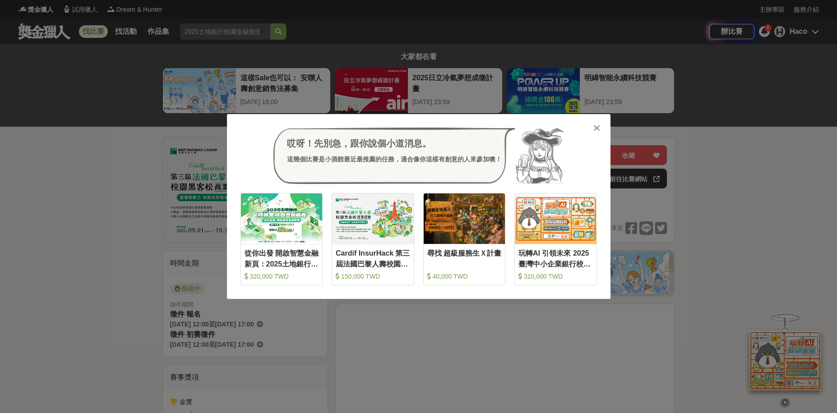
click at [591, 133] on div "哎呀！先別急，跟你說個小道消息。 這幾個比賽是小酒館最近最推薦的任務，適合像你這樣有創意的人來參加噢！" at bounding box center [418, 156] width 356 height 57
click at [596, 127] on icon at bounding box center [596, 128] width 7 height 9
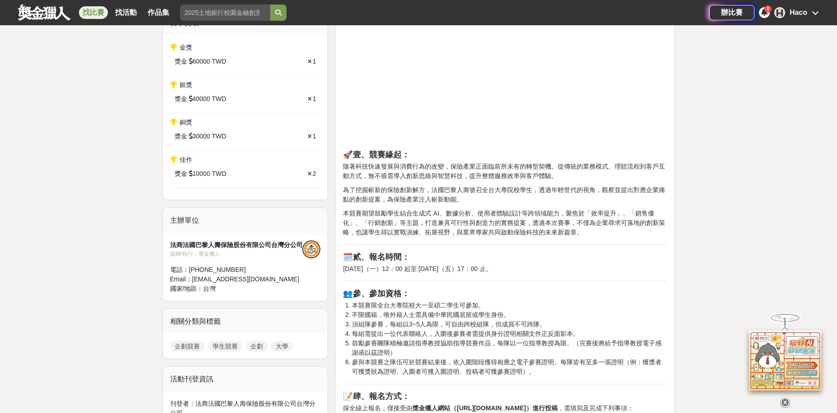
scroll to position [316, 0]
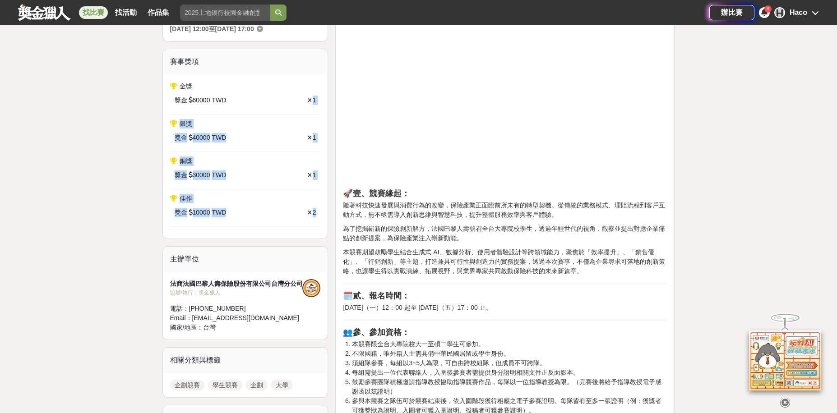
drag, startPoint x: 316, startPoint y: 215, endPoint x: 312, endPoint y: 107, distance: 108.4
click at [312, 107] on div "金獎 獎金 60000 TWD 1 銀獎 獎金 40000 TWD 1 銅獎 獎金 30000 TWD 1 佳作 獎金 10000 TWD 2" at bounding box center [245, 156] width 165 height 164
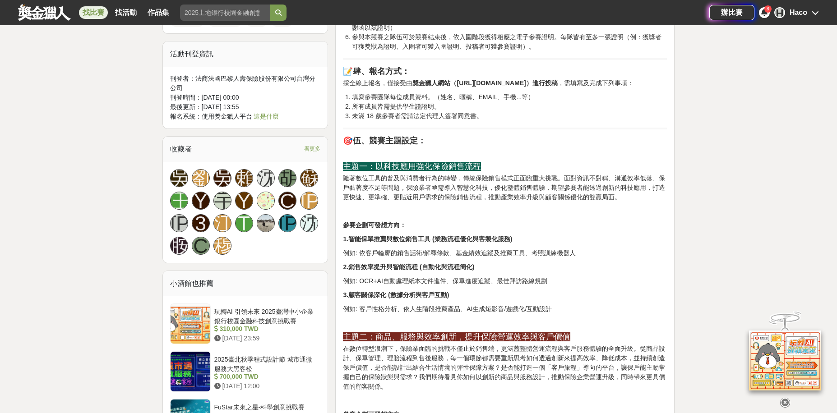
scroll to position [677, 0]
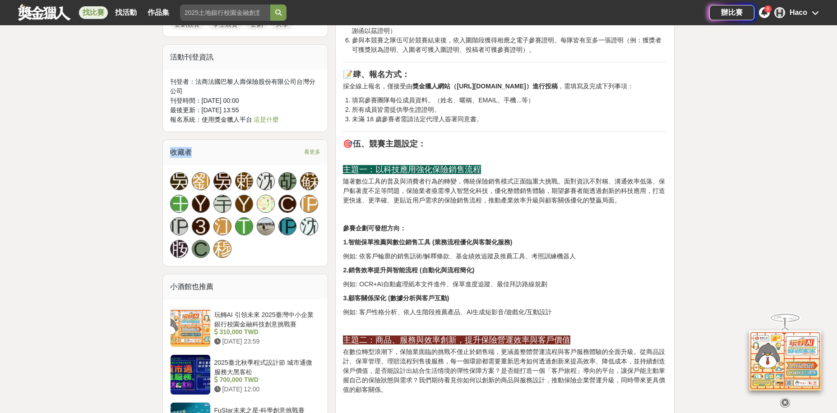
drag, startPoint x: 171, startPoint y: 158, endPoint x: 249, endPoint y: 174, distance: 79.7
click at [255, 162] on div "收藏者 看更多" at bounding box center [245, 152] width 165 height 25
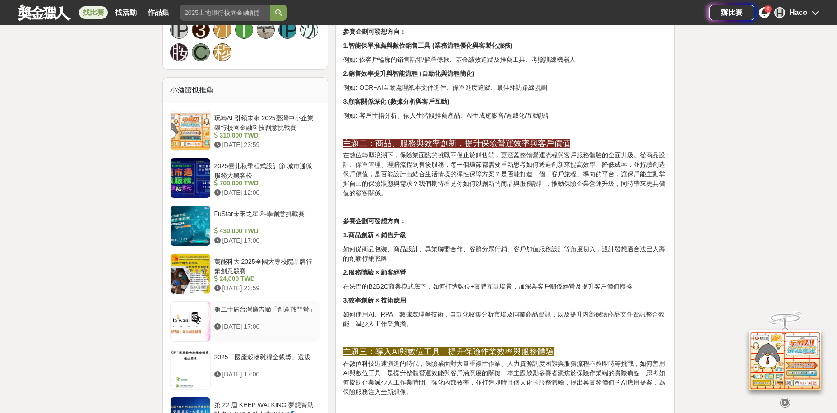
scroll to position [902, 0]
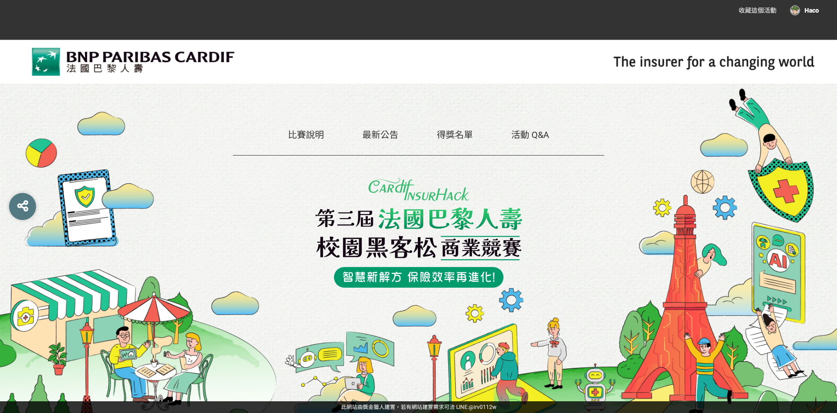
click at [473, 138] on link "得獎名單" at bounding box center [455, 134] width 36 height 11
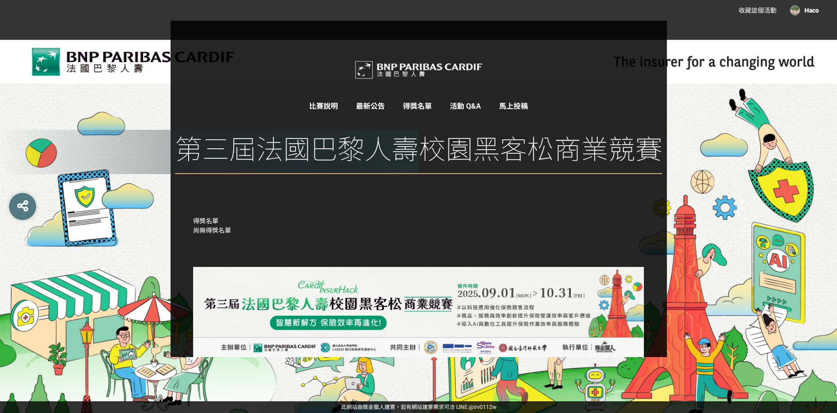
click at [121, 209] on div "得獎名單 尚無 得獎名單" at bounding box center [418, 238] width 837 height 60
click at [511, 106] on span "馬上投稿" at bounding box center [513, 106] width 29 height 9
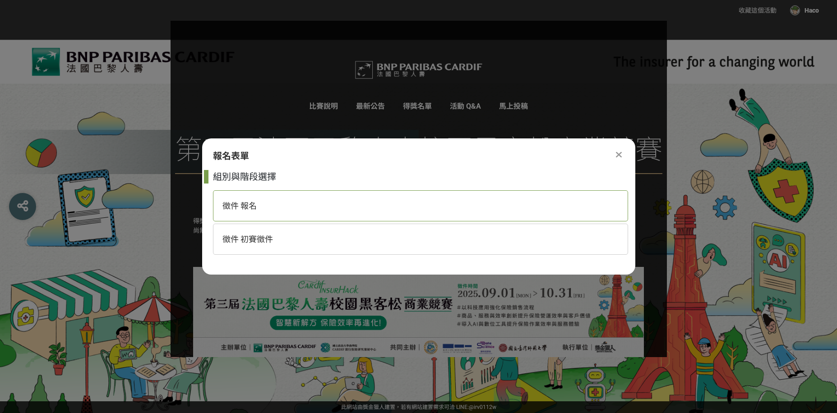
click at [267, 201] on div "徵件 報名" at bounding box center [420, 205] width 415 height 31
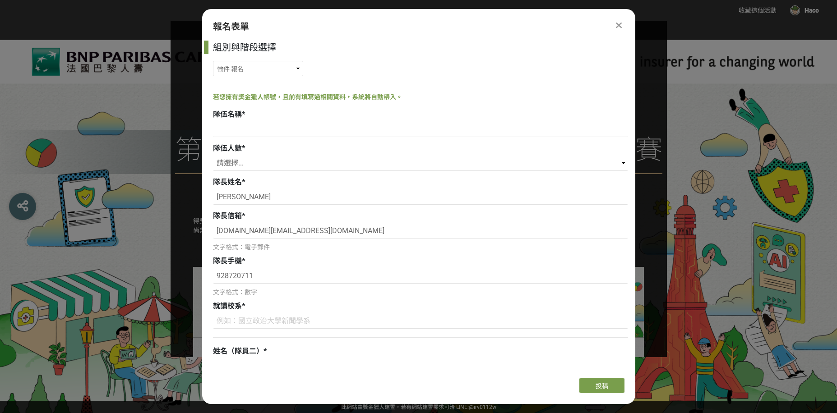
click at [252, 121] on div "隊伍名稱 *" at bounding box center [420, 124] width 415 height 30
click at [256, 124] on input at bounding box center [420, 129] width 415 height 15
click at [295, 129] on input at bounding box center [420, 129] width 415 height 15
type input "1"
type input "保險業都是詐騙"
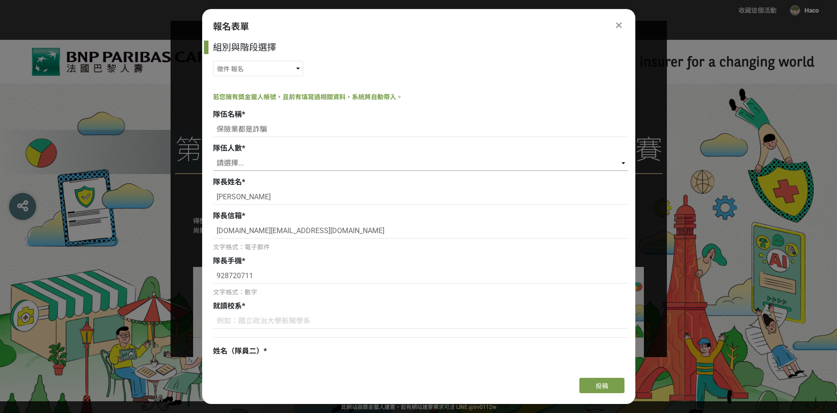
click at [226, 157] on select "請選擇... 3 4 5" at bounding box center [420, 163] width 415 height 15
select select "3"
click at [213, 156] on select "請選擇... 3 4 5" at bounding box center [420, 163] width 415 height 15
click at [257, 213] on div "隊長信箱 *" at bounding box center [420, 216] width 415 height 11
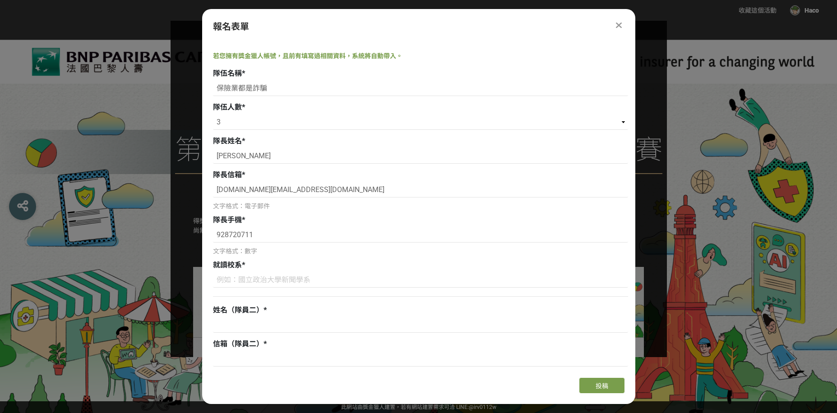
scroll to position [45, 0]
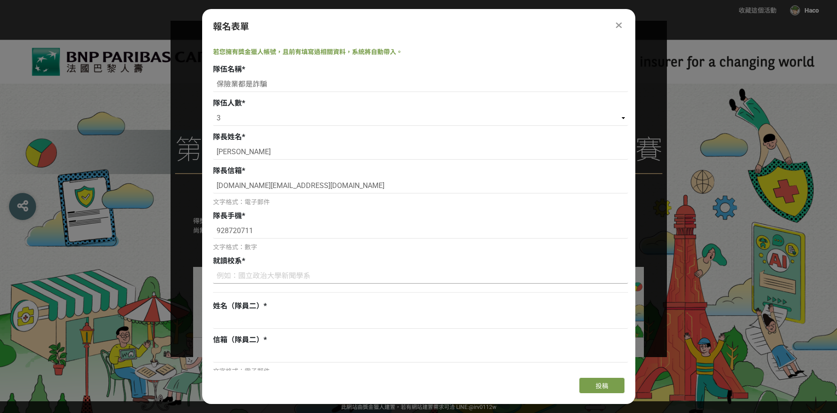
drag, startPoint x: 269, startPoint y: 275, endPoint x: 262, endPoint y: 264, distance: 13.2
click at [268, 274] on input at bounding box center [420, 275] width 415 height 15
click at [217, 231] on input "928720711" at bounding box center [420, 230] width 415 height 15
type input "0928720711"
drag, startPoint x: 171, startPoint y: 82, endPoint x: 93, endPoint y: 70, distance: 78.4
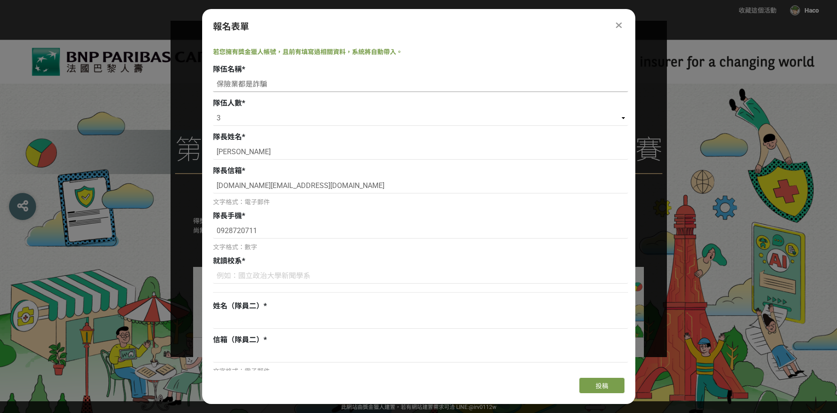
click at [93, 70] on div "收藏這個活動 Haco 此網站由獎金獵人建置，若有網站建置需求 可洽 LINE: @irv0112w 分享 Facebook Line Twitter 報名表…" at bounding box center [418, 206] width 837 height 413
type input "次世代高科技老鼠會統領"
click at [284, 277] on input at bounding box center [420, 275] width 415 height 15
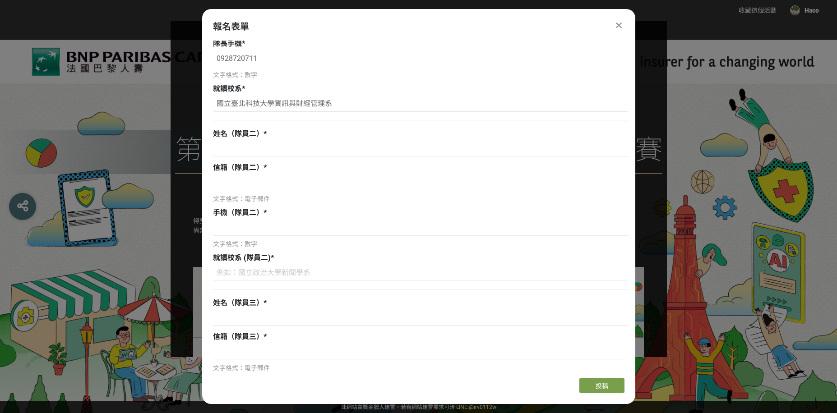
scroll to position [226, 0]
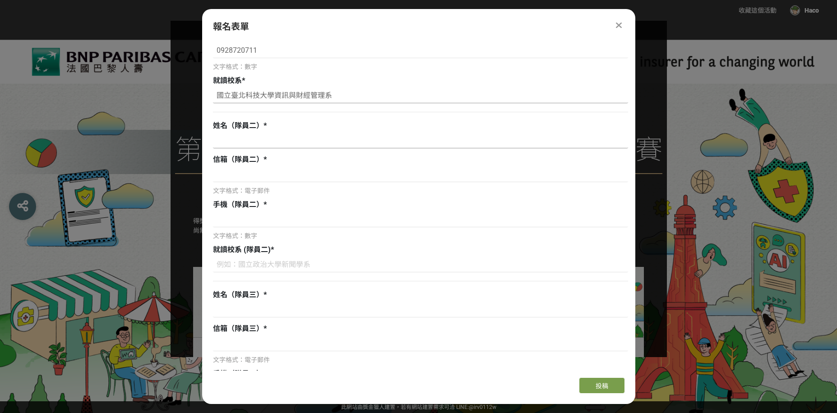
type input "國立臺北科技大學資訊與財經管理系"
click at [279, 141] on input at bounding box center [420, 140] width 415 height 15
type input "葉柏辰"
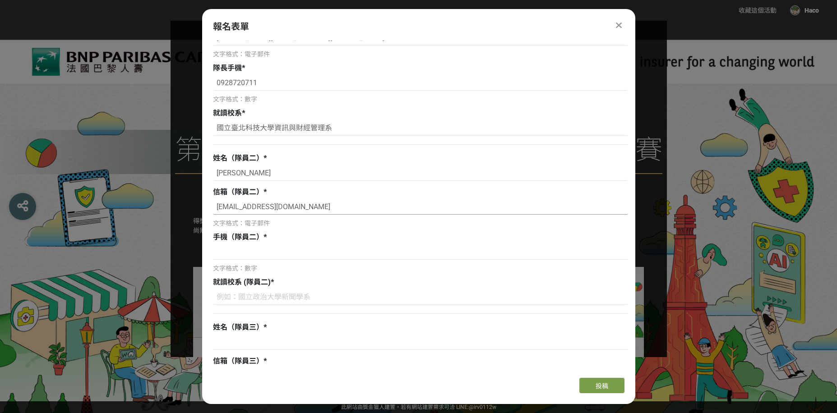
scroll to position [0, 0]
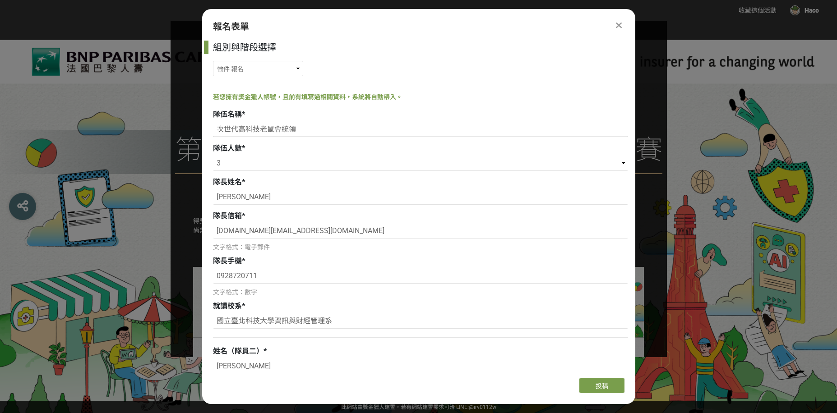
type input "pn0818x@outlook.com"
drag, startPoint x: 216, startPoint y: 128, endPoint x: 329, endPoint y: 129, distance: 113.2
click at [329, 129] on input "次世代高科技老鼠會統領" at bounding box center [420, 129] width 415 height 15
type input "x"
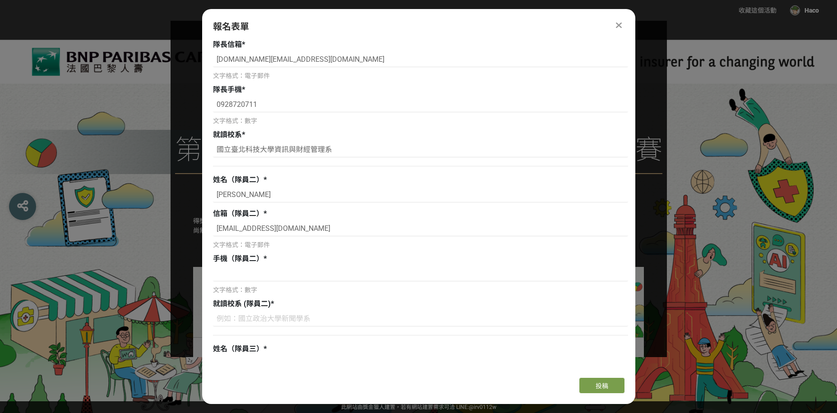
scroll to position [316, 0]
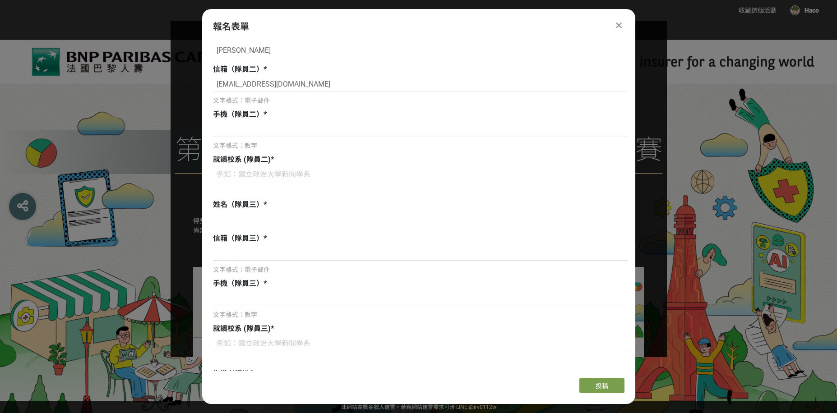
type input "聯合資金盤整"
click at [267, 249] on input at bounding box center [420, 253] width 415 height 15
click at [239, 219] on input at bounding box center [420, 219] width 415 height 15
type input "ㄒ"
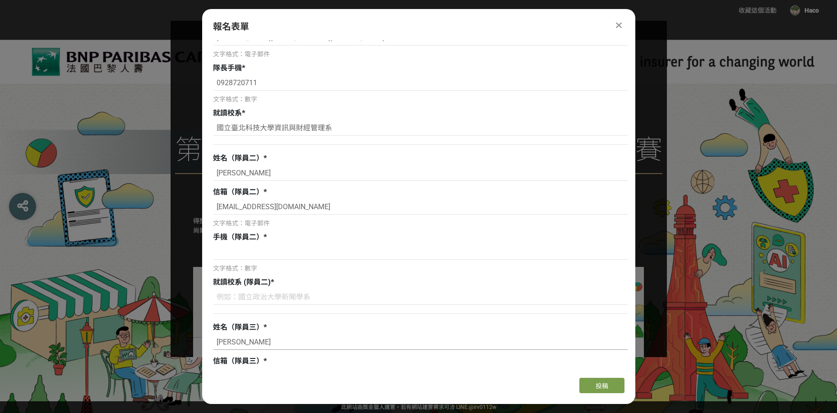
scroll to position [0, 0]
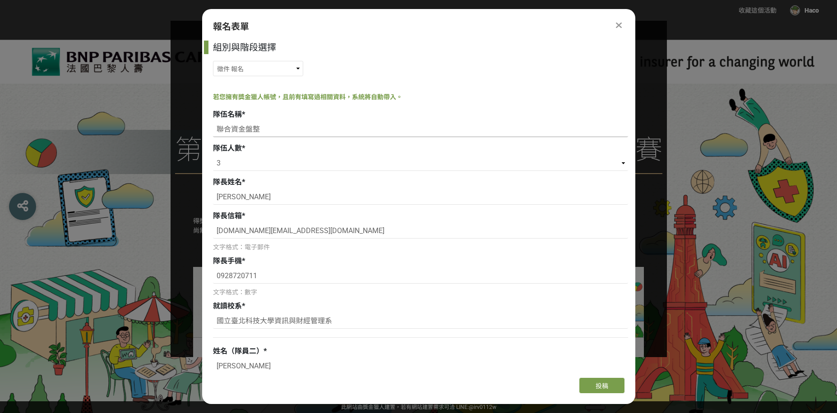
type input "許閔勛"
drag, startPoint x: 248, startPoint y: 132, endPoint x: 277, endPoint y: 134, distance: 29.9
click at [277, 134] on input "聯合資金盤整" at bounding box center [420, 129] width 415 height 15
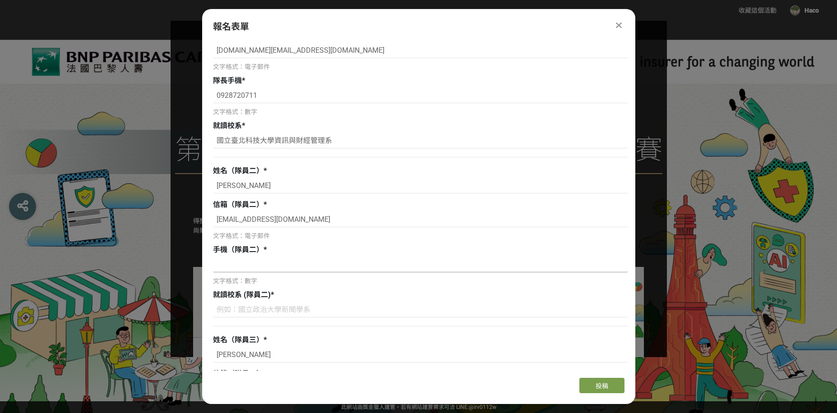
type input "聯合資金盤整同好會"
click at [246, 269] on input at bounding box center [420, 264] width 415 height 15
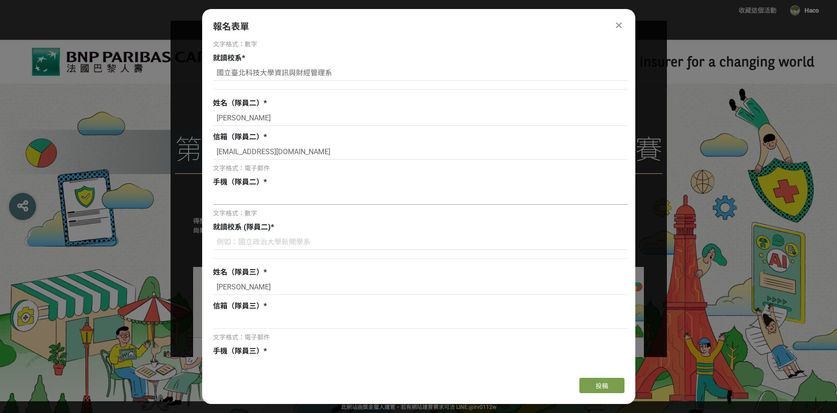
scroll to position [316, 0]
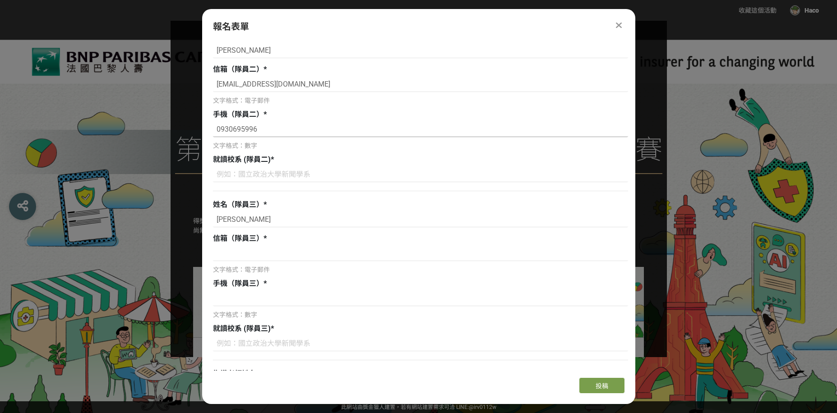
type input "0930695996"
type input "國立臺灣科技大學資訊工程系"
click at [248, 257] on input at bounding box center [420, 253] width 415 height 15
type input "o"
paste input "edward951017@gmail.com"
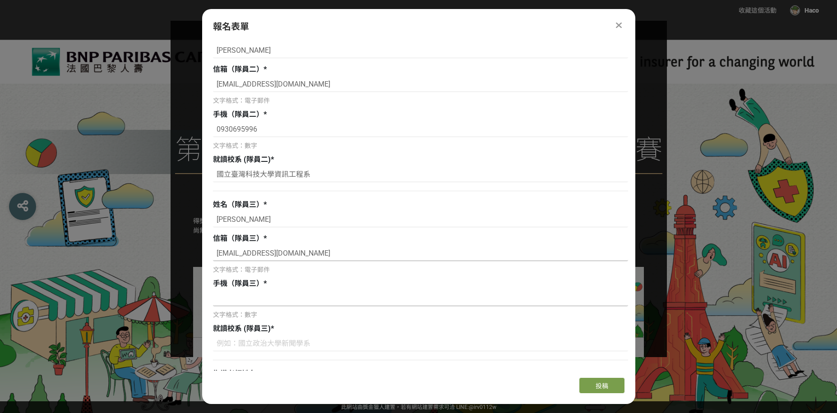
type input "edward951017@gmail.com"
click at [286, 304] on input at bounding box center [420, 298] width 415 height 15
type input "0970521887"
type input "e"
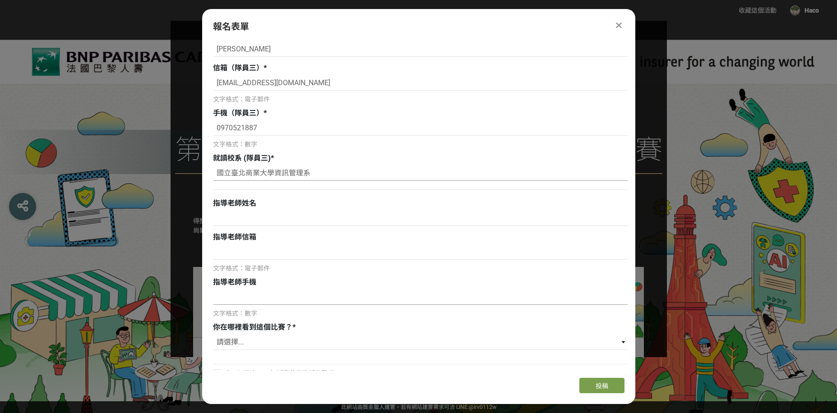
scroll to position [496, 0]
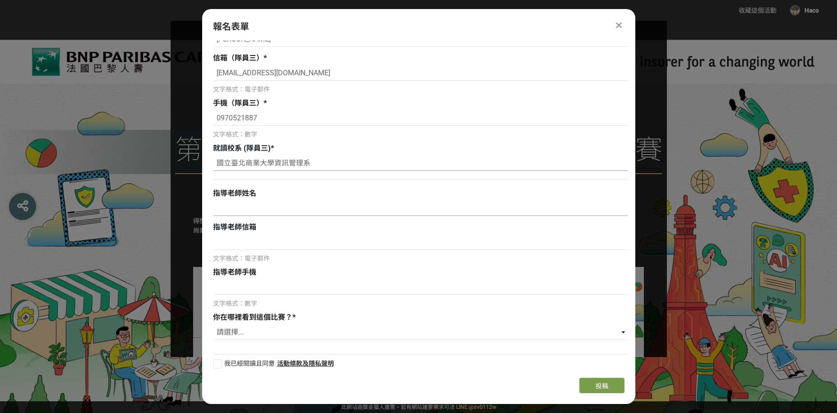
type input "國立臺北商業大學資訊管理系"
click at [277, 212] on input at bounding box center [420, 208] width 415 height 15
click at [277, 213] on input at bounding box center [420, 208] width 415 height 15
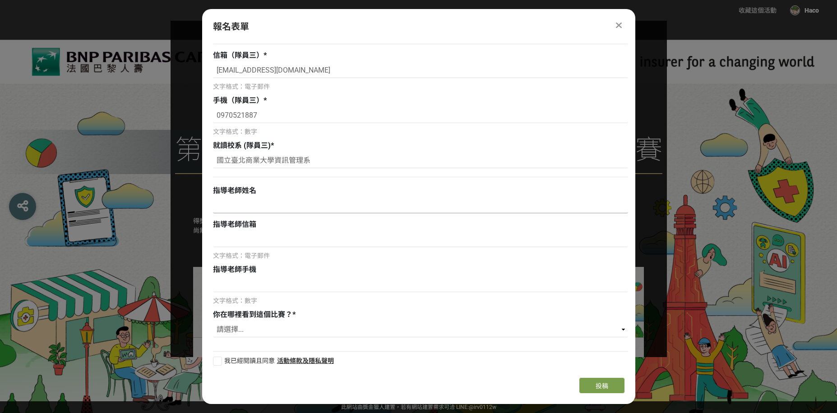
scroll to position [501, 0]
click at [280, 200] on input at bounding box center [420, 203] width 415 height 15
type input "梁育誠"
drag, startPoint x: 232, startPoint y: 205, endPoint x: 142, endPoint y: 194, distance: 90.8
click at [142, 194] on div "收藏這個活動 Haco 此網站由獎金獵人建置，若有網站建置需求 可洽 LINE: @irv0112w 分享 Facebook Line Twitter 報名表…" at bounding box center [418, 206] width 837 height 413
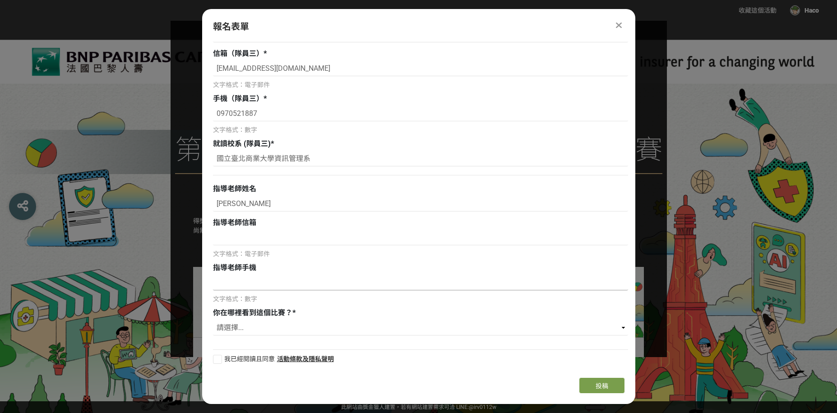
click at [285, 289] on input at bounding box center [420, 282] width 415 height 15
paste input "0911690739"
type input "0911690739"
click at [264, 225] on div "指導老師信箱" at bounding box center [420, 222] width 415 height 11
click at [256, 235] on input at bounding box center [420, 237] width 415 height 15
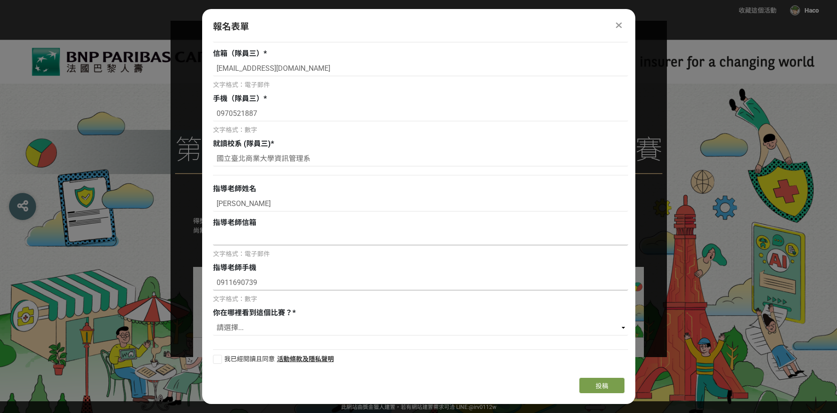
paste input "adams@ms.mingdao.edu.tw"
type input "adams@ms.mingdao.edu.tw"
click at [280, 335] on select "請選擇... 獎金獵人網站 法國巴黎人壽官網 Facebook / Instagram 校園講座 / 老師系上推薦 電子郵件 海報 其他" at bounding box center [420, 327] width 415 height 15
select select "獎金獵人網站"
click at [213, 320] on select "請選擇... 獎金獵人網站 法國巴黎人壽官網 Facebook / Instagram 校園講座 / 老師系上推薦 電子郵件 海報 其他" at bounding box center [420, 327] width 415 height 15
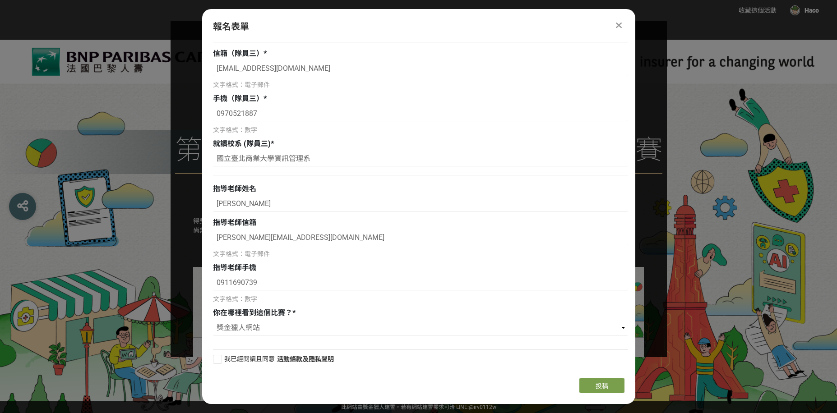
click at [241, 360] on span "我已經閱讀且同意" at bounding box center [249, 358] width 51 height 7
click at [219, 360] on input "我已經閱讀且同意" at bounding box center [216, 359] width 6 height 6
checkbox input "false"
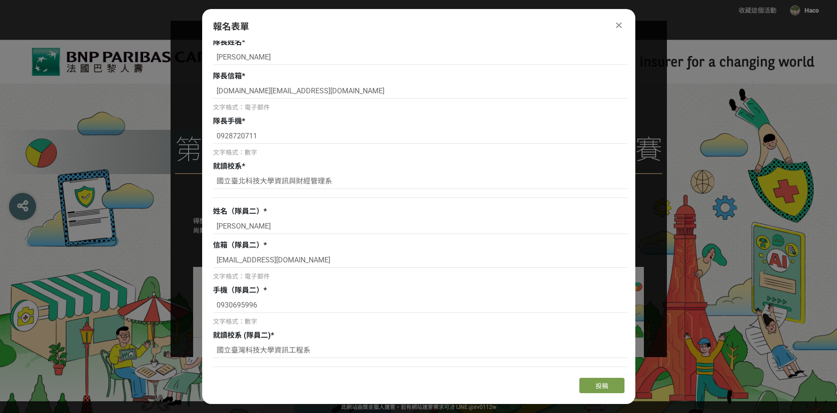
scroll to position [411, 0]
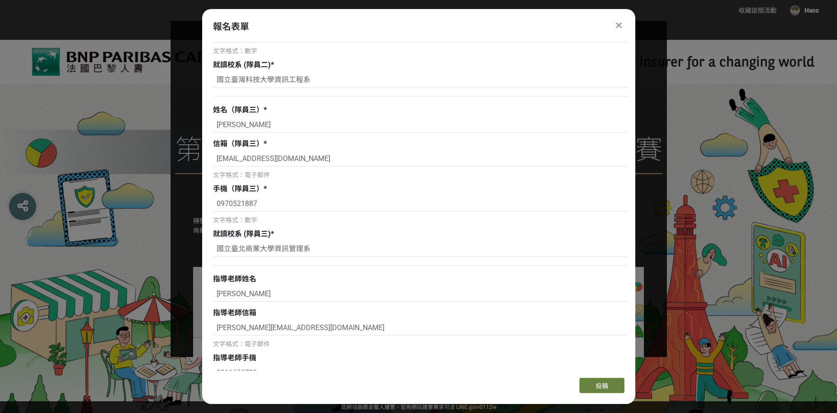
click at [604, 383] on span "投稿" at bounding box center [601, 386] width 13 height 7
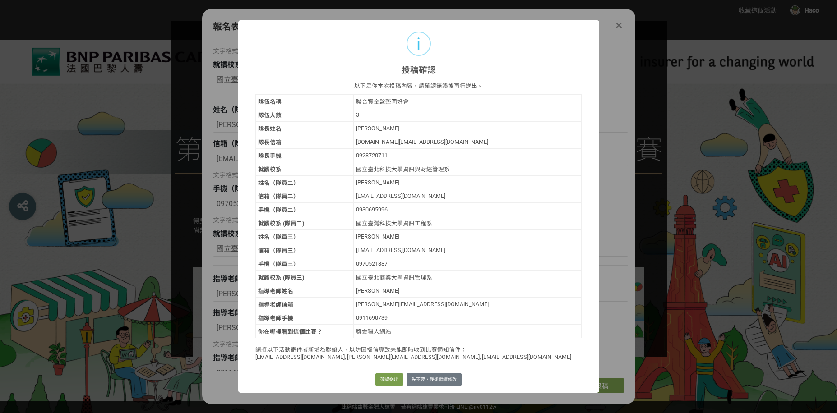
click at [356, 357] on p "請將以下活動寄件者新增為聯絡人，以防因擋信導致未能即時收到比賽通知信件： hostess@bhuntr.com, jimi@bhuntr.com, elda@…" at bounding box center [418, 352] width 327 height 15
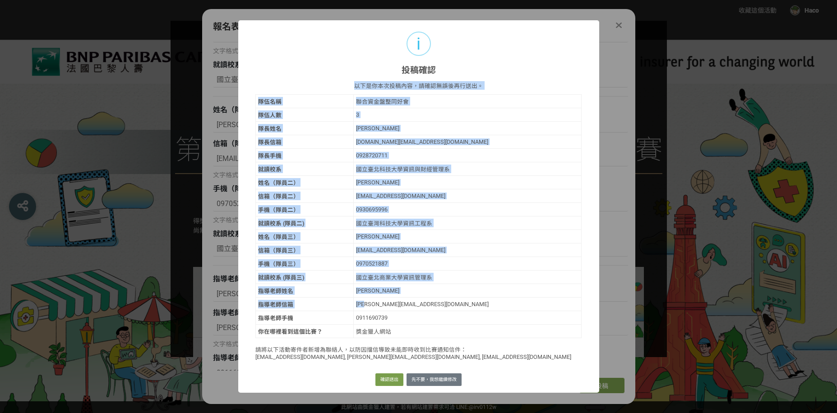
drag, startPoint x: 356, startPoint y: 83, endPoint x: 364, endPoint y: 308, distance: 224.8
click at [364, 298] on div "以下是你本次投稿內容，請確認無誤後再行送出。 隊伍名稱 聯合資金盤整同好會 隊伍人數 3 隊長姓名 林杰陞 隊長信箱 haco.tw@gmail.com 隊長…" at bounding box center [418, 223] width 327 height 284
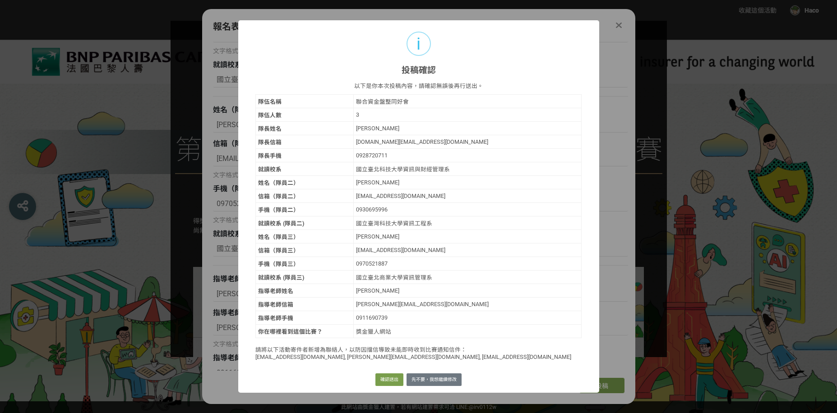
click at [364, 323] on td "0911690739" at bounding box center [467, 318] width 228 height 14
click at [443, 382] on button "先不要，我想繼續修改" at bounding box center [433, 380] width 55 height 13
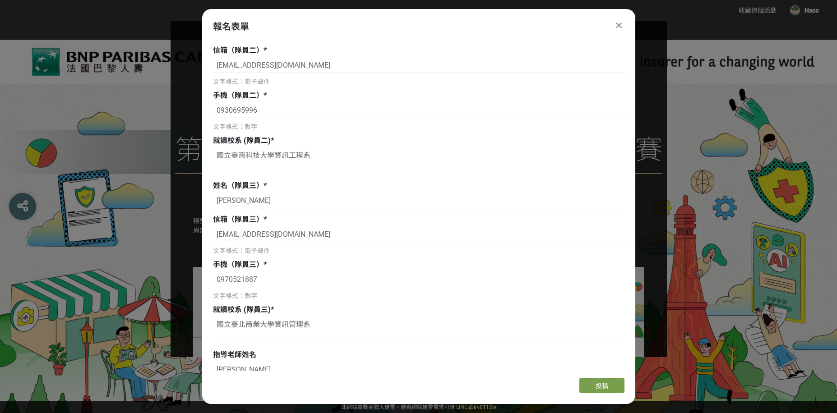
scroll to position [0, 0]
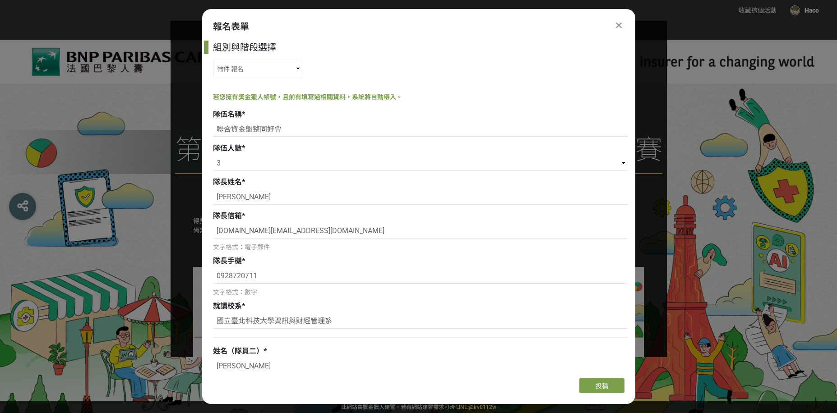
click at [287, 129] on input "聯合資金盤整同好會" at bounding box center [420, 129] width 415 height 15
click at [277, 76] on div "組別與階段選擇 徵件 報名 徵件 初賽徵件" at bounding box center [420, 61] width 415 height 40
click at [280, 71] on select "徵件 報名 徵件 初賽徵件" at bounding box center [258, 68] width 90 height 15
click at [312, 29] on div "報名表單" at bounding box center [418, 27] width 411 height 14
click at [292, 62] on select "徵件 報名 徵件 初賽徵件" at bounding box center [258, 68] width 90 height 15
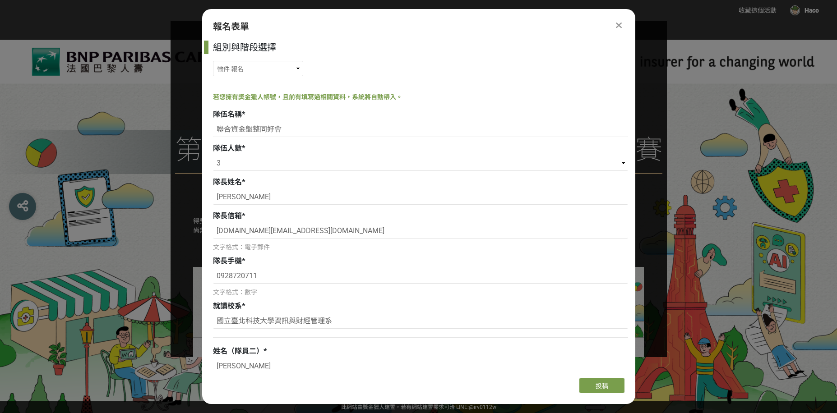
click at [435, 99] on div "若您擁有獎金獵人帳號，且前有填寫過相關資料，系統將自動帶入。" at bounding box center [420, 96] width 415 height 9
drag, startPoint x: 301, startPoint y: 125, endPoint x: 183, endPoint y: 131, distance: 118.3
click at [183, 131] on div "收藏這個活動 Haco 此網站由獎金獵人建置，若有網站建置需求 可洽 LINE: @irv0112w 分享 Facebook Line Twitter 報名表…" at bounding box center [418, 206] width 837 height 413
type input "成"
click at [311, 128] on input "多層次聯合傳銷業績金字塔" at bounding box center [420, 129] width 415 height 15
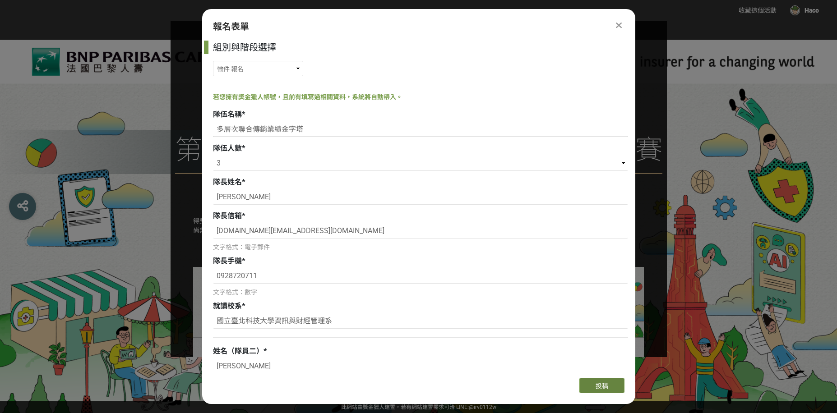
type input "多層次聯合傳銷業績金字塔"
click at [603, 388] on span "投稿" at bounding box center [601, 386] width 13 height 7
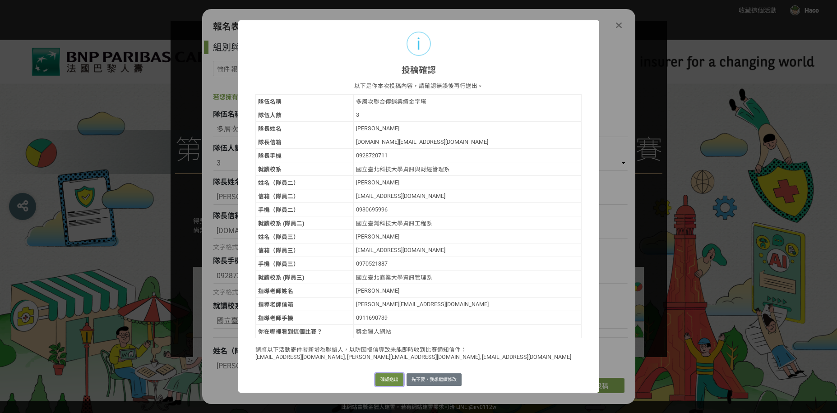
click at [390, 382] on button "確認送出" at bounding box center [389, 380] width 28 height 13
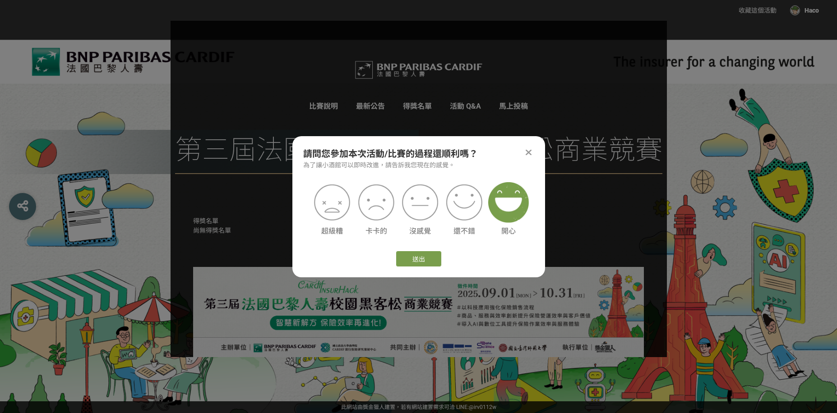
click at [507, 203] on img at bounding box center [508, 202] width 41 height 41
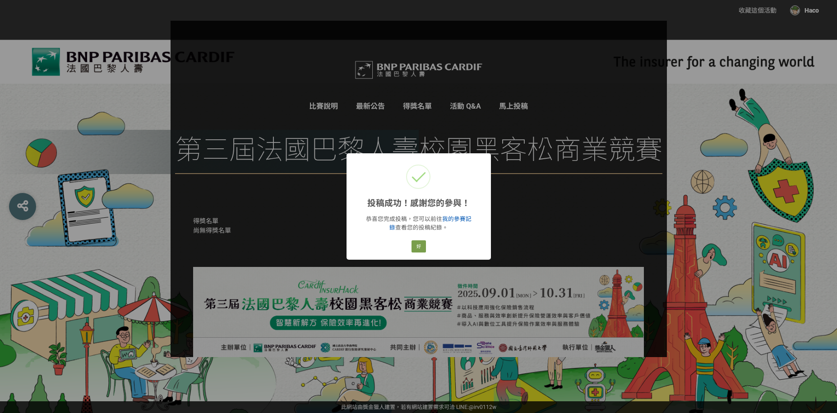
click at [466, 220] on link "我的參賽記錄" at bounding box center [430, 223] width 82 height 15
click at [420, 247] on button "好" at bounding box center [418, 246] width 14 height 13
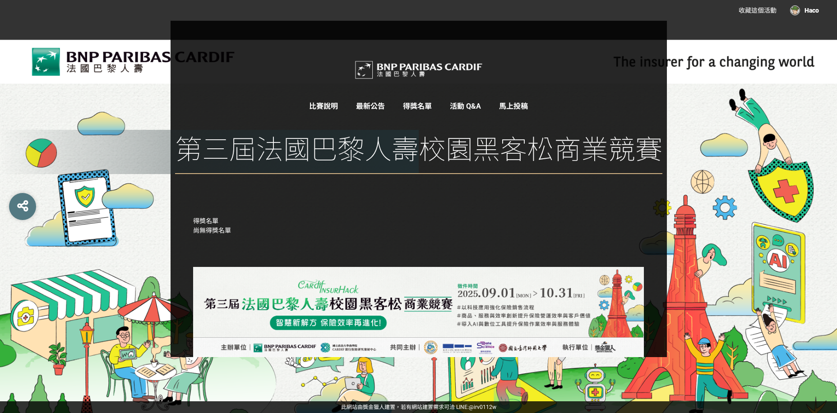
click at [418, 104] on link "得獎名單" at bounding box center [417, 106] width 29 height 9
click at [323, 106] on link "比賽說明" at bounding box center [323, 106] width 29 height 9
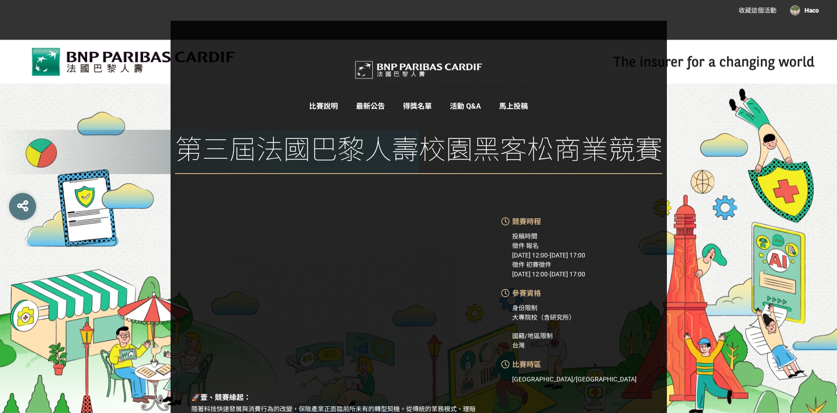
click at [519, 106] on span "馬上投稿" at bounding box center [513, 106] width 29 height 9
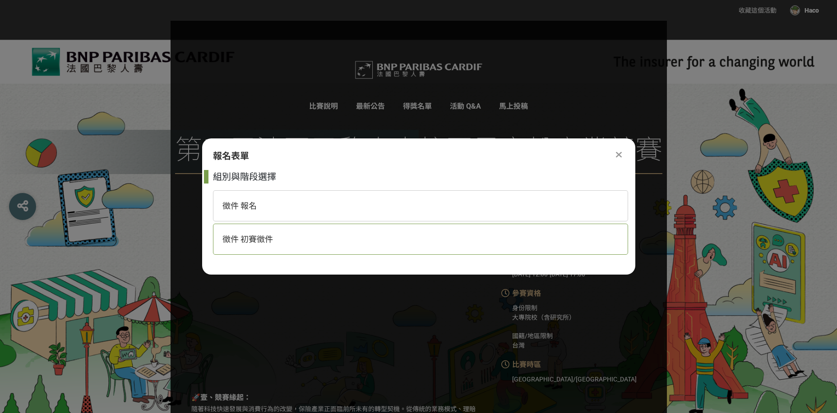
click at [295, 231] on div "徵件 初賽徵件" at bounding box center [420, 239] width 415 height 31
select select "185333:185581"
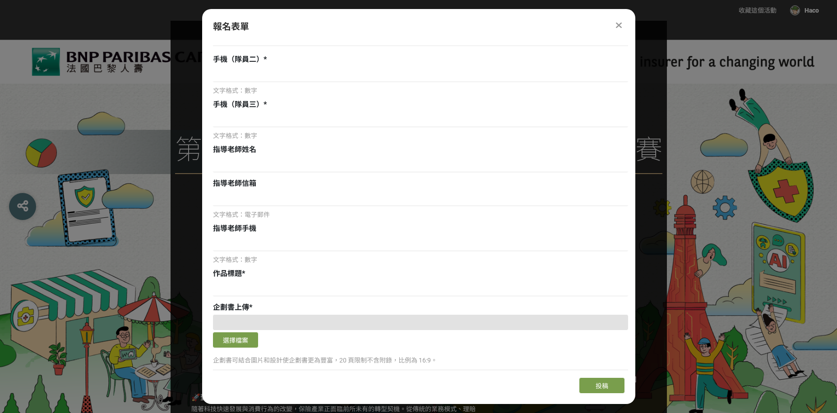
scroll to position [586, 0]
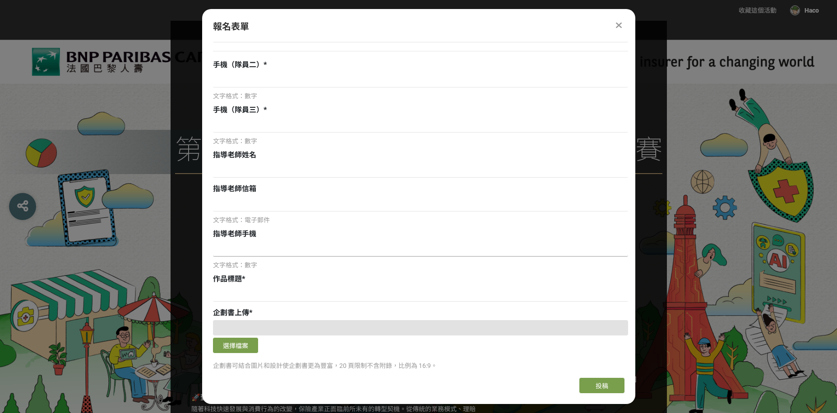
click at [284, 253] on input at bounding box center [420, 248] width 415 height 15
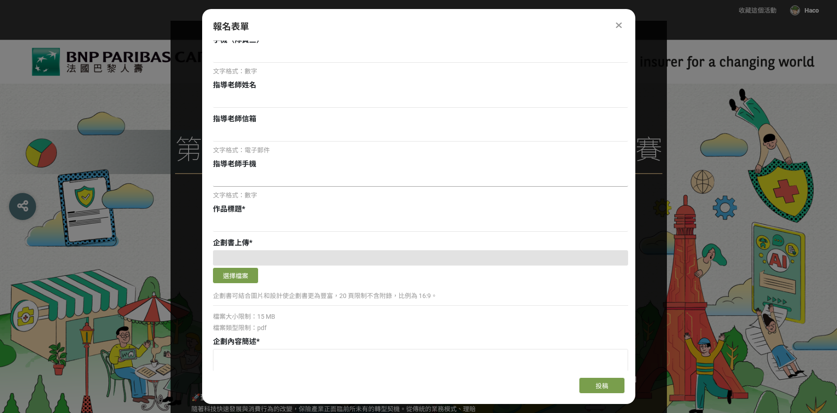
scroll to position [677, 0]
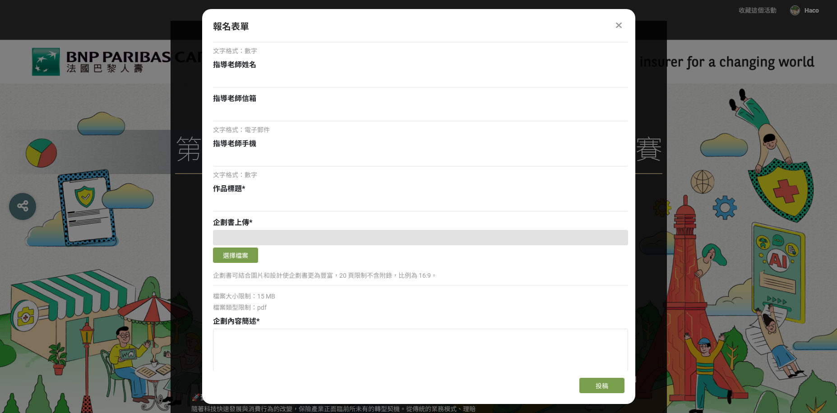
click at [231, 231] on div at bounding box center [420, 237] width 415 height 15
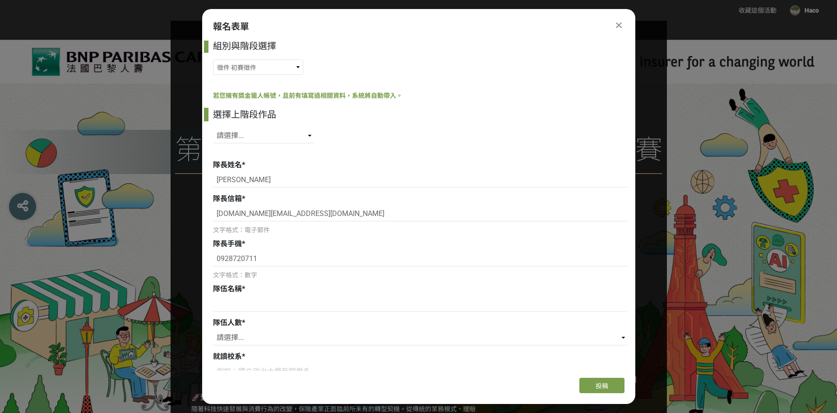
scroll to position [0, 0]
click at [231, 71] on select "徵件 報名 徵件 初賽徵件" at bounding box center [258, 68] width 90 height 15
click at [369, 179] on input "林杰陞" at bounding box center [420, 181] width 415 height 15
click at [281, 133] on select "請選擇... SID: 350409, 標題: (未知標題)" at bounding box center [264, 136] width 102 height 15
select select "350409"
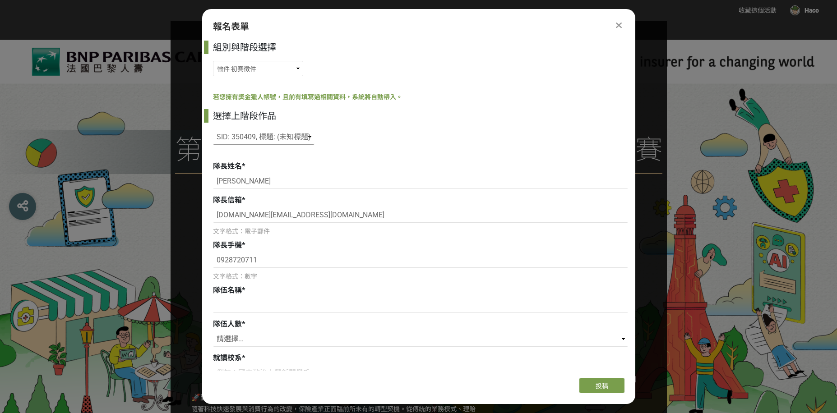
click at [213, 129] on select "請選擇... SID: 350409, 標題: (未知標題)" at bounding box center [264, 136] width 102 height 15
type input "多層次聯合傳銷業績金字塔"
select select "3"
type input "國立臺北科技大學資訊與財經管理系"
type input "葉柏辰"
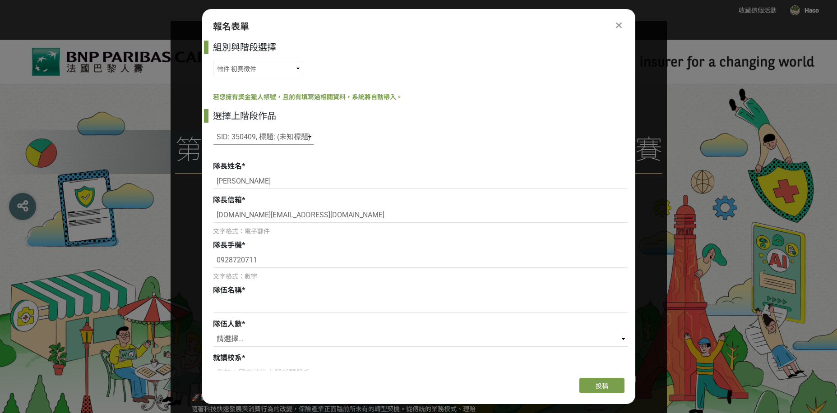
type input "許閔勛"
type input "pn0818x@outlook.com"
type input "edward951017@gmail.com"
type input "國立臺灣科技大學資訊工程系"
type input "國立臺北商業大學資訊管理系"
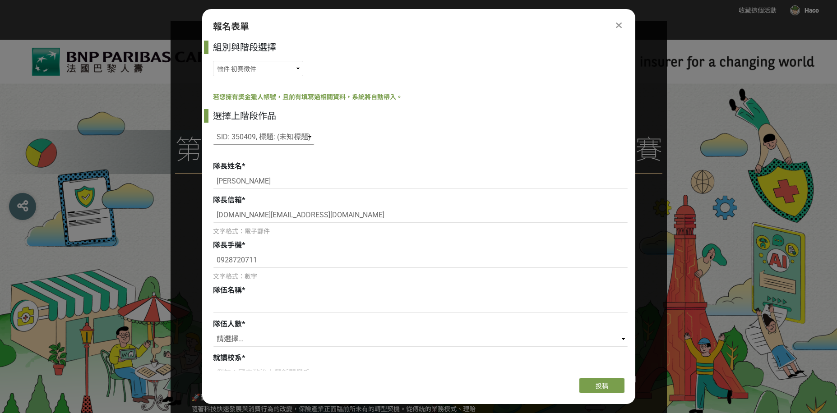
type input "0930695996"
type input "0970521887"
type input "梁育誠"
type input "adams@ms.mingdao.edu.tw"
type input "0911690739"
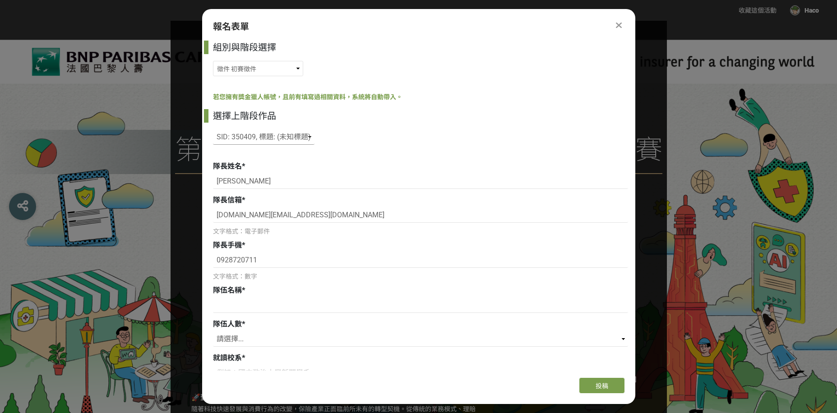
select select "獎金獵人網站"
click at [291, 180] on input "林杰陞" at bounding box center [420, 181] width 415 height 15
click at [515, 292] on div "隊伍名稱 *" at bounding box center [420, 290] width 415 height 11
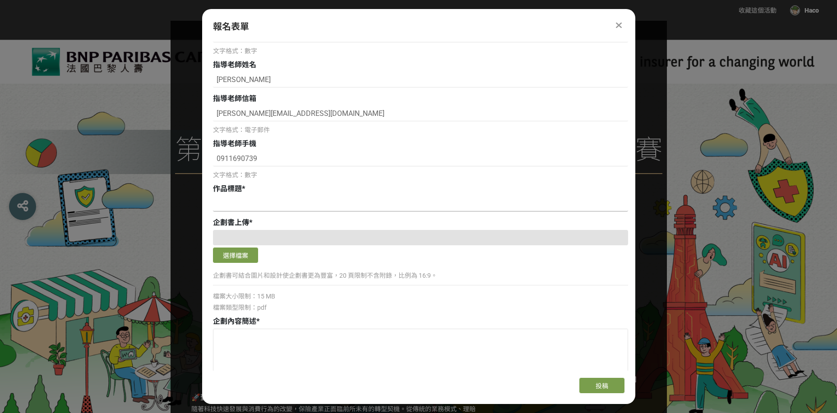
click at [300, 207] on input at bounding box center [420, 203] width 415 height 15
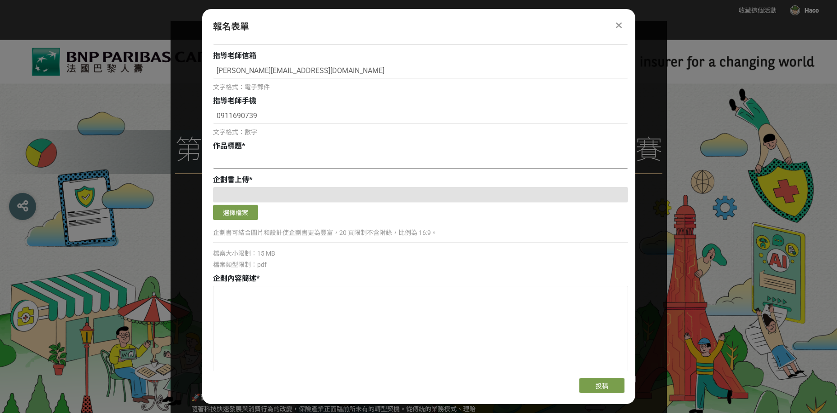
scroll to position [722, 0]
click at [614, 23] on div at bounding box center [619, 25] width 11 height 11
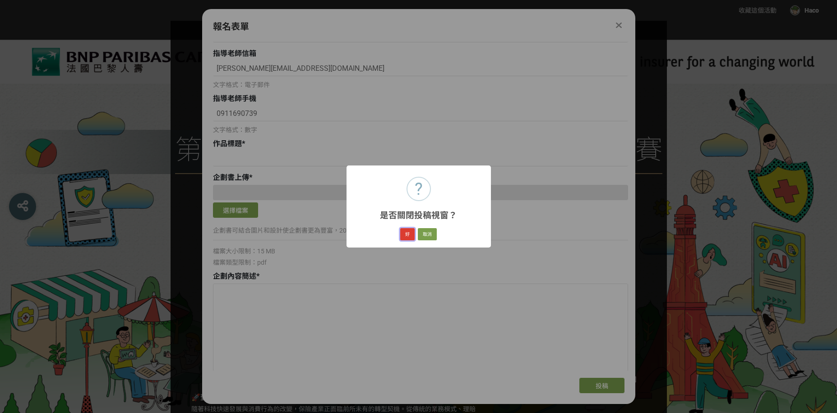
click at [406, 237] on button "好" at bounding box center [407, 234] width 14 height 13
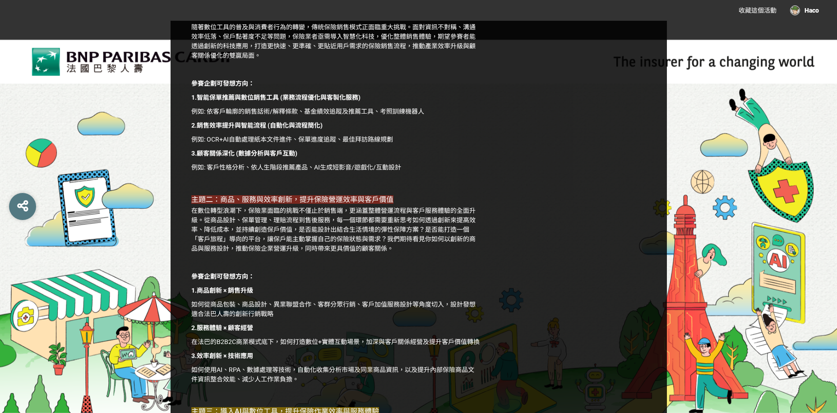
scroll to position [632, 0]
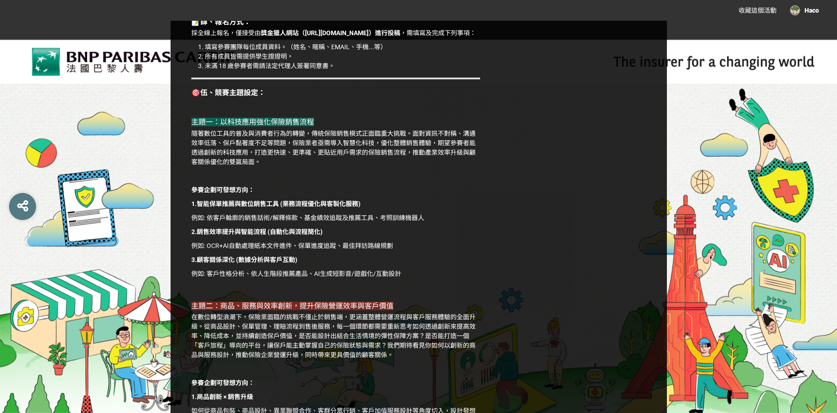
click at [192, 194] on strong "參賽企劃可發想方向：" at bounding box center [222, 189] width 63 height 7
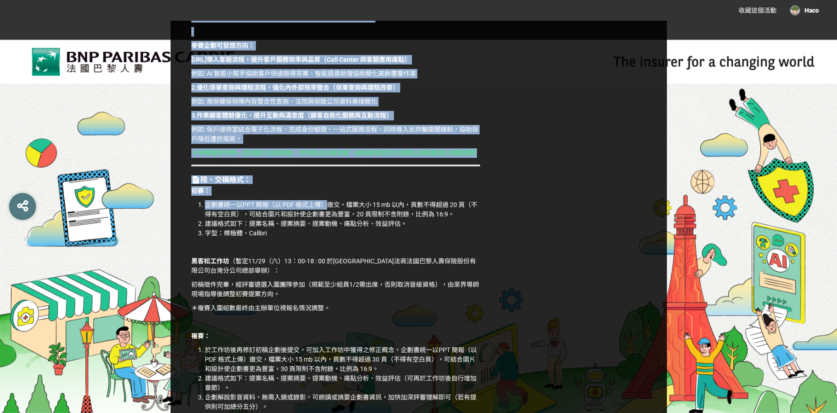
scroll to position [1128, 0]
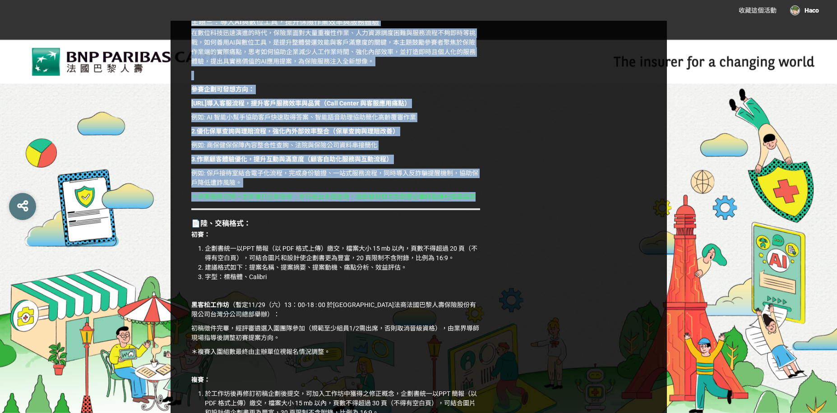
drag, startPoint x: 186, startPoint y: 97, endPoint x: 480, endPoint y: 203, distance: 311.8
copy div "🎯伍、競賽主題設定： 主題一：以科技應用強化保險銷售流程 隨著數位工具的普及與消費者行為的轉變，傳統保險銷售模式正面臨重大挑戰。面對資訊不對稱、溝通效率低落、…"
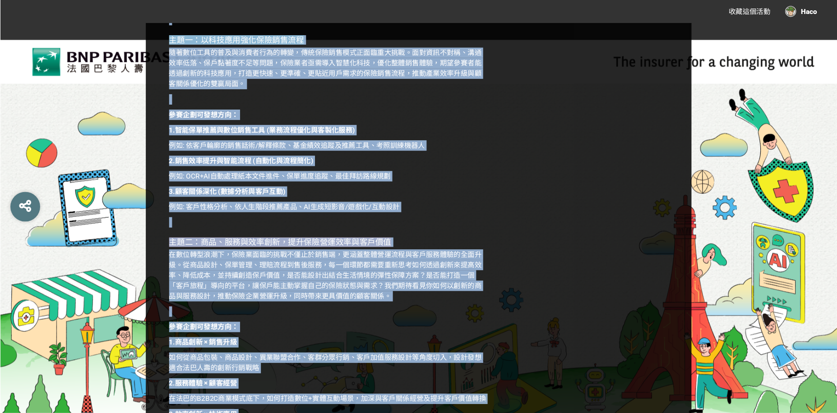
scroll to position [718, 0]
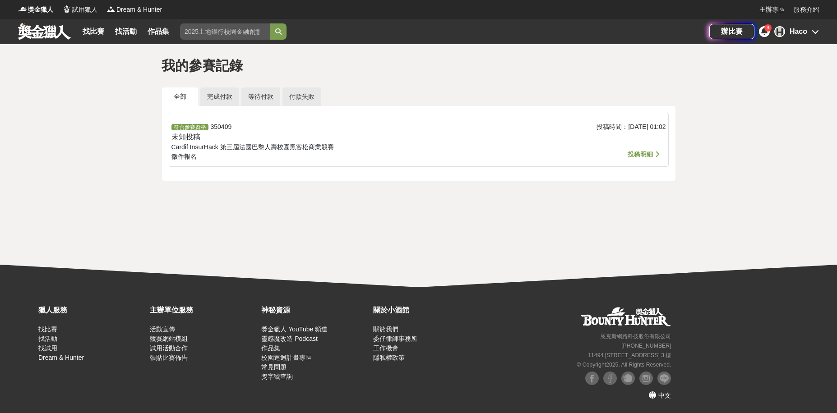
click at [287, 146] on span "Cardif InsurHack 第三屆法國巴黎人壽校園黑客松商業競賽" at bounding box center [252, 146] width 162 height 7
click at [213, 143] on div "符合參賽資格 350409 未知投稿 Cardif InsurHack 第三屆法國巴黎人壽校園黑客松商業競賽 徵件 報名" at bounding box center [336, 142] width 330 height 40
drag, startPoint x: 192, startPoint y: 136, endPoint x: 161, endPoint y: 138, distance: 31.6
click at [161, 138] on div "全部 完成付款 等待付款 付款失敗 符合參賽資格 350409 未知投稿 Cardif InsurHack 第三屆法國巴黎人壽校園黑客松商業競賽 徵件 報名 …" at bounding box center [418, 134] width 527 height 93
drag, startPoint x: 420, startPoint y: 181, endPoint x: 627, endPoint y: 175, distance: 206.7
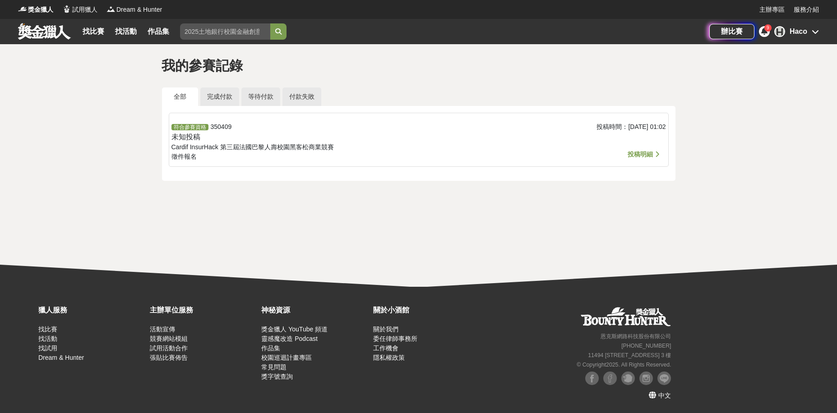
click at [422, 181] on div "我的參賽記錄 全部 完成付款 等待付款 付款失敗 符合參賽資格 350409 未知投稿 Cardif InsurHack 第三屆法國巴黎人壽校園黑客松商業競賽…" at bounding box center [418, 129] width 837 height 170
click at [646, 153] on span "投稿明細" at bounding box center [640, 154] width 25 height 7
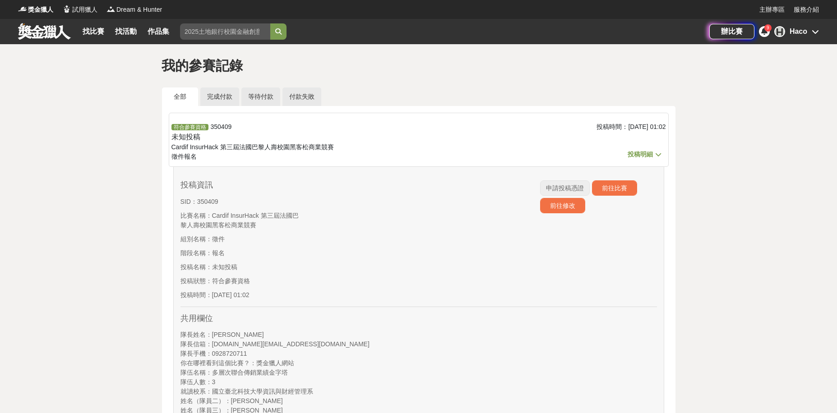
click at [577, 191] on span "申請投稿憑證" at bounding box center [565, 188] width 38 height 7
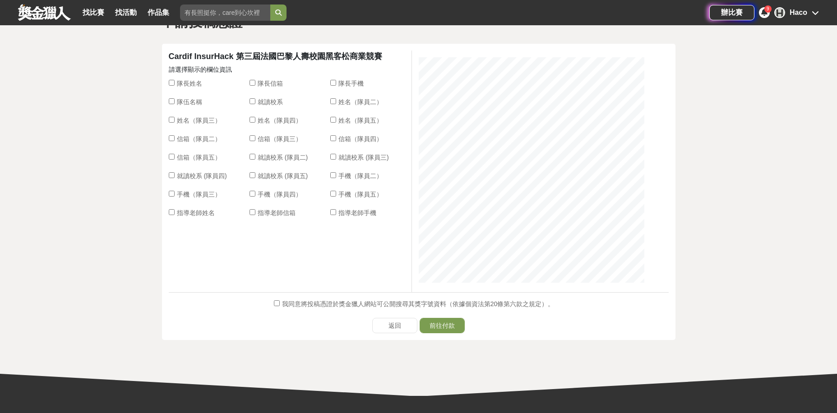
scroll to position [45, 0]
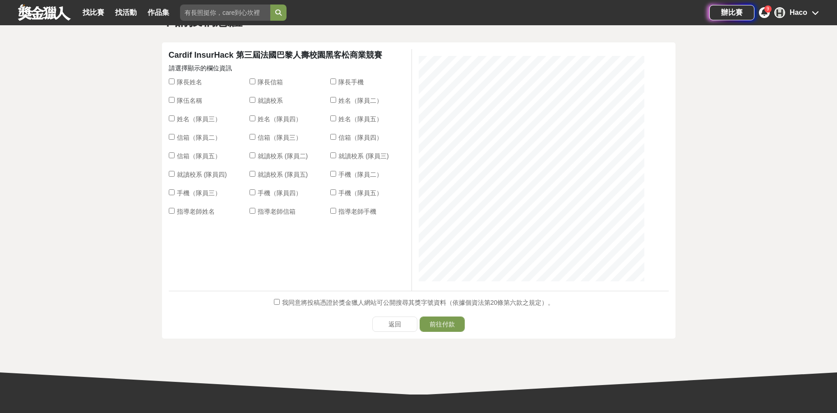
click at [668, 202] on div "td { border-right: 1px solid #333; border-bottom: 1px solid #333; word-break:br…" at bounding box center [540, 170] width 257 height 242
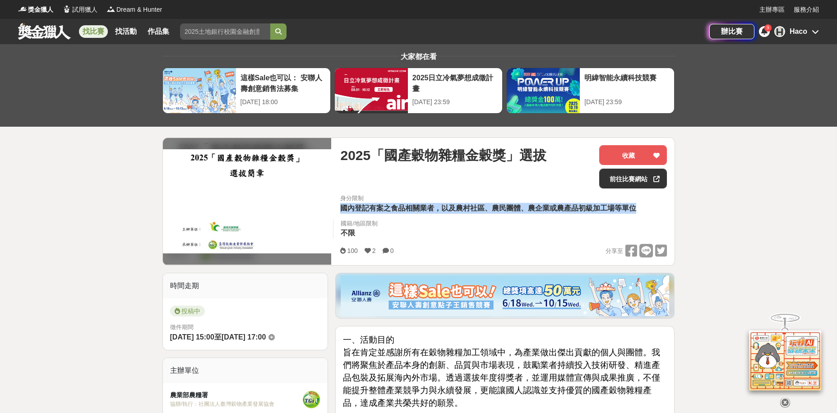
drag, startPoint x: 372, startPoint y: 214, endPoint x: 674, endPoint y: 206, distance: 301.9
click at [674, 206] on div "身分限制 國內登記有案之食品相關業者，以及農村社區、農民團體、農企業或農產品初級加工場等單位 國籍/地區限制 不限" at bounding box center [503, 219] width 341 height 50
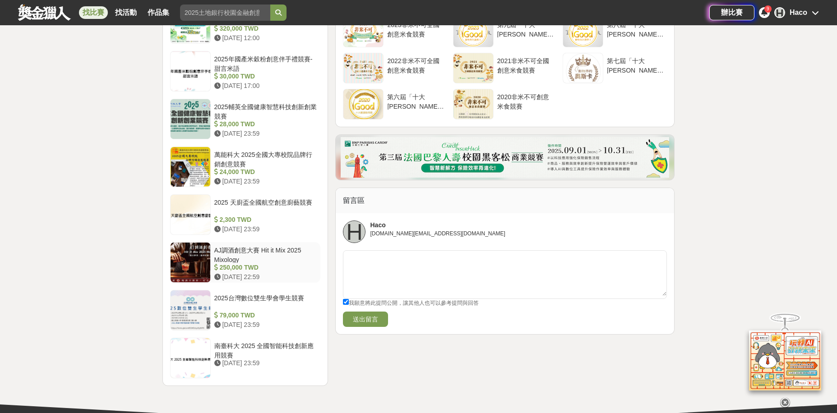
scroll to position [992, 0]
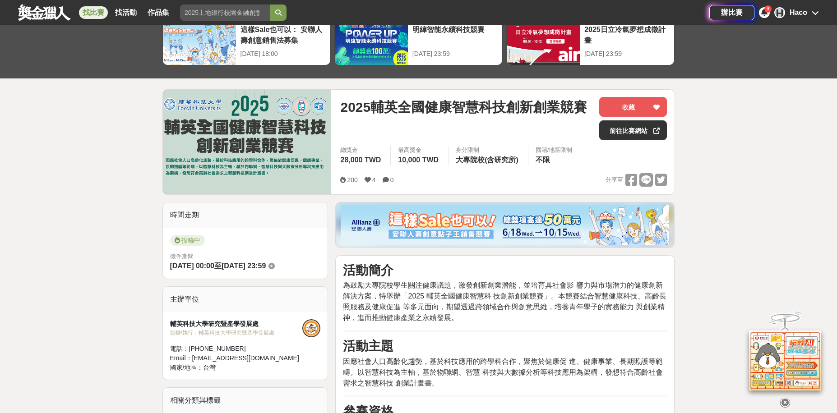
scroll to position [45, 0]
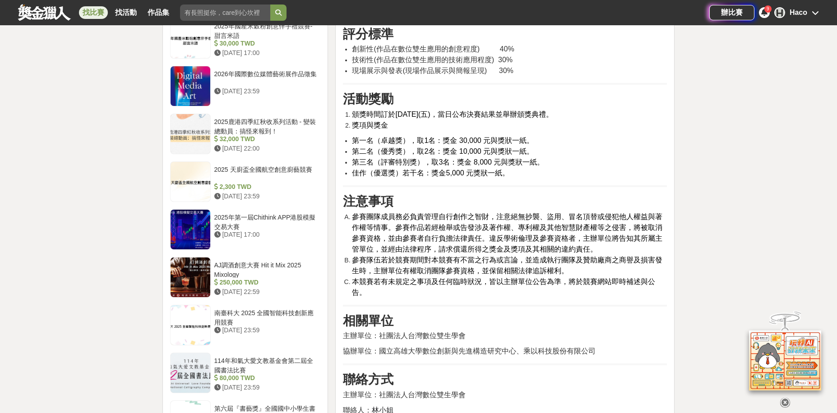
scroll to position [1128, 0]
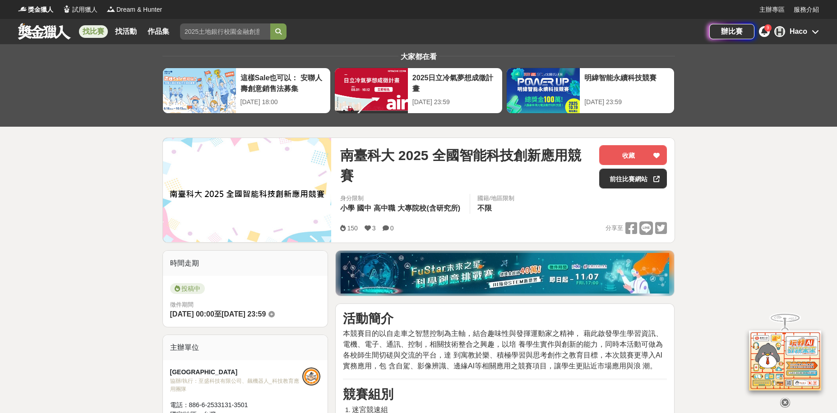
click at [97, 25] on link "找比賽" at bounding box center [93, 31] width 29 height 13
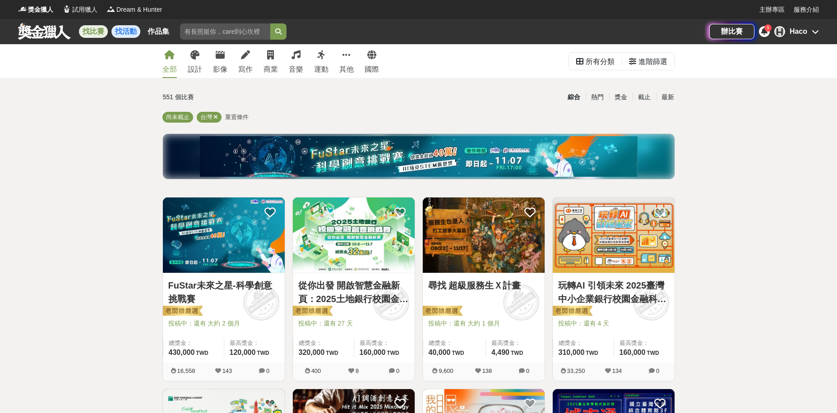
click at [120, 37] on link "找活動" at bounding box center [125, 31] width 29 height 13
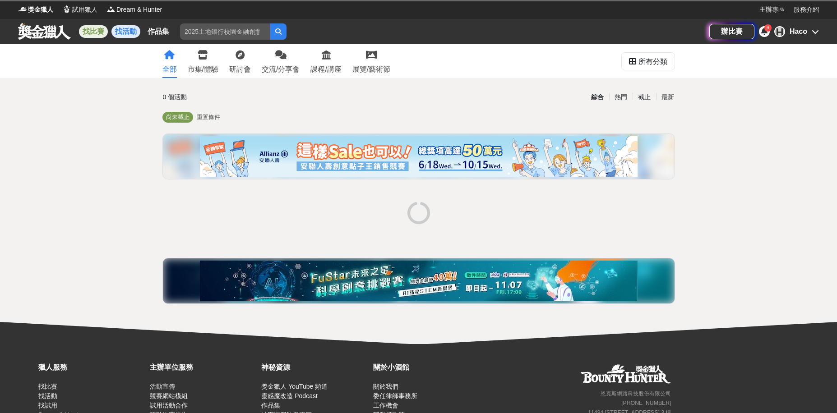
click at [87, 29] on link "找比賽" at bounding box center [93, 31] width 29 height 13
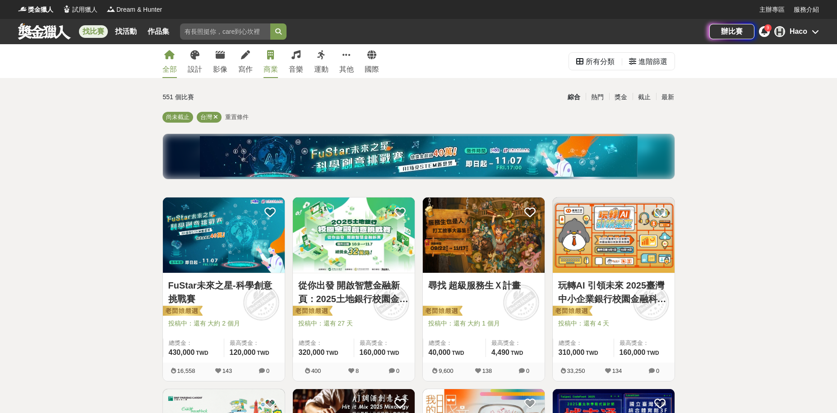
click at [277, 60] on link "商業" at bounding box center [270, 61] width 14 height 34
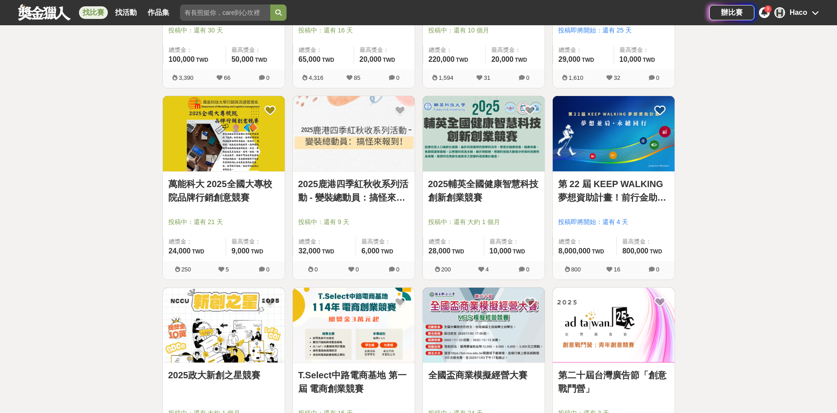
scroll to position [677, 0]
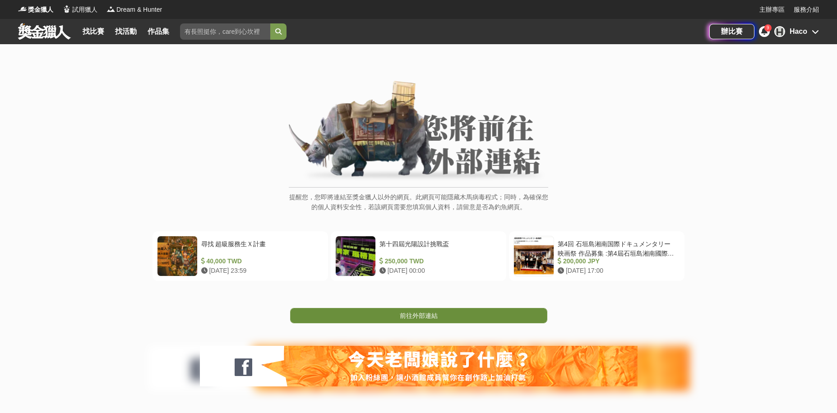
click at [423, 308] on link "前往外部連結" at bounding box center [418, 315] width 257 height 15
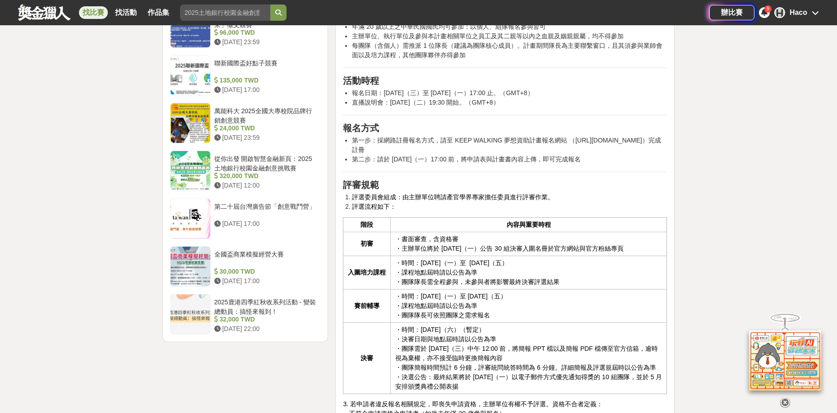
scroll to position [1083, 0]
drag, startPoint x: 357, startPoint y: 129, endPoint x: 500, endPoint y: 133, distance: 143.1
click at [500, 135] on li "第一步：採網路註冊報名方式，請至 KEEP WALKING 夢想資助計畫報名網站 （[URL][DOMAIN_NAME]）完成註冊" at bounding box center [509, 144] width 315 height 19
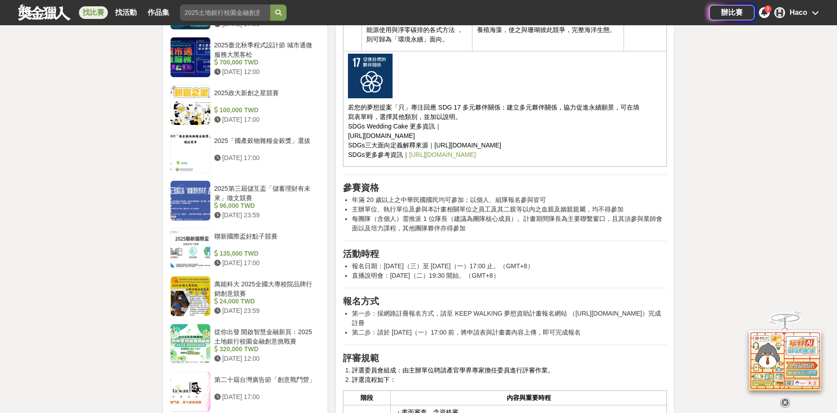
scroll to position [902, 0]
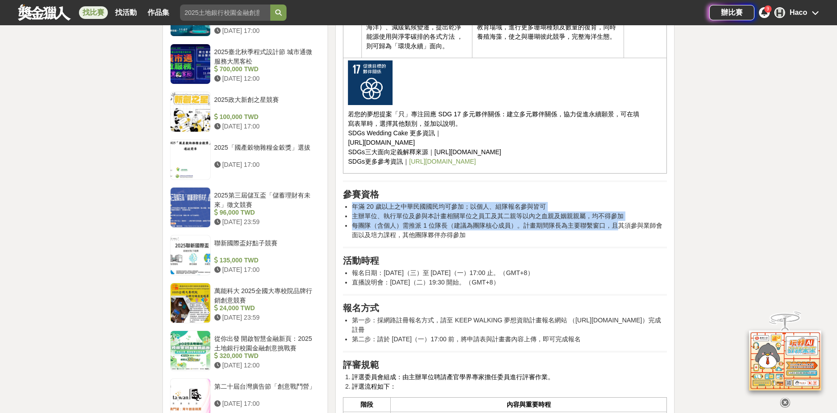
drag, startPoint x: 352, startPoint y: 186, endPoint x: 618, endPoint y: 201, distance: 267.1
click at [614, 202] on ul "年滿 20 歲以上之中華民國國民均可參加；以個人、組隊報名參與皆可 主辦單位、執行單位及參與本計畫相關單位之員工及其二親等以內之血親及姻親親屬，均不得參加 每…" at bounding box center [505, 221] width 324 height 38
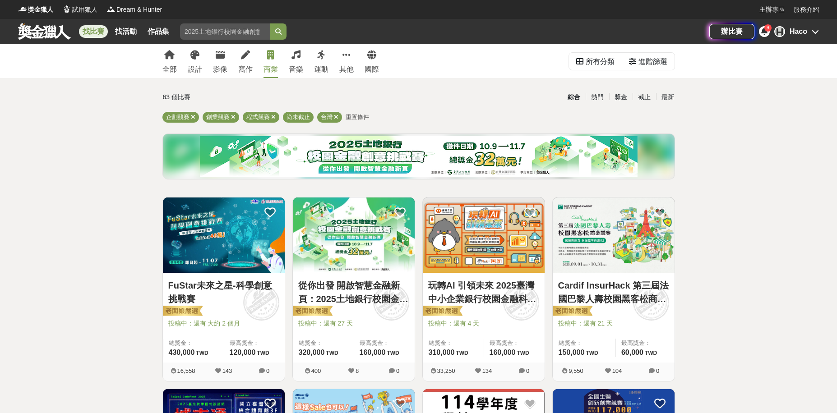
drag, startPoint x: 738, startPoint y: 342, endPoint x: 686, endPoint y: 116, distance: 231.4
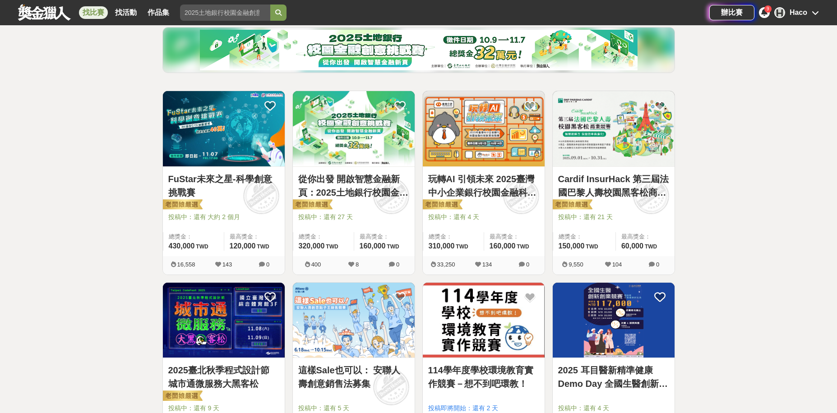
scroll to position [226, 0]
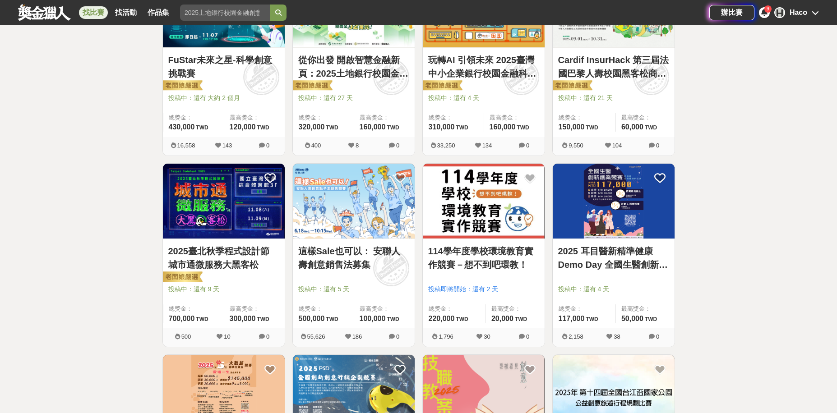
click at [217, 211] on img at bounding box center [224, 201] width 122 height 75
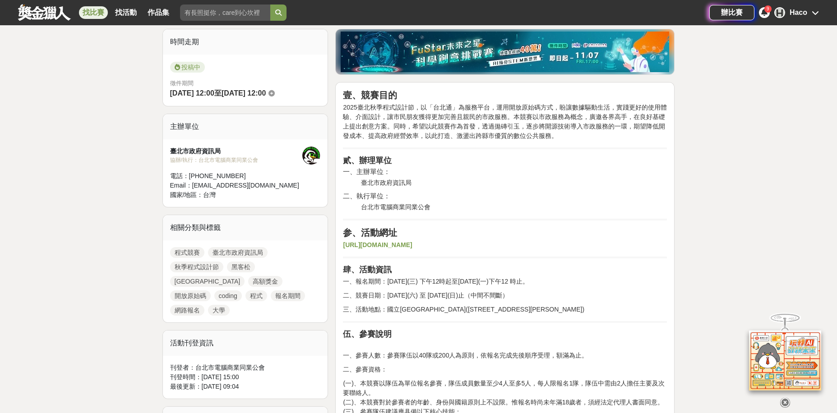
scroll to position [226, 0]
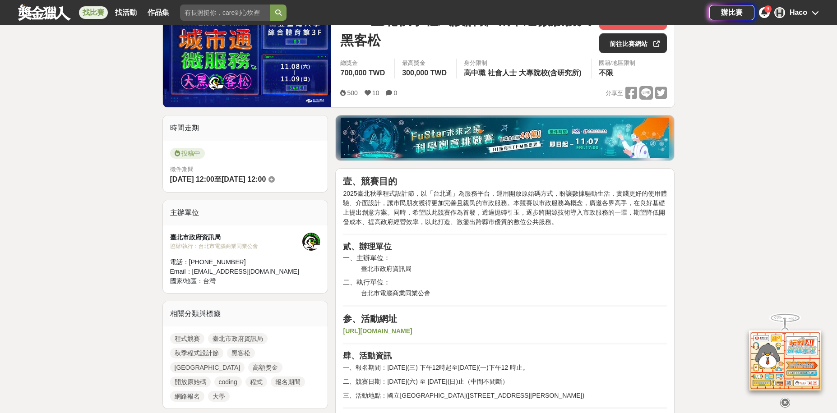
scroll to position [496, 0]
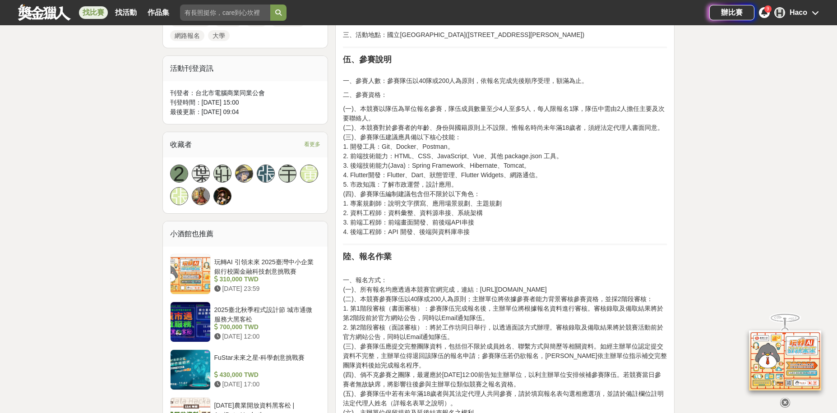
click at [489, 236] on p "(一)、本競賽以隊伍為單位報名參賽，隊伍成員數量至少4人至多5人，每人限報名1隊，隊伍中需由2人擔任主要及次要聯絡人。 (二)、本競賽對於參賽者的年齡、身份與…" at bounding box center [505, 170] width 324 height 133
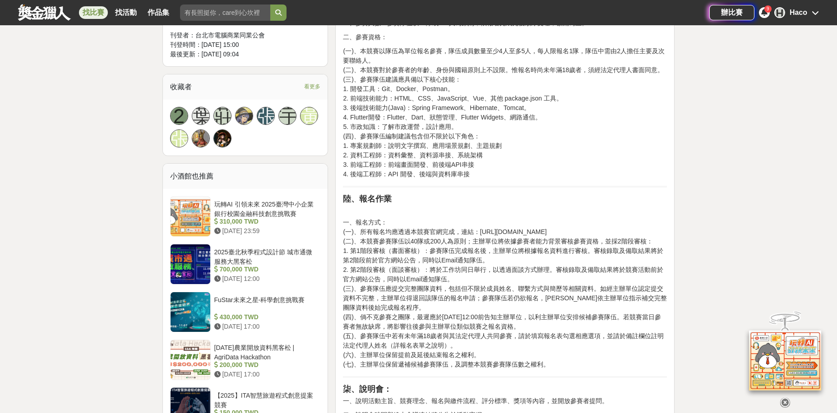
scroll to position [541, 0]
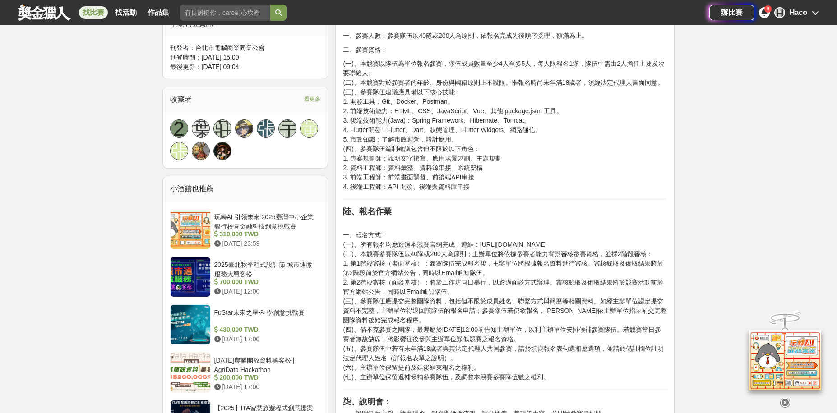
drag, startPoint x: 551, startPoint y: 241, endPoint x: 517, endPoint y: 240, distance: 33.8
click at [480, 240] on p "一、報名方式： (一)、所有報名均應透過本競賽官網完成，連結：[URL][DOMAIN_NAME] (二)、本競賽參賽隊伍以40隊或200人為原則；主辦單位將…" at bounding box center [505, 307] width 324 height 152
drag, startPoint x: 551, startPoint y: 333, endPoint x: 437, endPoint y: 337, distance: 114.7
click at [437, 337] on p "一、報名方式： (一)、所有報名均應透過本競賽官網完成，連結：[URL][DOMAIN_NAME] (二)、本競賽參賽隊伍以40隊或200人為原則；主辦單位將…" at bounding box center [505, 307] width 324 height 152
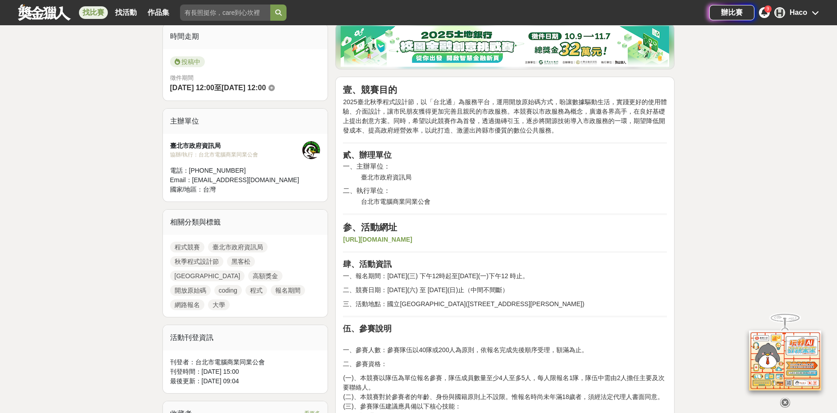
scroll to position [451, 0]
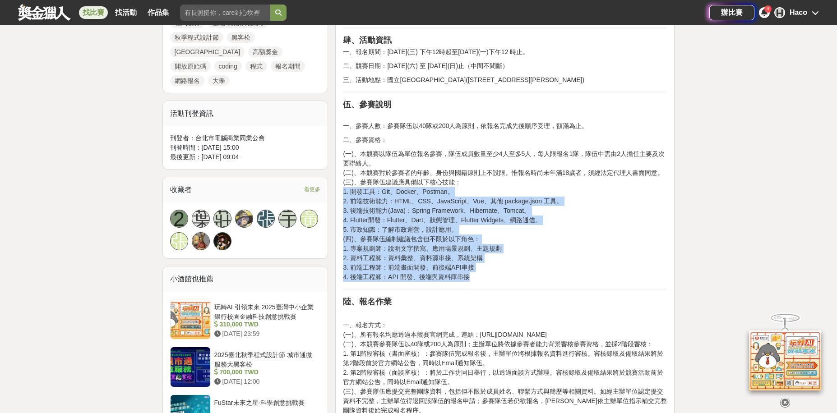
drag, startPoint x: 526, startPoint y: 282, endPoint x: 341, endPoint y: 196, distance: 204.5
click at [502, 258] on p "(一)、本競賽以隊伍為單位報名參賽，隊伍成員數量至少4人至多5人，每人限報名1隊，隊伍中需由2人擔任主要及次要聯絡人。 (二)、本競賽對於參賽者的年齡、身份與…" at bounding box center [505, 215] width 324 height 133
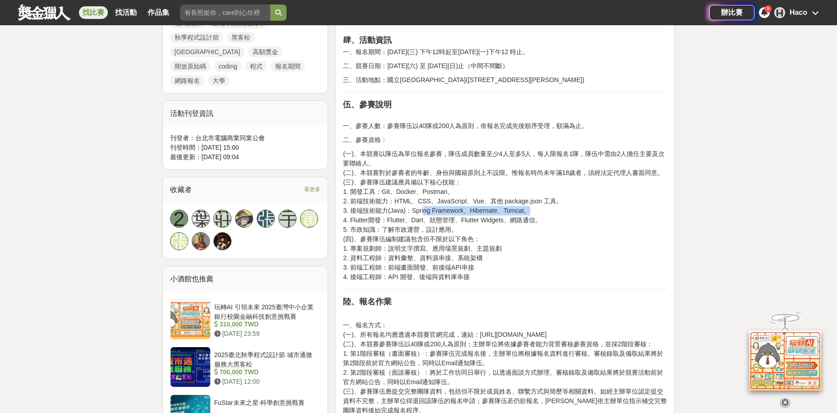
drag, startPoint x: 424, startPoint y: 212, endPoint x: 528, endPoint y: 212, distance: 104.2
click at [528, 212] on p "(一)、本競賽以隊伍為單位報名參賽，隊伍成員數量至少4人至多5人，每人限報名1隊，隊伍中需由2人擔任主要及次要聯絡人。 (二)、本競賽對於參賽者的年齡、身份與…" at bounding box center [505, 215] width 324 height 133
click at [530, 234] on p "(一)、本競賽以隊伍為單位報名參賽，隊伍成員數量至少4人至多5人，每人限報名1隊，隊伍中需由2人擔任主要及次要聯絡人。 (二)、本競賽對於參賽者的年齡、身份與…" at bounding box center [505, 215] width 324 height 133
click at [388, 213] on p "(一)、本競賽以隊伍為單位報名參賽，隊伍成員數量至少4人至多5人，每人限報名1隊，隊伍中需由2人擔任主要及次要聯絡人。 (二)、本競賽對於參賽者的年齡、身份與…" at bounding box center [505, 215] width 324 height 133
drag, startPoint x: 391, startPoint y: 210, endPoint x: 401, endPoint y: 212, distance: 10.1
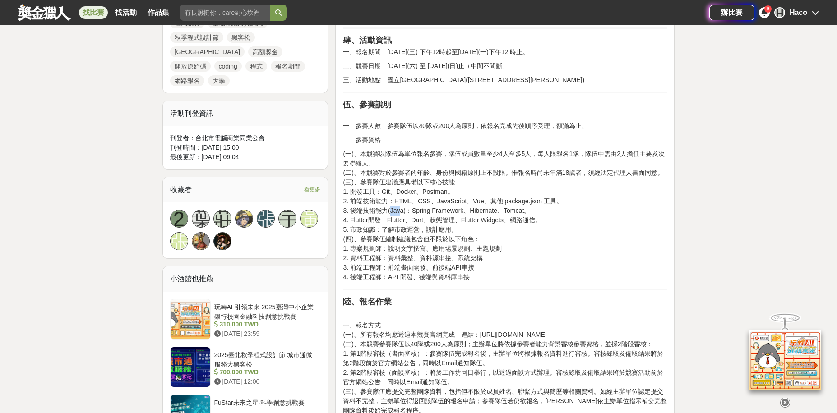
click at [401, 212] on p "(一)、本競賽以隊伍為單位報名參賽，隊伍成員數量至少4人至多5人，每人限報名1隊，隊伍中需由2人擔任主要及次要聯絡人。 (二)、本競賽對於參賽者的年齡、身份與…" at bounding box center [505, 215] width 324 height 133
click at [415, 252] on p "(一)、本競賽以隊伍為單位報名參賽，隊伍成員數量至少4人至多5人，每人限報名1隊，隊伍中需由2人擔任主要及次要聯絡人。 (二)、本競賽對於參賽者的年齡、身份與…" at bounding box center [505, 215] width 324 height 133
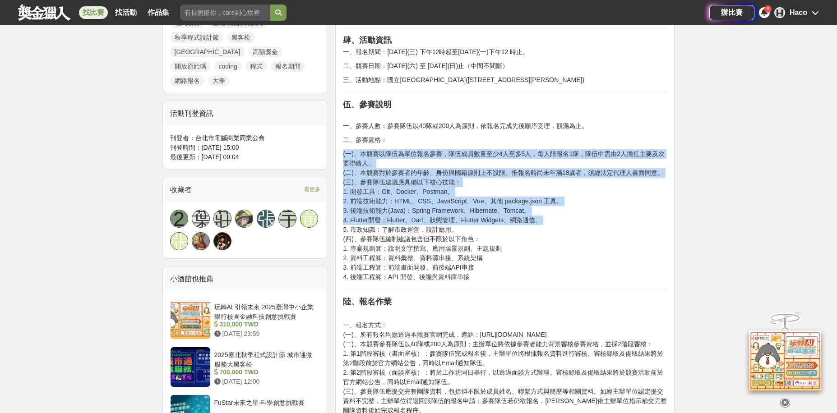
drag, startPoint x: 509, startPoint y: 286, endPoint x: 333, endPoint y: 231, distance: 184.0
click at [509, 277] on p "(一)、本競賽以隊伍為單位報名參賽，隊伍成員數量至少4人至多5人，每人限報名1隊，隊伍中需由2人擔任主要及次要聯絡人。 (二)、本競賽對於參賽者的年齡、身份與…" at bounding box center [505, 215] width 324 height 133
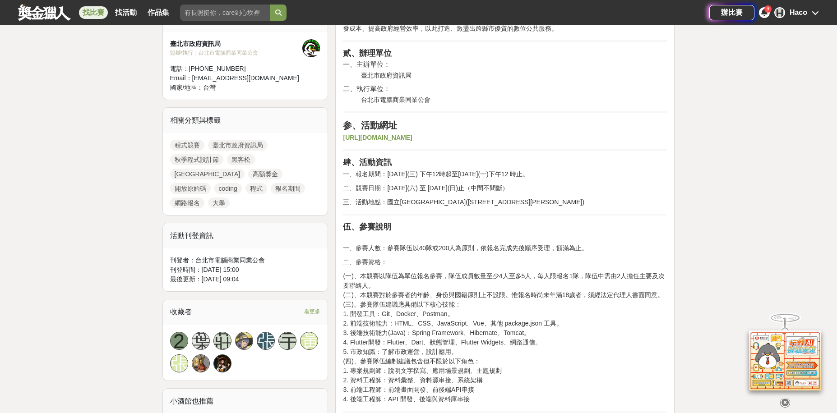
scroll to position [271, 0]
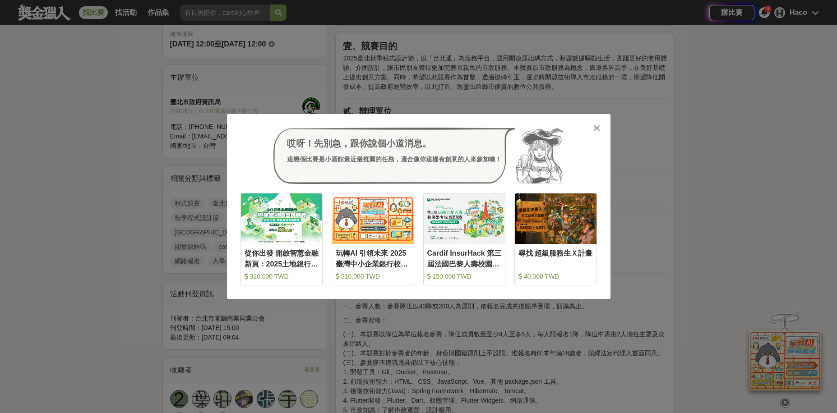
click at [597, 132] on icon at bounding box center [596, 128] width 7 height 9
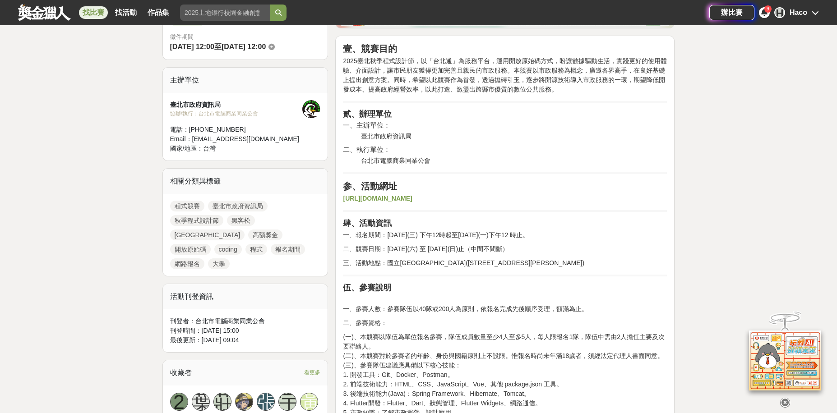
scroll to position [0, 0]
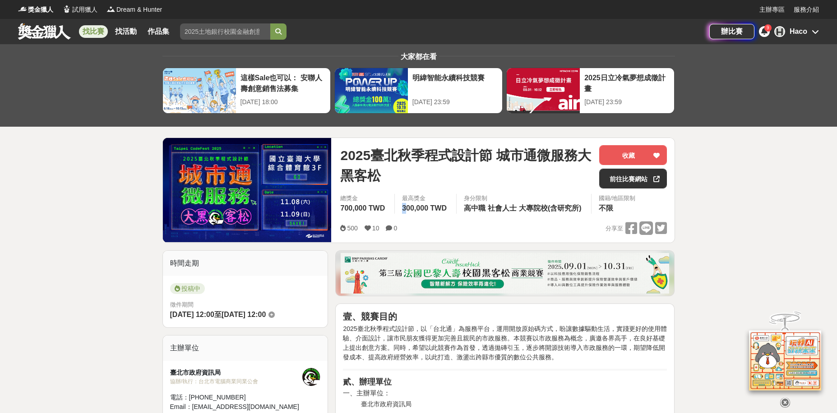
drag, startPoint x: 399, startPoint y: 207, endPoint x: 407, endPoint y: 211, distance: 8.9
click at [407, 211] on div "最高獎金 300,000 TWD" at bounding box center [425, 204] width 62 height 20
click at [452, 242] on div "2025臺北秋季程式設計節 城市通微服務大黑客松 收藏 前往比賽網站 總獎金 700,000 TWD 最高獎金 300,000 TWD 身分限制 高中職 社會…" at bounding box center [503, 190] width 341 height 105
click at [467, 226] on div "500 10 0 分享至" at bounding box center [503, 228] width 327 height 14
drag, startPoint x: 447, startPoint y: 211, endPoint x: 398, endPoint y: 212, distance: 48.7
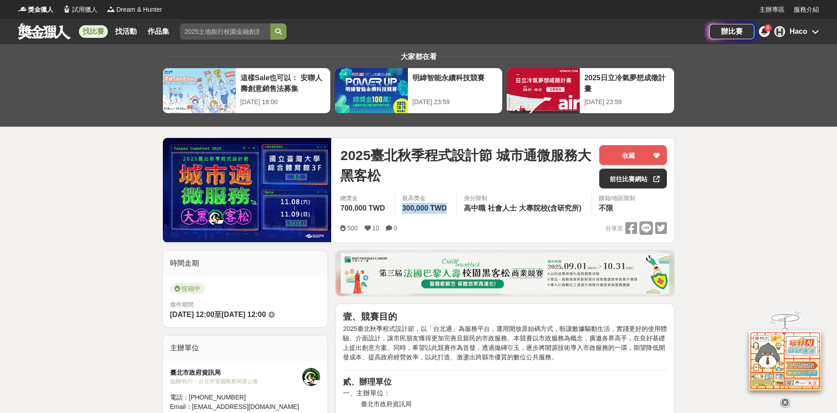
click at [398, 212] on div "最高獎金 300,000 TWD" at bounding box center [425, 204] width 62 height 20
click at [457, 229] on div "500 10 0 分享至" at bounding box center [503, 228] width 327 height 14
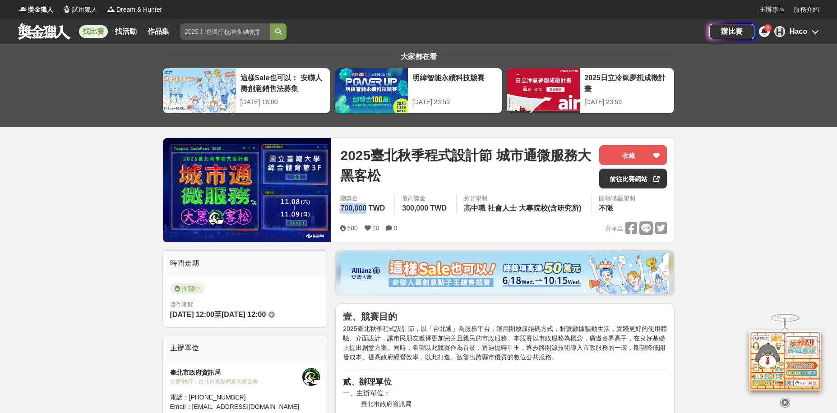
drag, startPoint x: 335, startPoint y: 206, endPoint x: 367, endPoint y: 205, distance: 32.0
click at [367, 205] on div "總獎金 700,000 TWD" at bounding box center [363, 204] width 61 height 20
click at [473, 220] on div "總獎金 700,000 TWD 最高獎金 300,000 TWD 身分限制 高中職 社會人士 大專院校(含研究所) 國籍/地區限制 不限" at bounding box center [503, 208] width 327 height 28
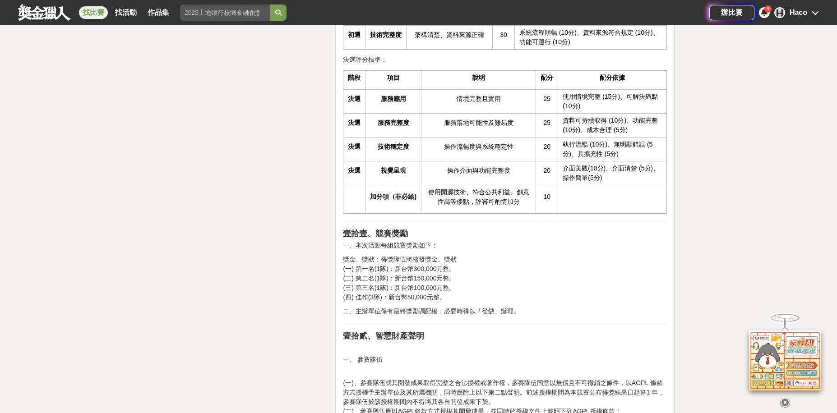
scroll to position [1534, 0]
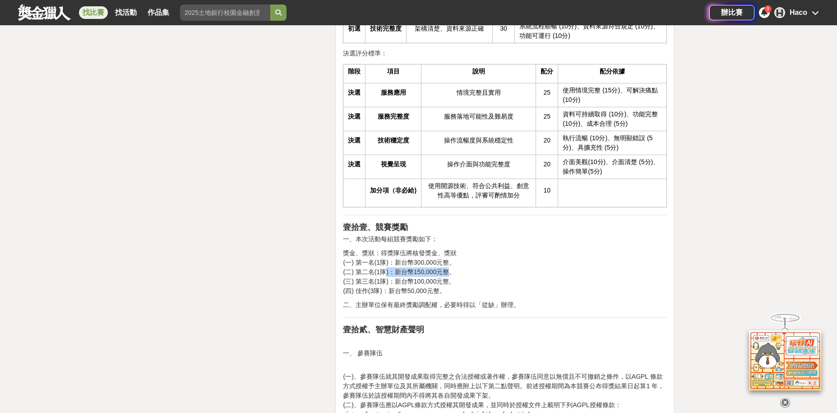
drag, startPoint x: 383, startPoint y: 273, endPoint x: 533, endPoint y: 305, distance: 152.5
click at [453, 270] on p "獎金、獎狀：得獎隊伍將核發獎金、獎狀 (一) 第一名(1隊)：新台幣300,000元整。 (二) 第二名(1隊)：新台幣150,000元整。 (三) 第三名(…" at bounding box center [505, 272] width 324 height 47
click at [533, 305] on p "二、主辦單位保有最終獎勵調配權，必要時得以「從缺」辦理。" at bounding box center [505, 304] width 324 height 9
drag, startPoint x: 474, startPoint y: 281, endPoint x: 341, endPoint y: 272, distance: 132.9
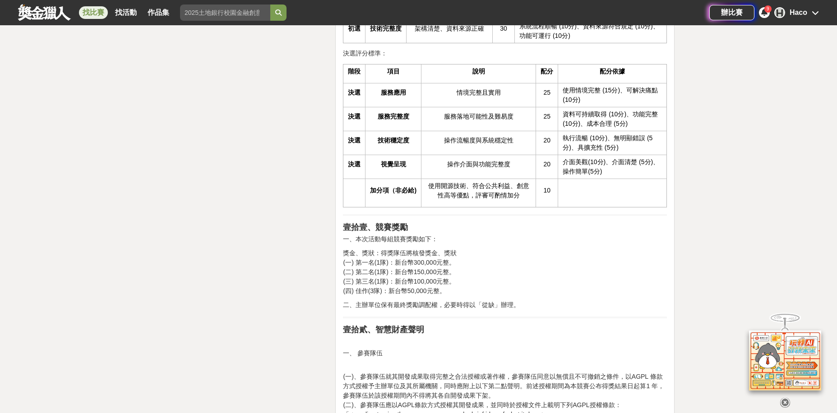
click at [517, 300] on p "二、主辦單位保有最終獎勵調配權，必要時得以「從缺」辦理。" at bounding box center [505, 304] width 324 height 9
click at [464, 278] on p "獎金、獎狀：得獎隊伍將核發獎金、獎狀 (一) 第一名(1隊)：新台幣300,000元整。 (二) 第二名(1隊)：新台幣150,000元整。 (三) 第三名(…" at bounding box center [505, 272] width 324 height 47
drag, startPoint x: 464, startPoint y: 284, endPoint x: 336, endPoint y: 272, distance: 129.1
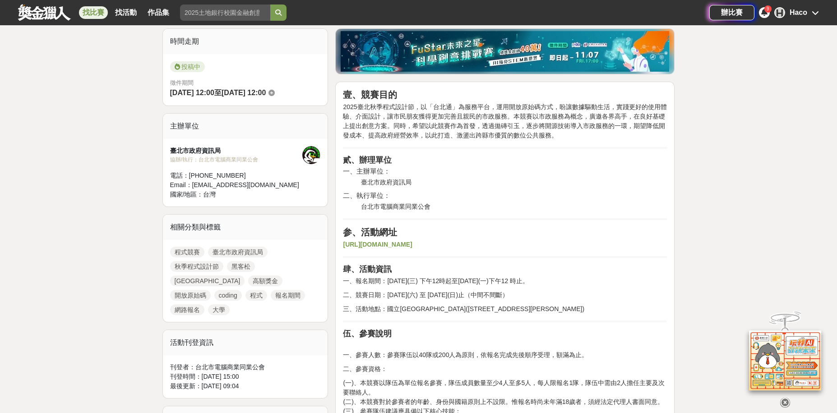
scroll to position [226, 0]
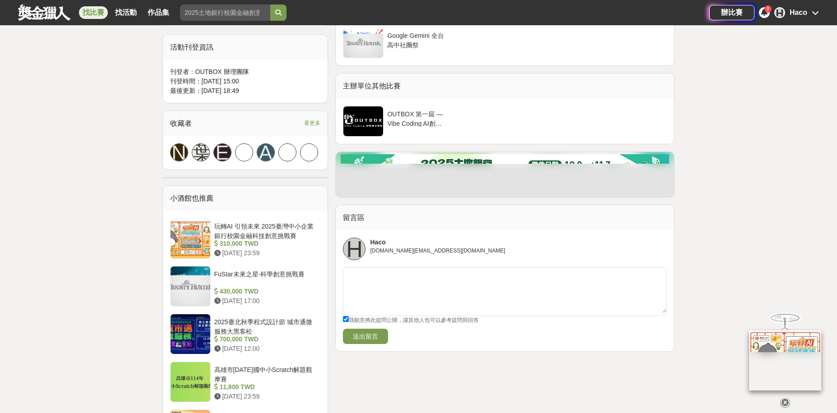
scroll to position [586, 0]
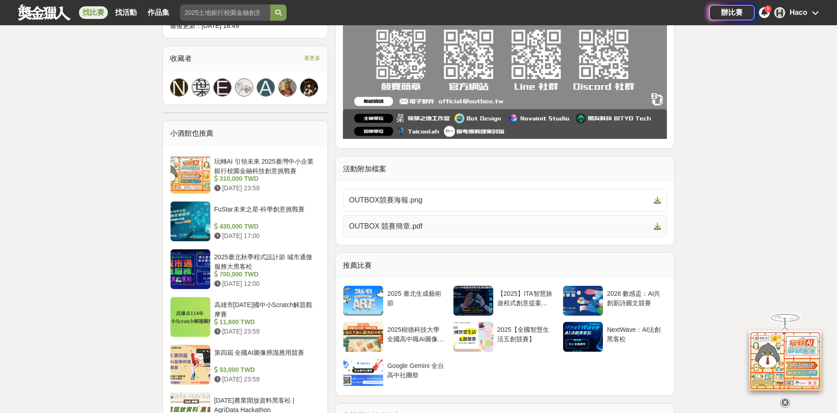
click at [430, 233] on link "OUTBOX 競賽簡章.pdf" at bounding box center [505, 226] width 324 height 23
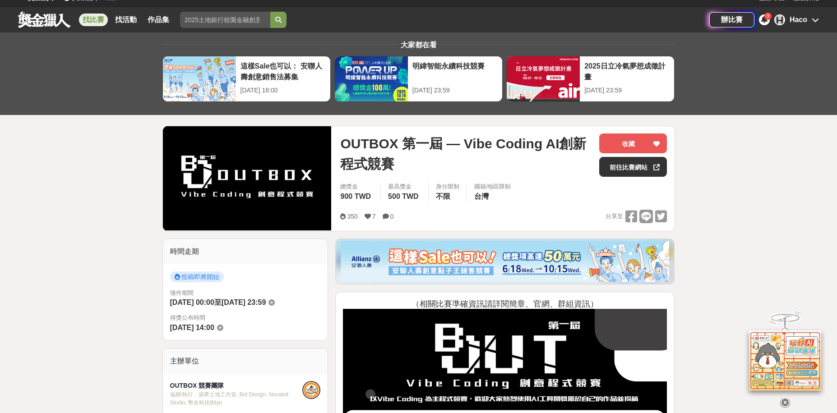
scroll to position [0, 0]
